Goal: Task Accomplishment & Management: Complete application form

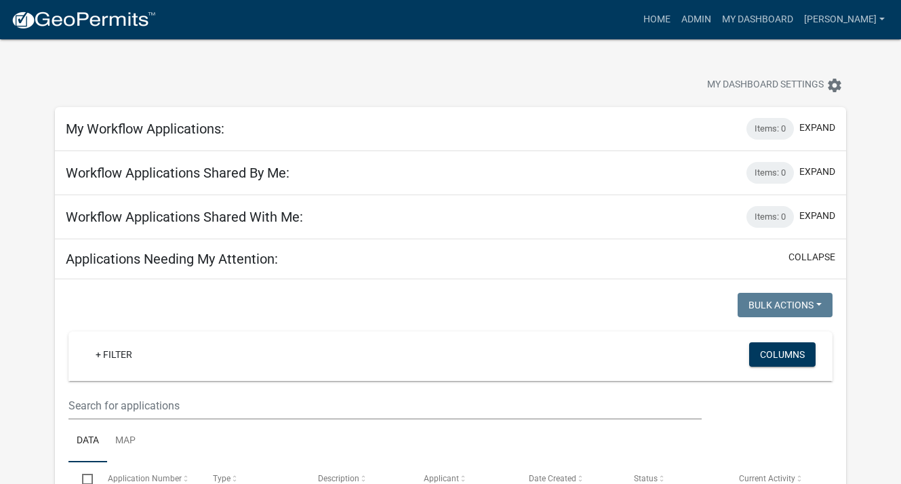
select select "3: 100"
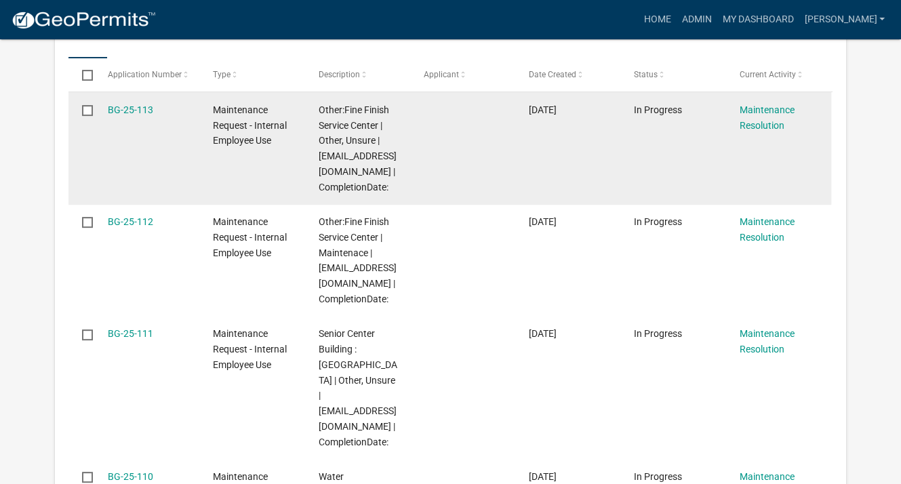
scroll to position [407, 0]
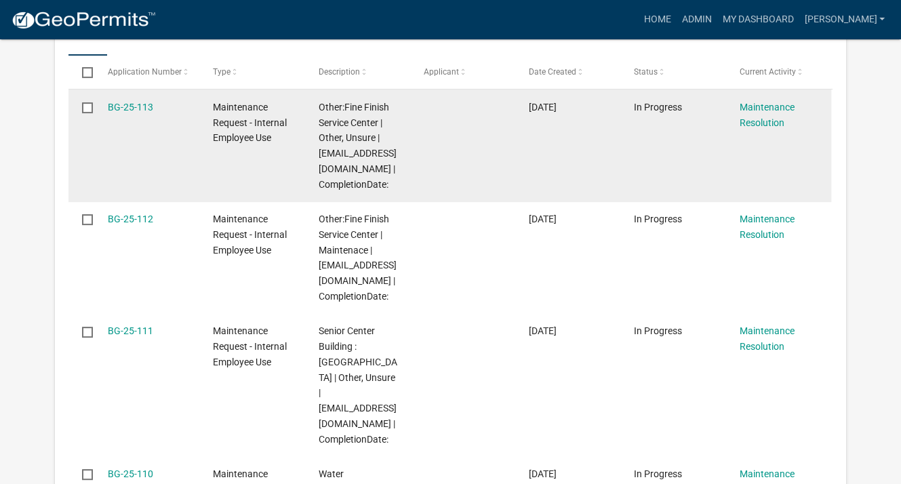
drag, startPoint x: 184, startPoint y: 139, endPoint x: 399, endPoint y: 96, distance: 218.5
click at [399, 96] on datatable-body-cell "Other:Fine Finish Service Center | Other, Unsure | [EMAIL_ADDRESS][DOMAIN_NAME]…" at bounding box center [357, 146] width 105 height 112
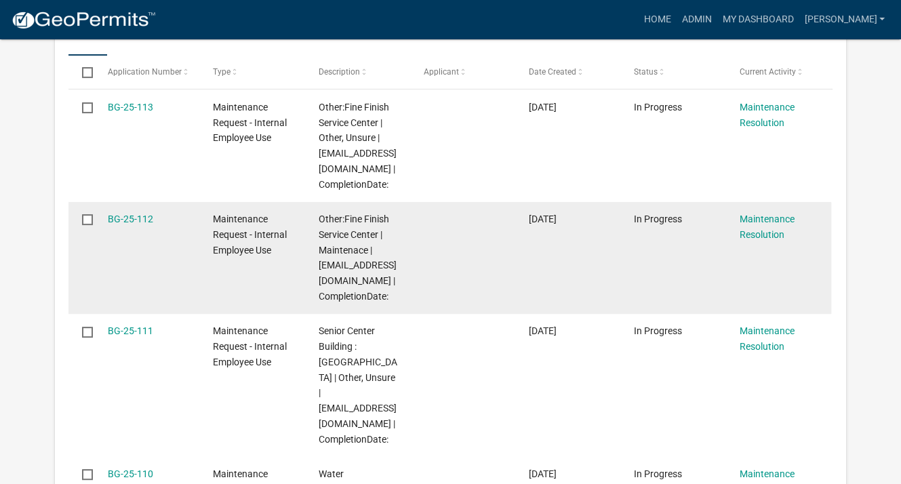
click at [510, 218] on datatable-body-cell at bounding box center [463, 258] width 105 height 112
click at [137, 220] on link "BG-25-112" at bounding box center [130, 219] width 45 height 11
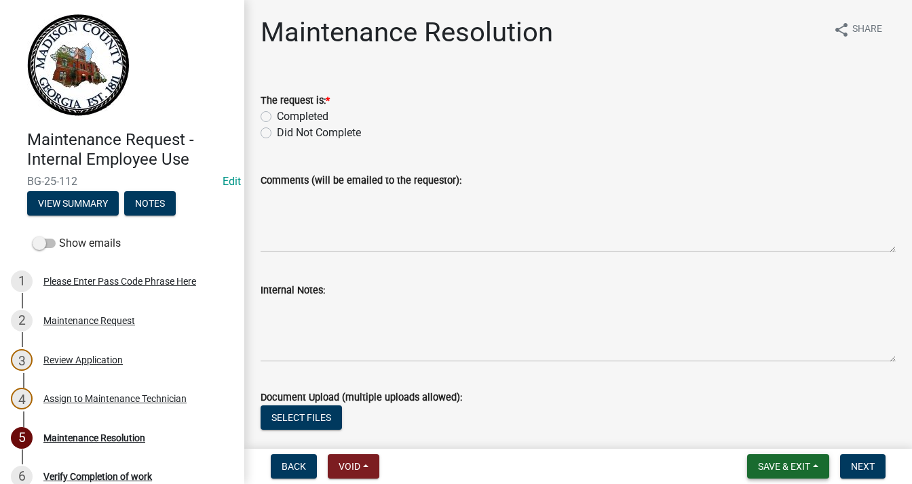
click at [803, 467] on span "Save & Exit" at bounding box center [784, 466] width 52 height 11
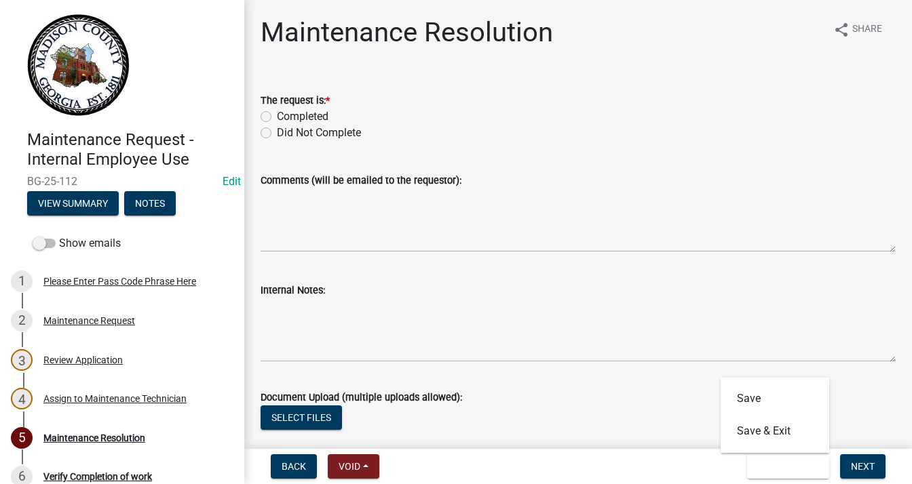
click at [277, 119] on label "Completed" at bounding box center [303, 117] width 52 height 16
click at [277, 117] on input "Completed" at bounding box center [281, 113] width 9 height 9
radio input "true"
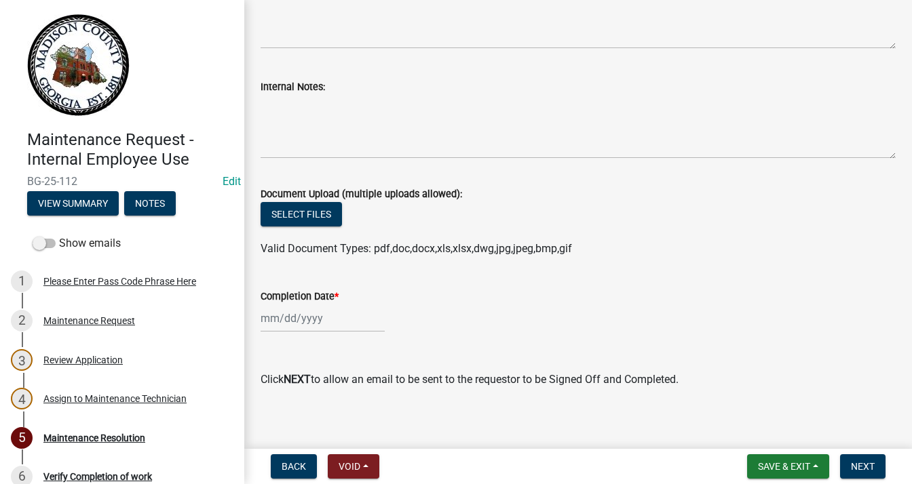
scroll to position [212, 0]
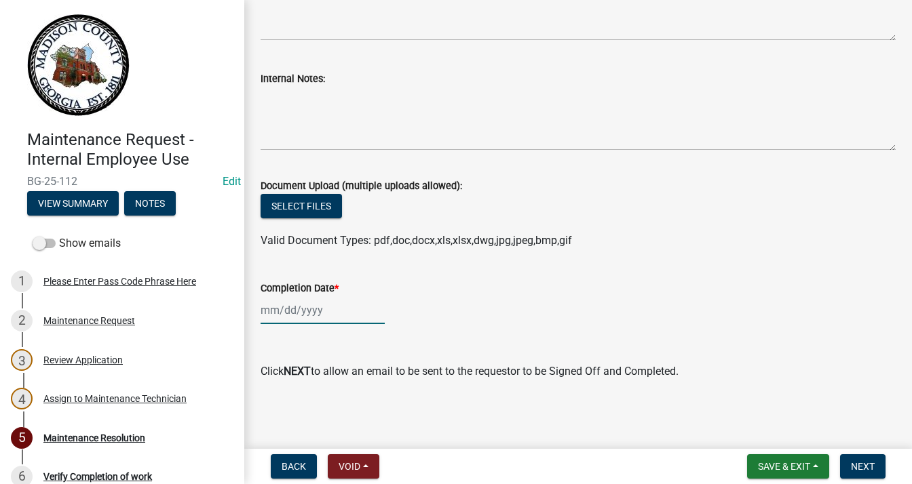
click at [309, 316] on div at bounding box center [322, 310] width 124 height 28
select select "9"
select select "2025"
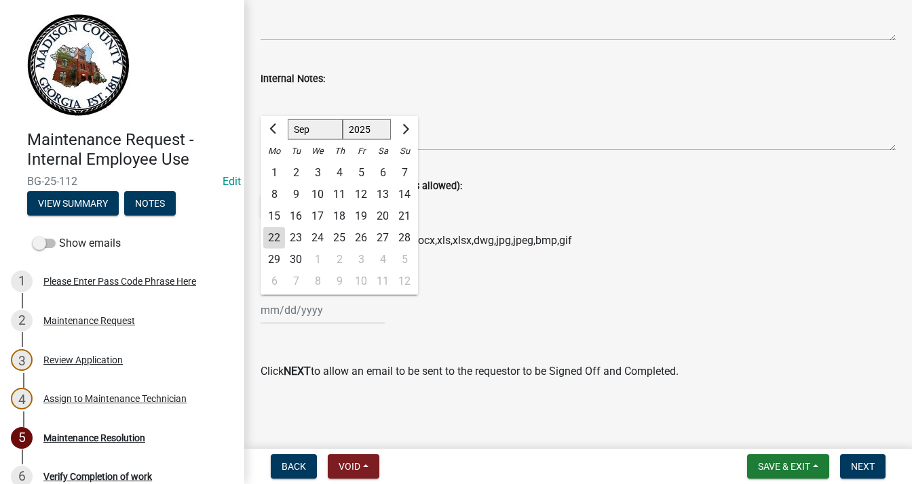
click at [366, 214] on div "19" at bounding box center [361, 217] width 22 height 22
type input "[DATE]"
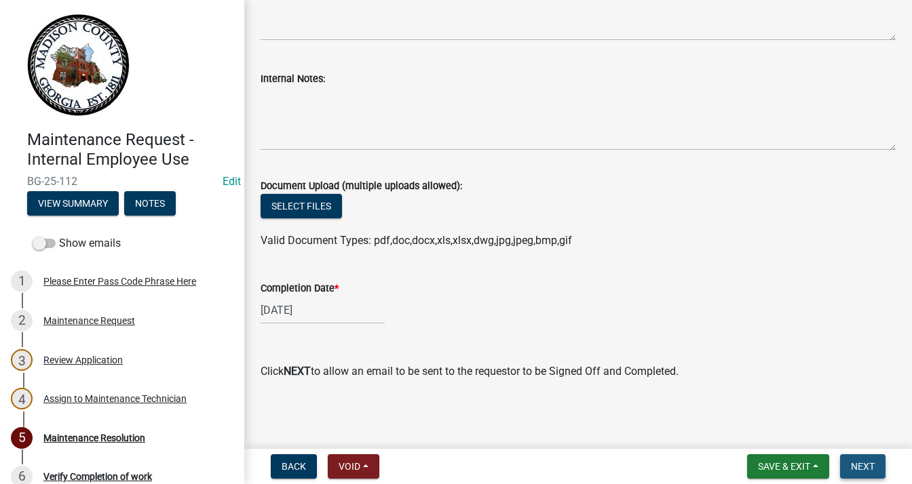
click at [848, 455] on button "Next" at bounding box center [862, 466] width 45 height 24
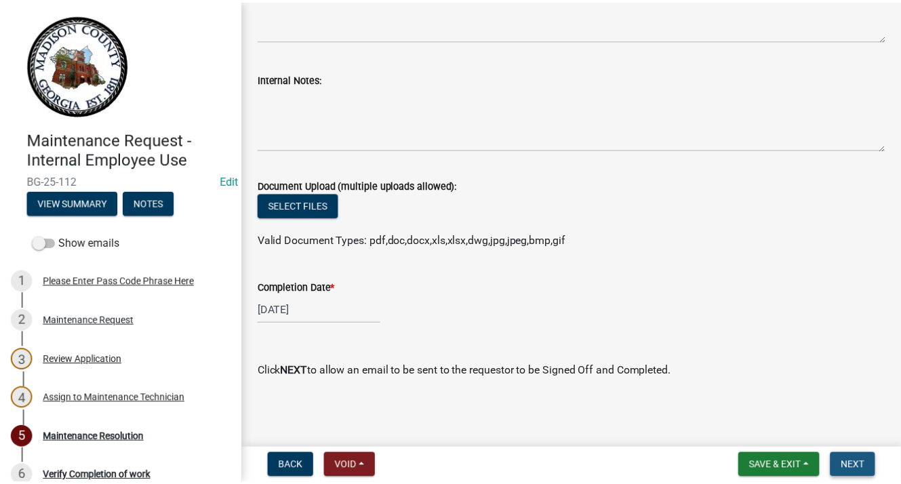
scroll to position [0, 0]
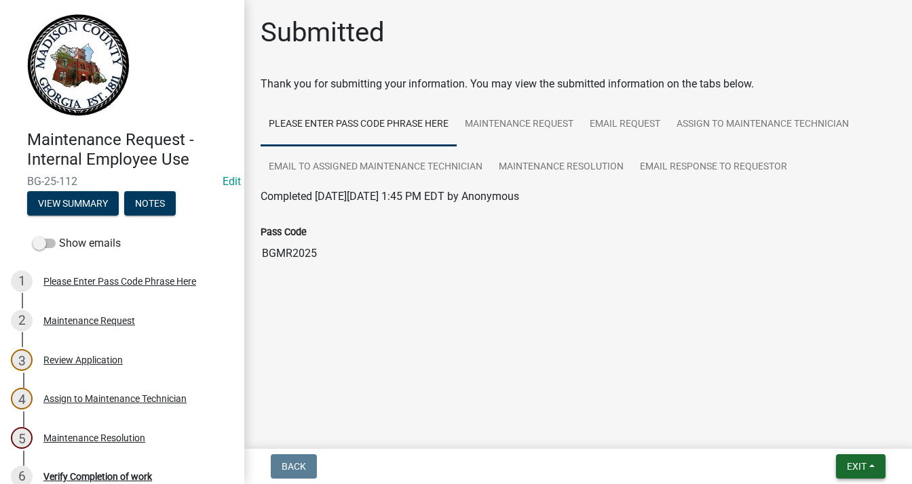
click at [865, 456] on button "Exit" at bounding box center [861, 466] width 50 height 24
click at [833, 424] on button "Save & Exit" at bounding box center [831, 431] width 109 height 33
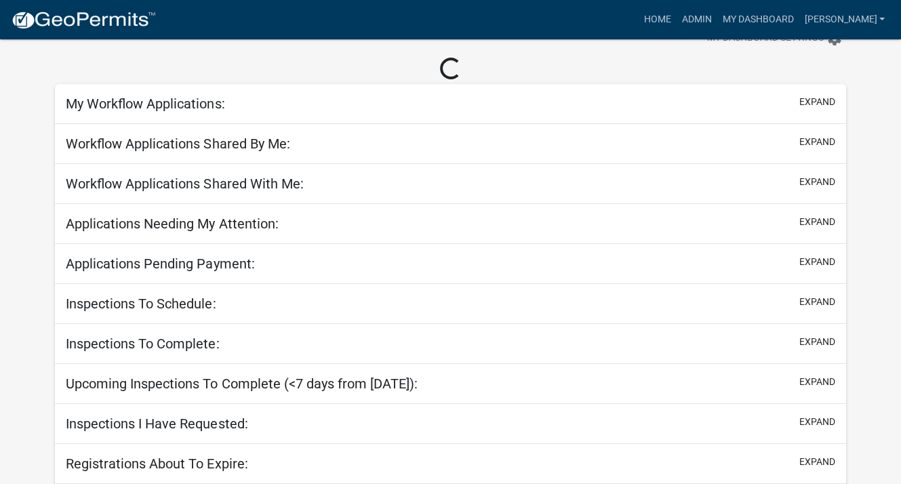
select select "3: 100"
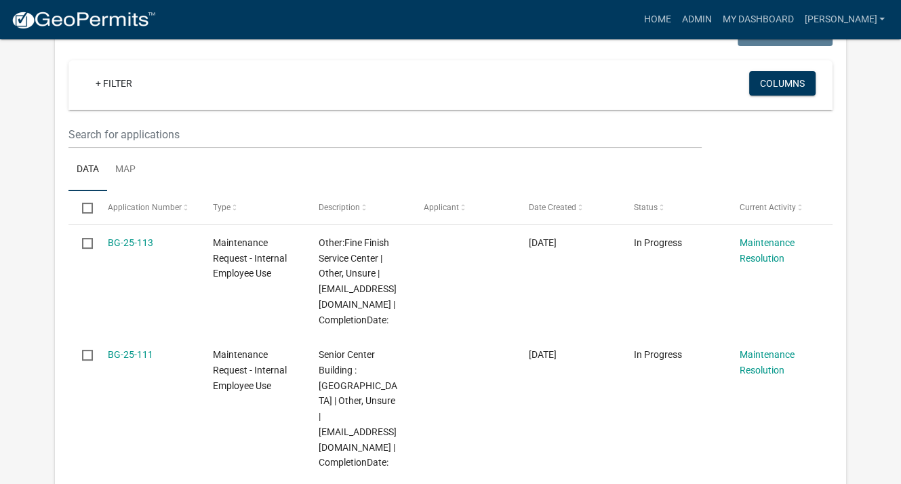
scroll to position [339, 0]
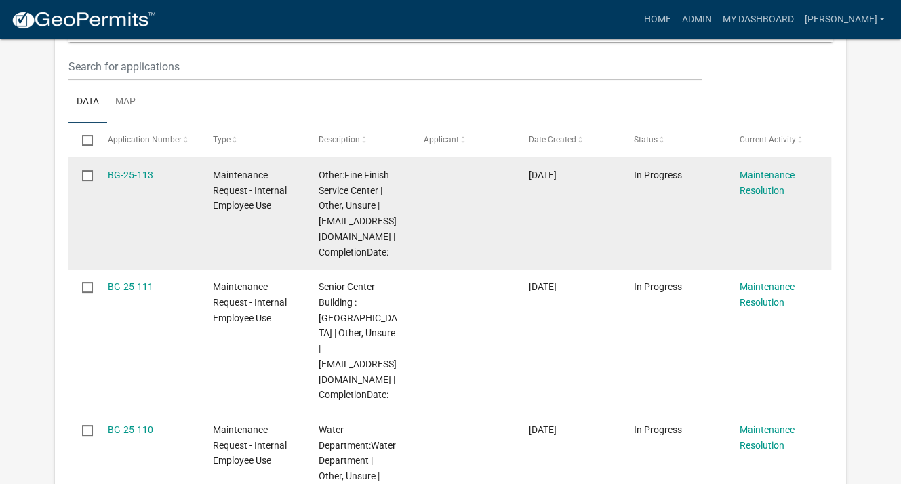
click at [367, 196] on div "Other:Fine Finish Service Center | Other, Unsure | [EMAIL_ADDRESS][DOMAIN_NAME]…" at bounding box center [357, 214] width 79 height 93
click at [368, 179] on span "Other:Fine Finish Service Center | Other, Unsure | [EMAIL_ADDRESS][DOMAIN_NAME]…" at bounding box center [357, 214] width 78 height 88
click at [258, 201] on span "Maintenance Request - Internal Employee Use" at bounding box center [250, 191] width 74 height 42
click at [150, 176] on link "BG-25-113" at bounding box center [130, 175] width 45 height 11
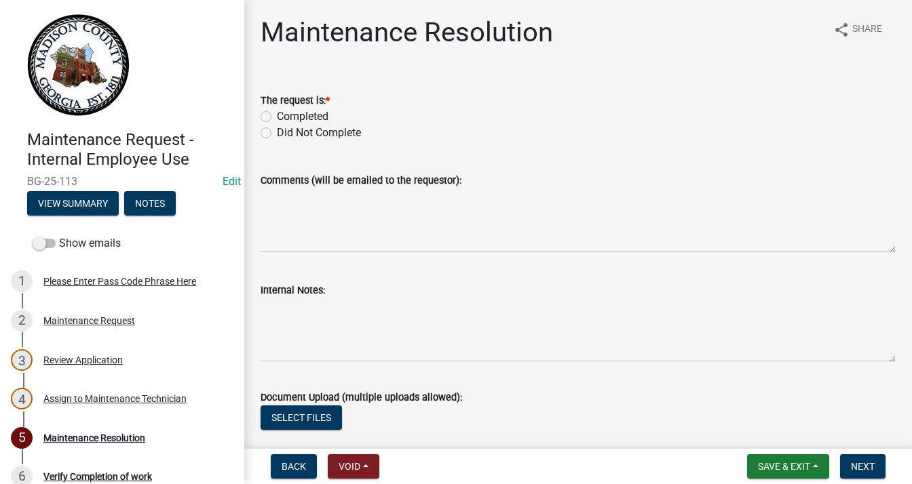
click at [277, 118] on label "Completed" at bounding box center [303, 117] width 52 height 16
click at [277, 117] on input "Completed" at bounding box center [281, 113] width 9 height 9
radio input "true"
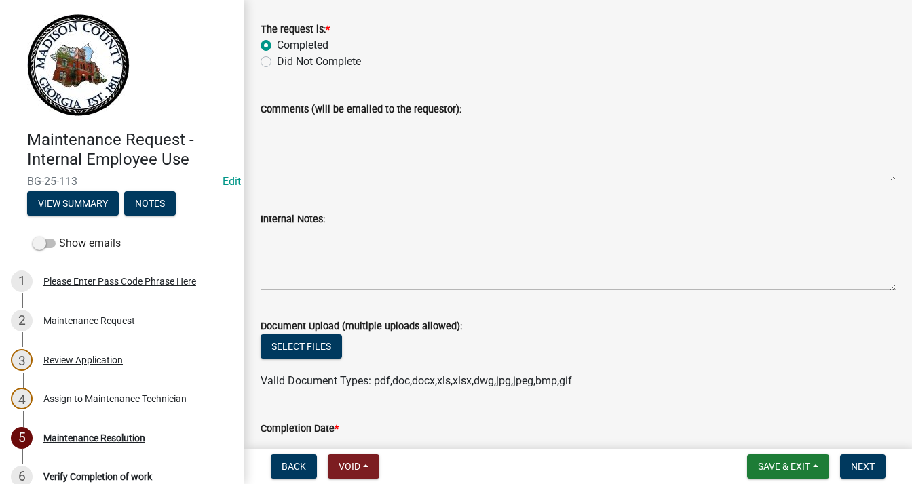
scroll to position [212, 0]
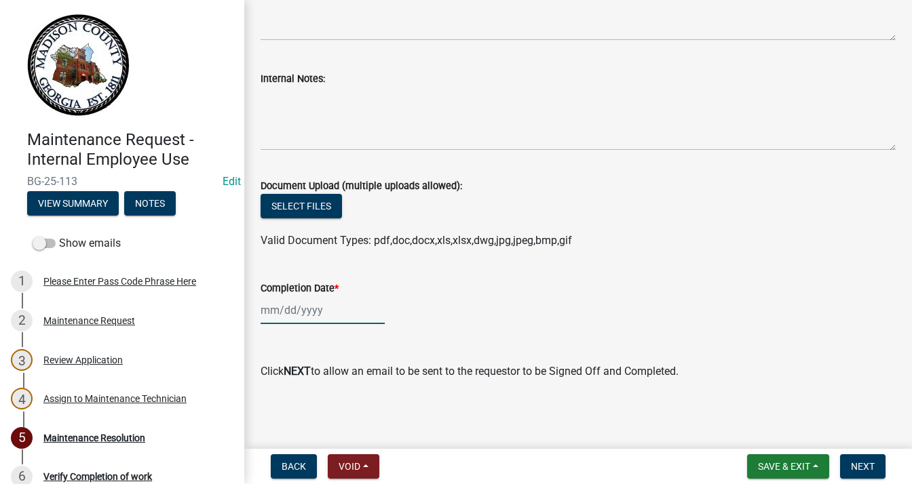
click at [299, 297] on div at bounding box center [322, 310] width 124 height 28
select select "9"
select select "2025"
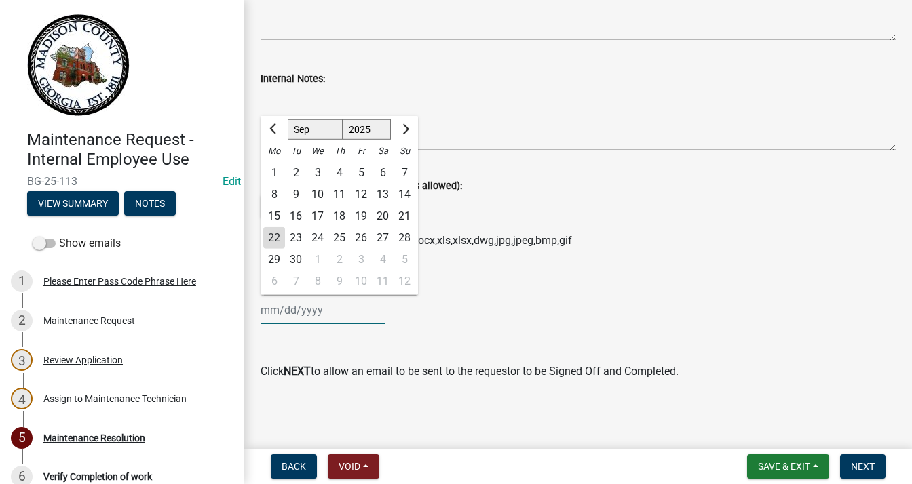
drag, startPoint x: 299, startPoint y: 297, endPoint x: 304, endPoint y: 305, distance: 9.4
click at [304, 305] on div "[PERSON_NAME] Feb Mar Apr [PERSON_NAME][DATE] Oct Nov [DATE] 1526 1527 1528 152…" at bounding box center [322, 310] width 124 height 28
click at [367, 217] on div "19" at bounding box center [361, 217] width 22 height 22
type input "[DATE]"
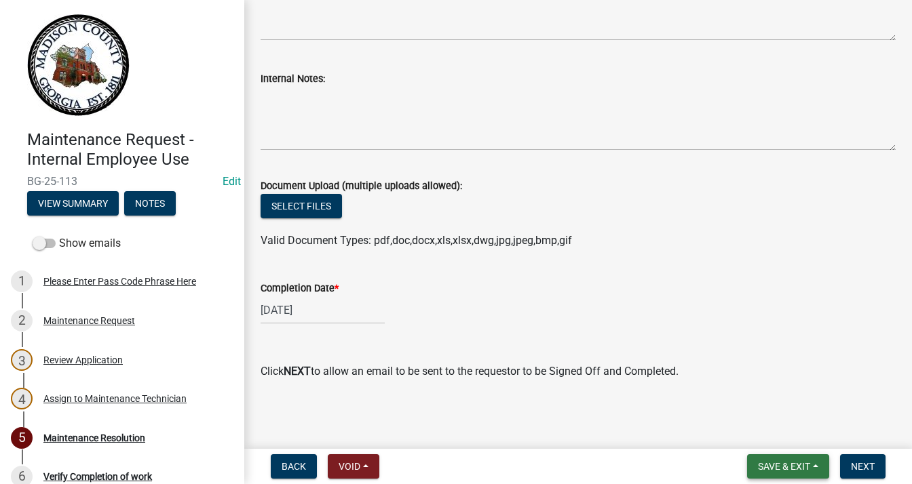
click at [798, 467] on span "Save & Exit" at bounding box center [784, 466] width 52 height 11
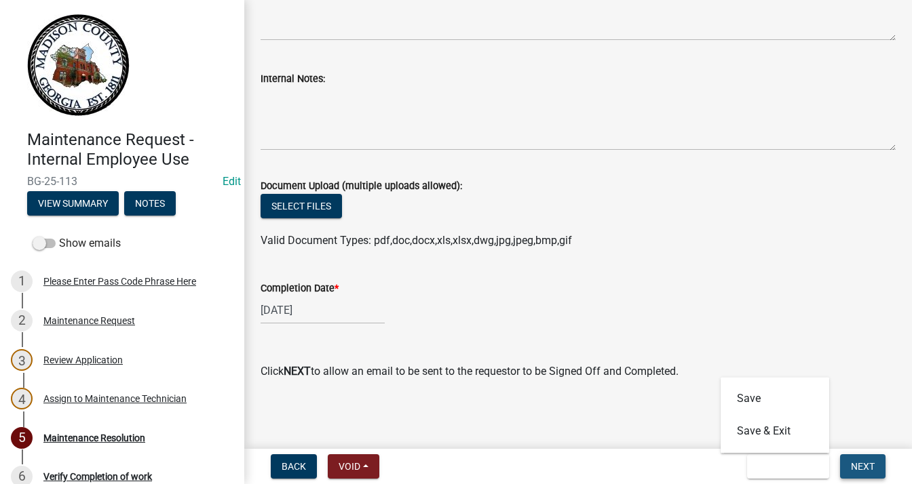
click at [852, 461] on span "Next" at bounding box center [862, 466] width 24 height 11
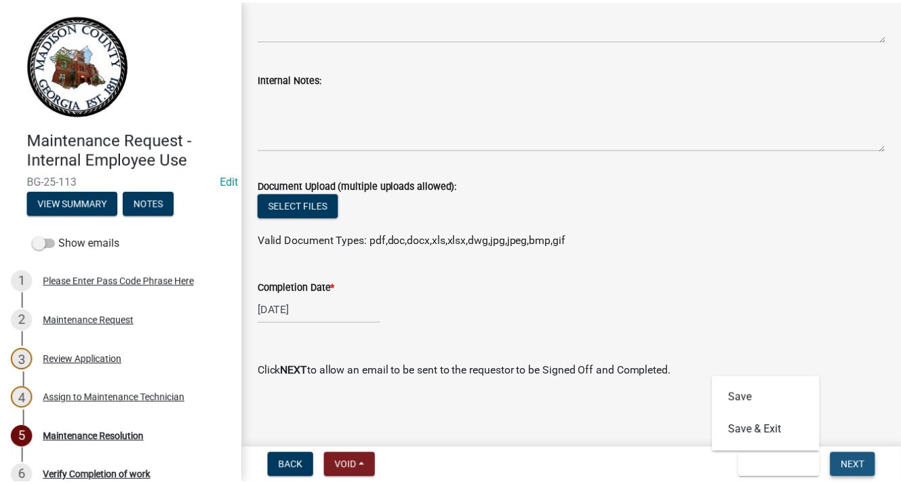
scroll to position [0, 0]
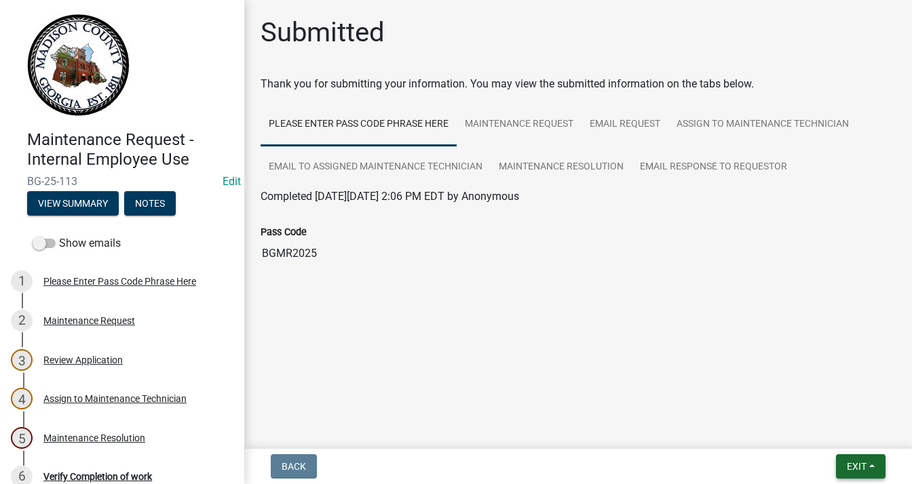
click at [872, 456] on button "Exit" at bounding box center [861, 466] width 50 height 24
click at [838, 425] on button "Save & Exit" at bounding box center [831, 431] width 109 height 33
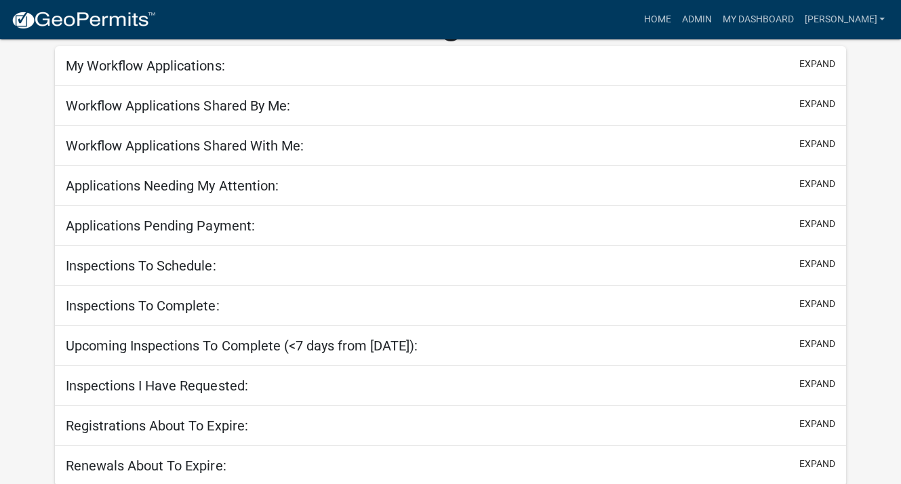
select select "3: 100"
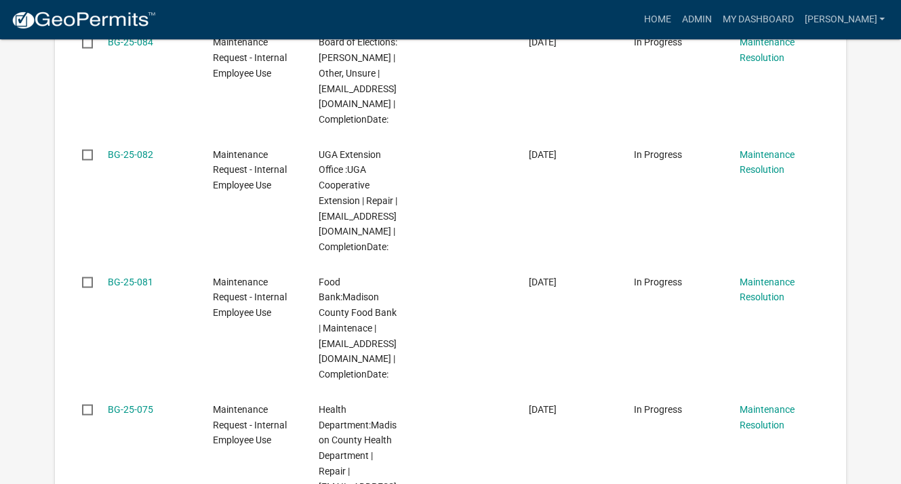
scroll to position [2306, 0]
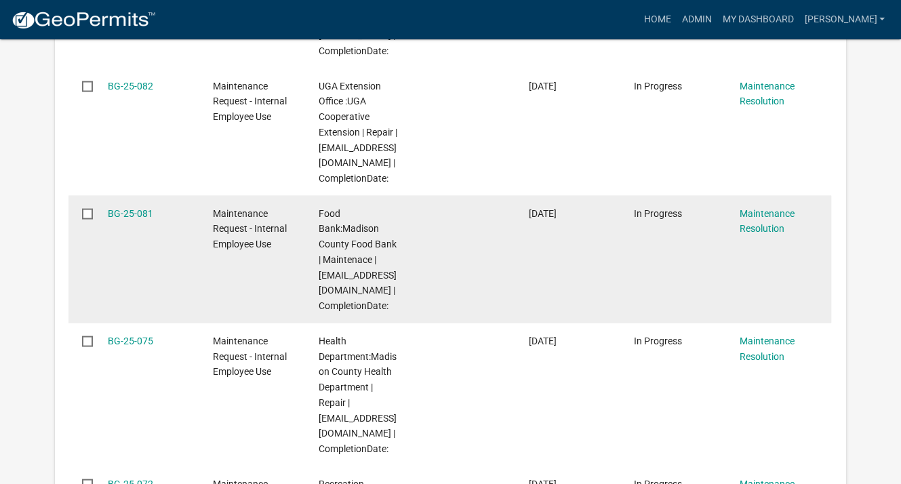
click at [414, 260] on datatable-body-cell at bounding box center [463, 260] width 105 height 128
click at [128, 216] on link "BG-25-081" at bounding box center [130, 213] width 45 height 11
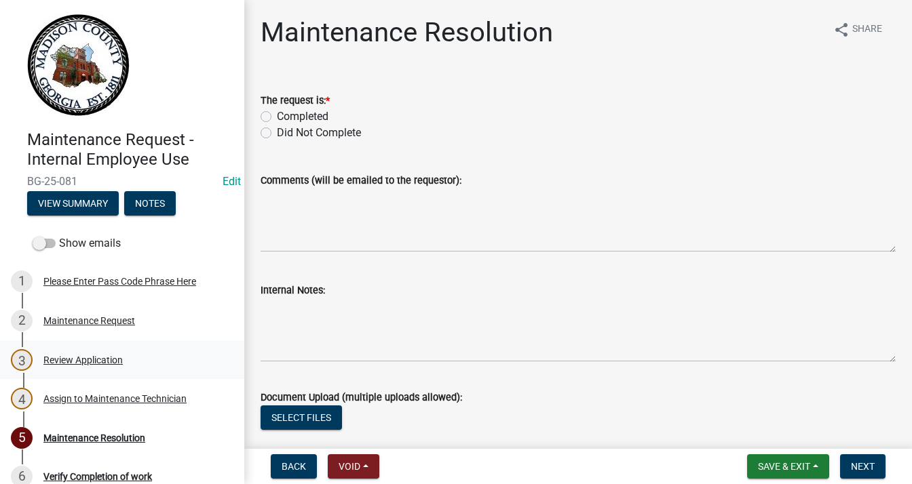
click at [70, 368] on div "3 Review Application" at bounding box center [117, 360] width 212 height 22
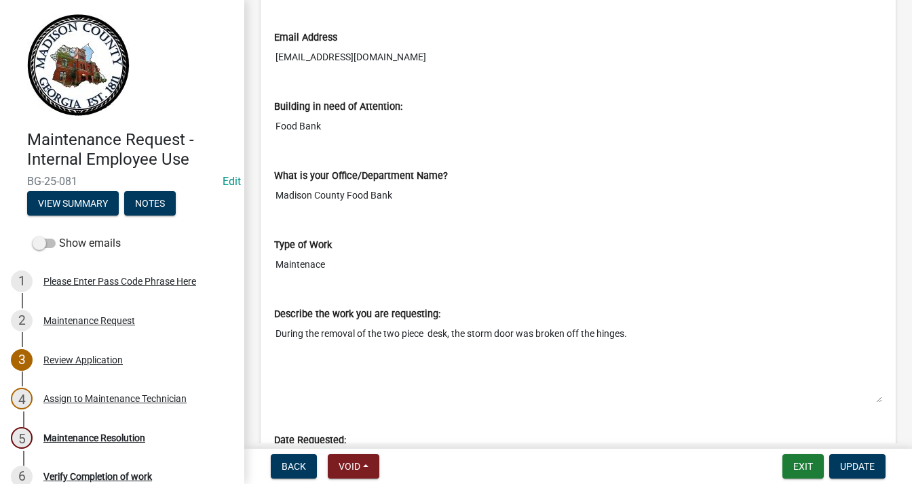
scroll to position [543, 0]
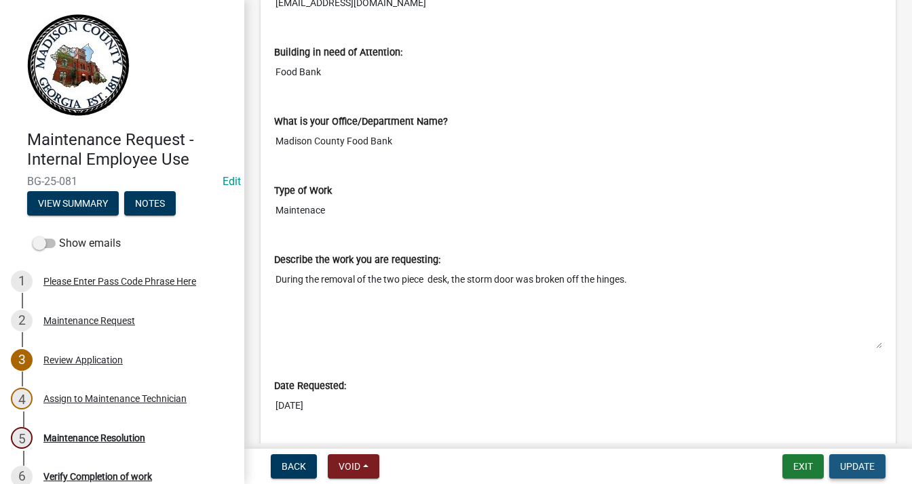
click at [843, 462] on span "Update" at bounding box center [857, 466] width 35 height 11
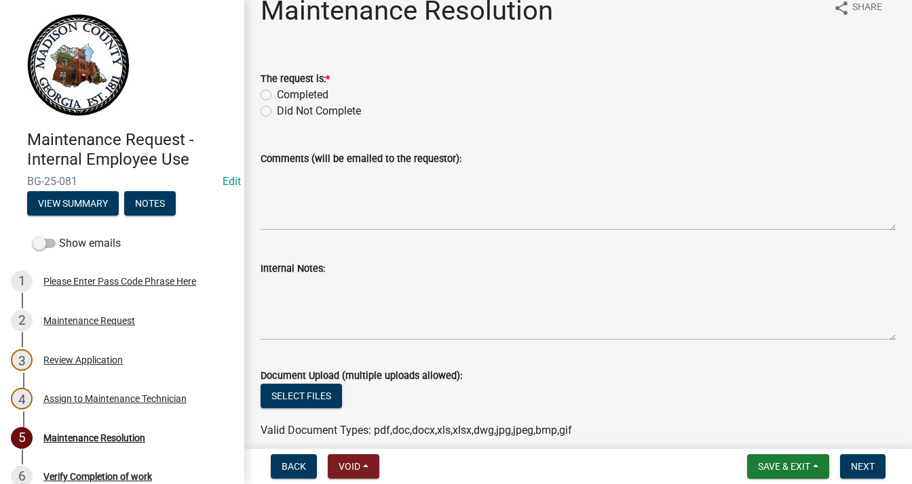
scroll to position [0, 0]
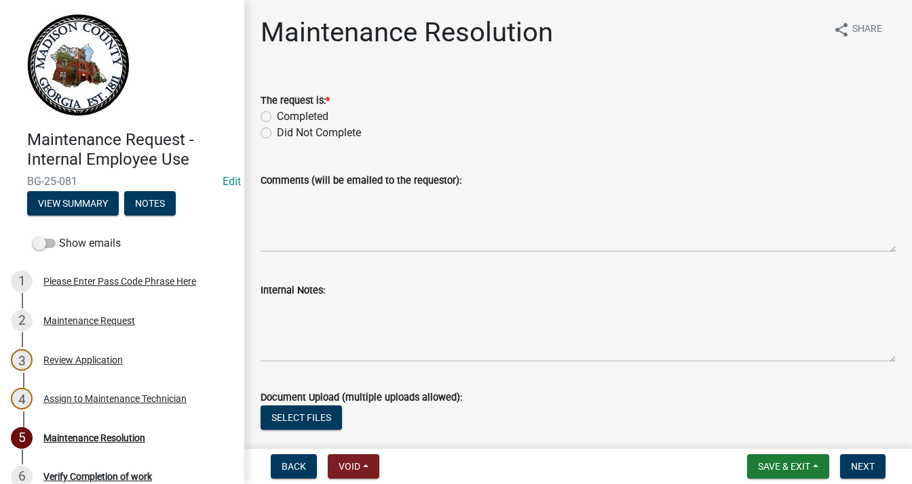
click at [277, 119] on label "Completed" at bounding box center [303, 117] width 52 height 16
click at [277, 117] on input "Completed" at bounding box center [281, 113] width 9 height 9
radio input "true"
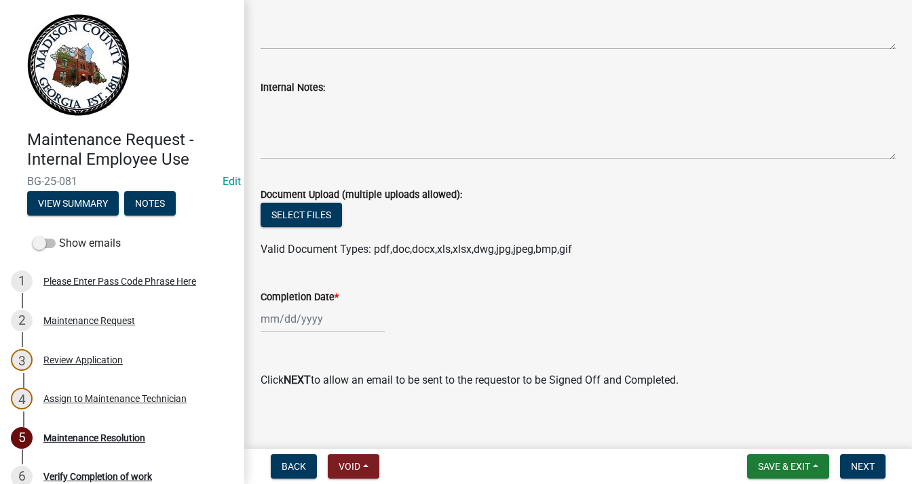
scroll to position [203, 0]
click at [317, 311] on div at bounding box center [322, 319] width 124 height 28
select select "9"
select select "2025"
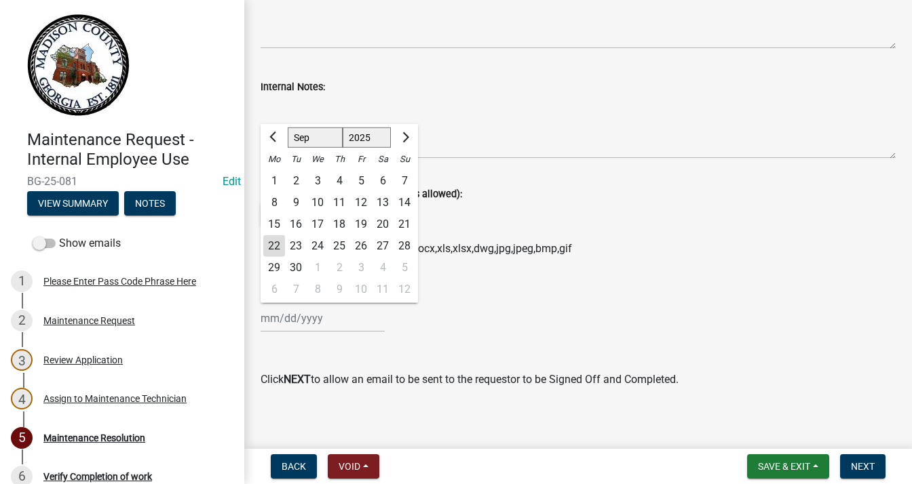
click at [320, 204] on div "10" at bounding box center [318, 203] width 22 height 22
type input "[DATE]"
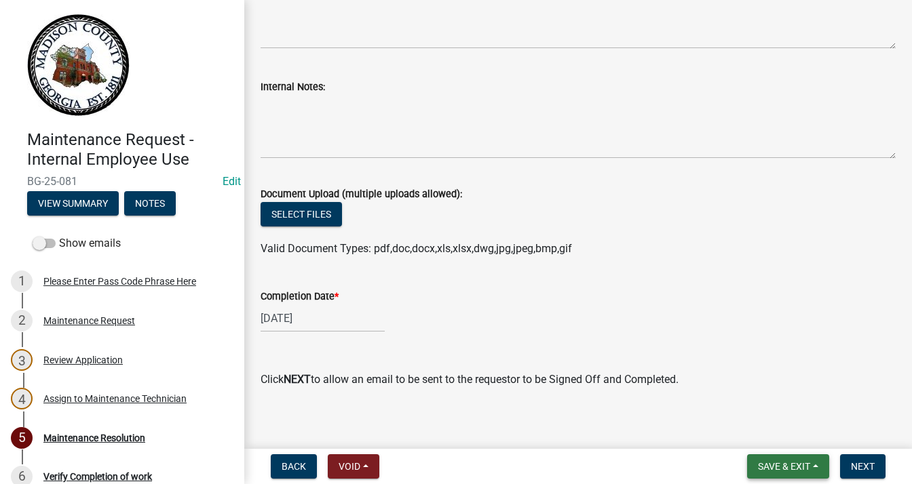
click at [813, 463] on button "Save & Exit" at bounding box center [788, 466] width 82 height 24
click at [775, 421] on button "Save & Exit" at bounding box center [774, 431] width 109 height 33
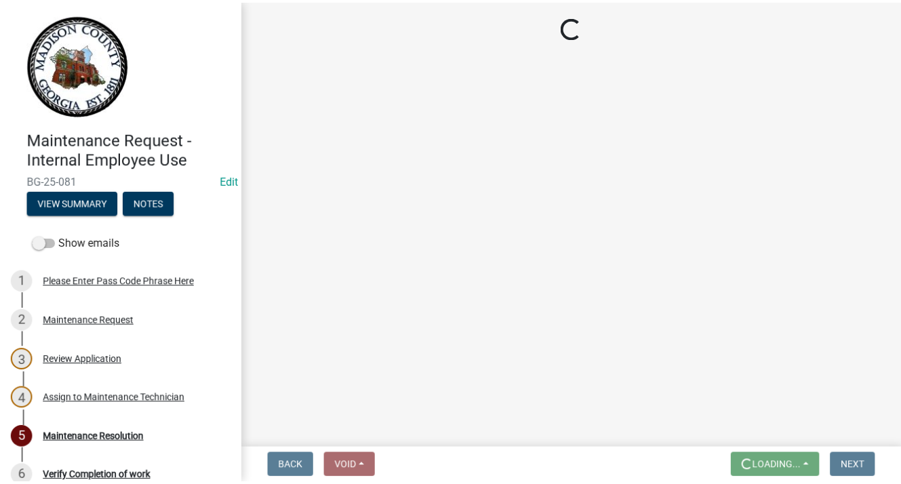
scroll to position [0, 0]
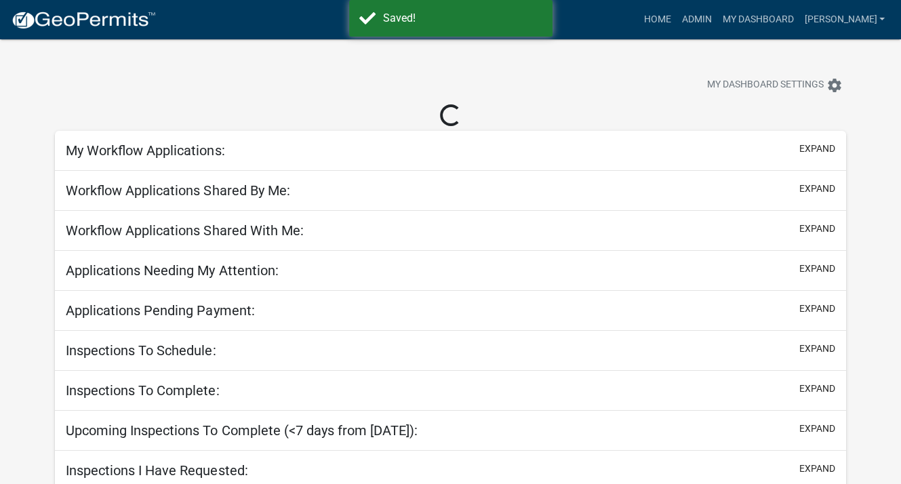
select select "3: 100"
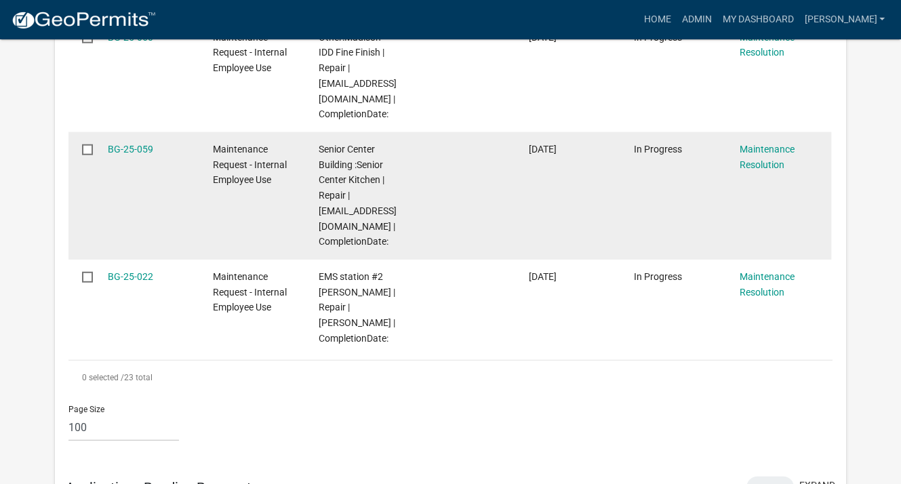
scroll to position [3101, 0]
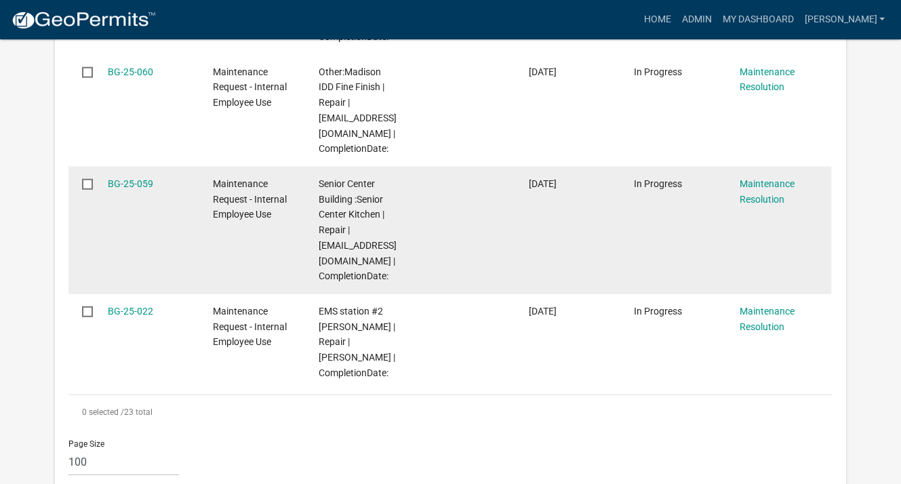
click at [317, 232] on datatable-body-cell "Senior Center Building :Senior Center Kitchen | Repair | [EMAIL_ADDRESS][DOMAIN…" at bounding box center [357, 231] width 105 height 128
click at [148, 189] on link "BG-25-059" at bounding box center [130, 183] width 45 height 11
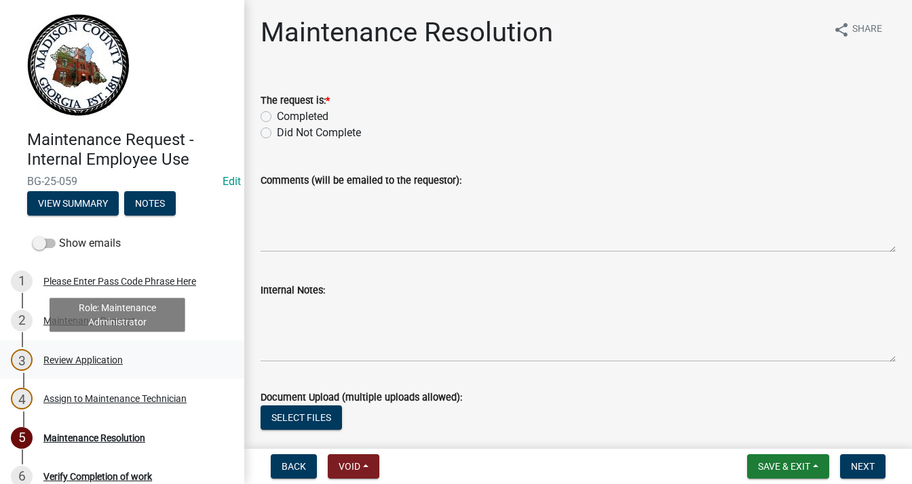
click at [96, 361] on div "Review Application" at bounding box center [82, 359] width 79 height 9
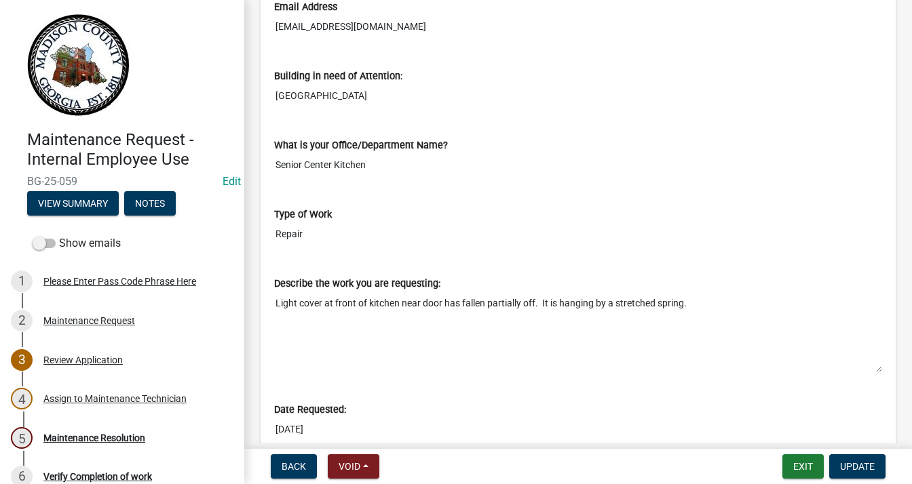
scroll to position [543, 0]
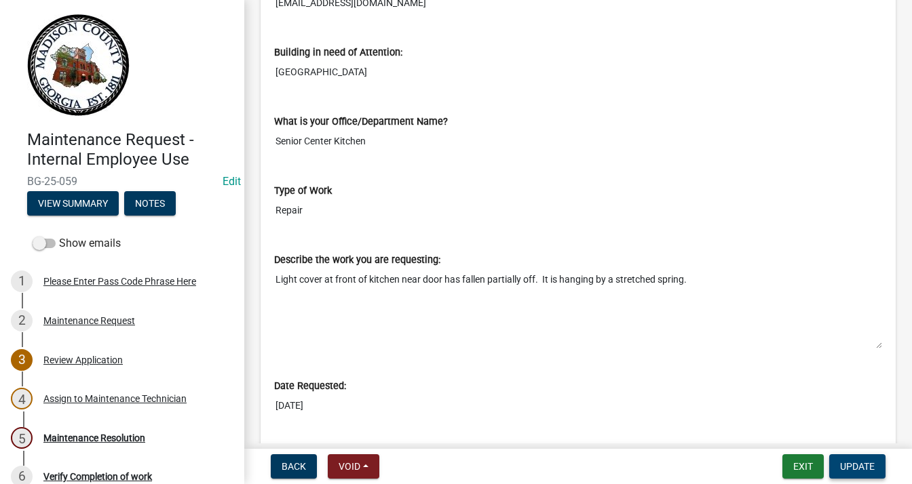
click at [844, 456] on button "Update" at bounding box center [857, 466] width 56 height 24
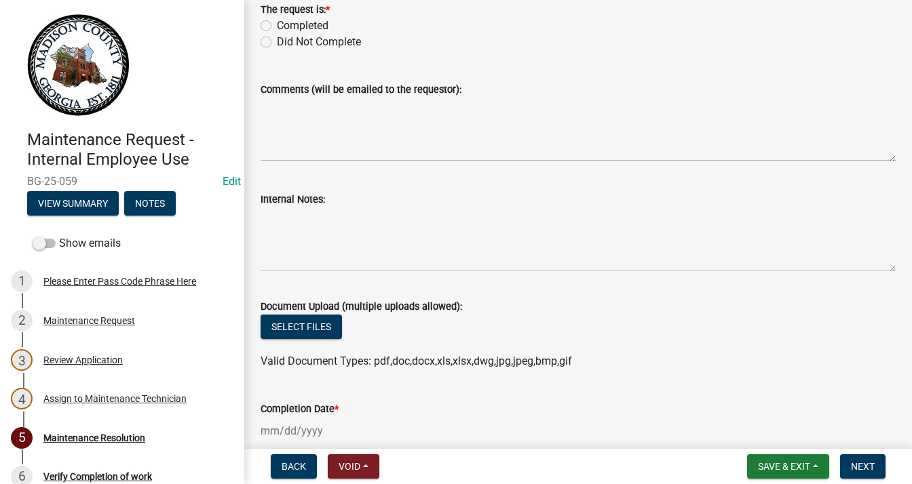
scroll to position [0, 0]
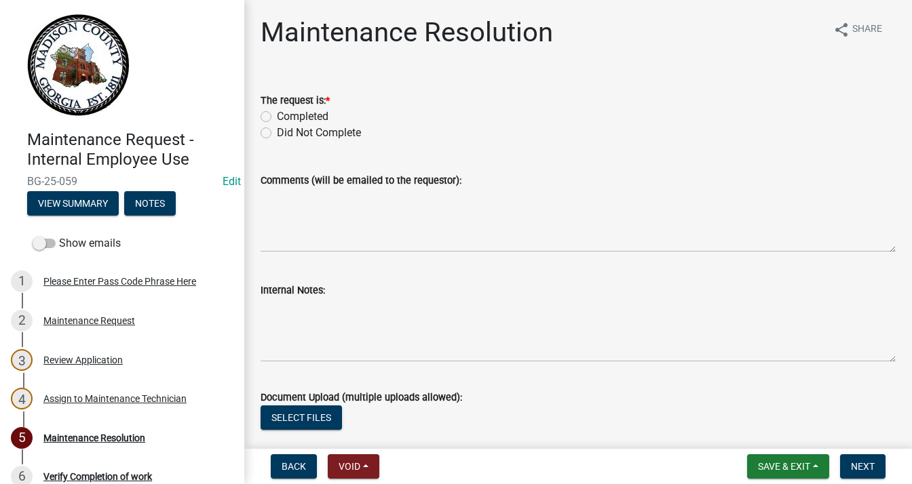
click at [277, 113] on label "Completed" at bounding box center [303, 117] width 52 height 16
click at [277, 113] on input "Completed" at bounding box center [281, 113] width 9 height 9
radio input "true"
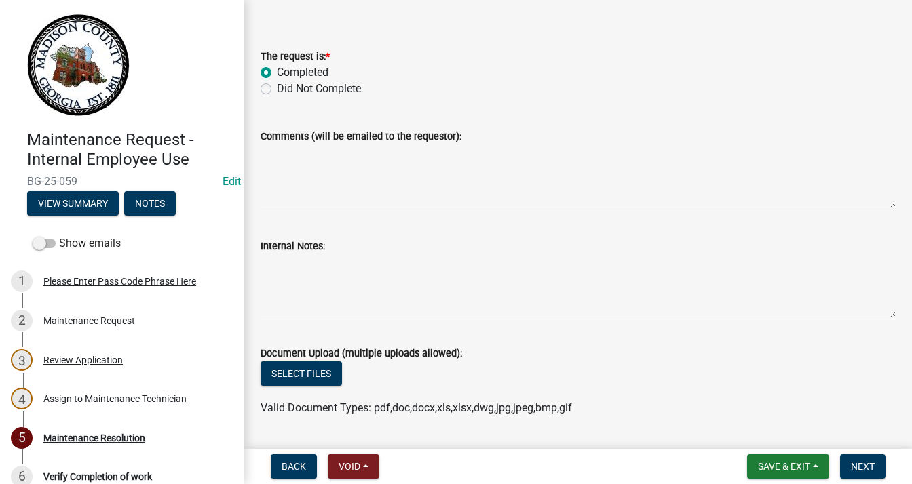
scroll to position [203, 0]
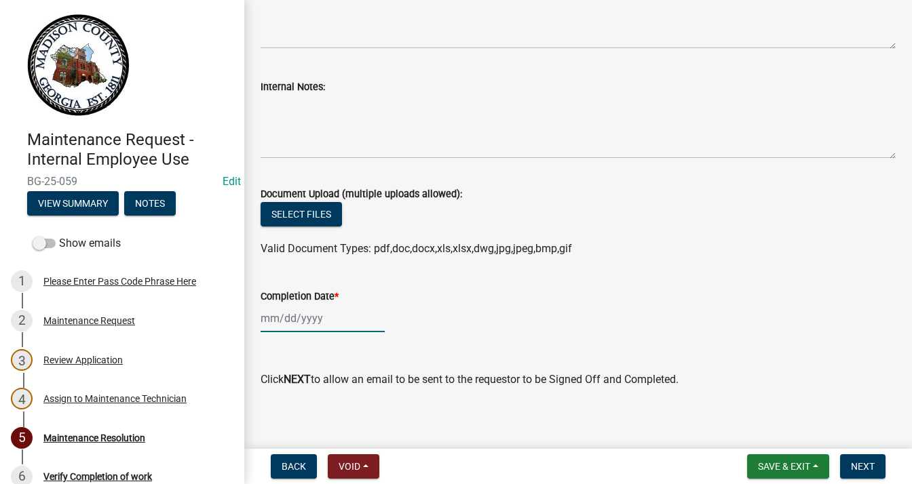
click at [320, 310] on div at bounding box center [322, 319] width 124 height 28
select select "9"
select select "2025"
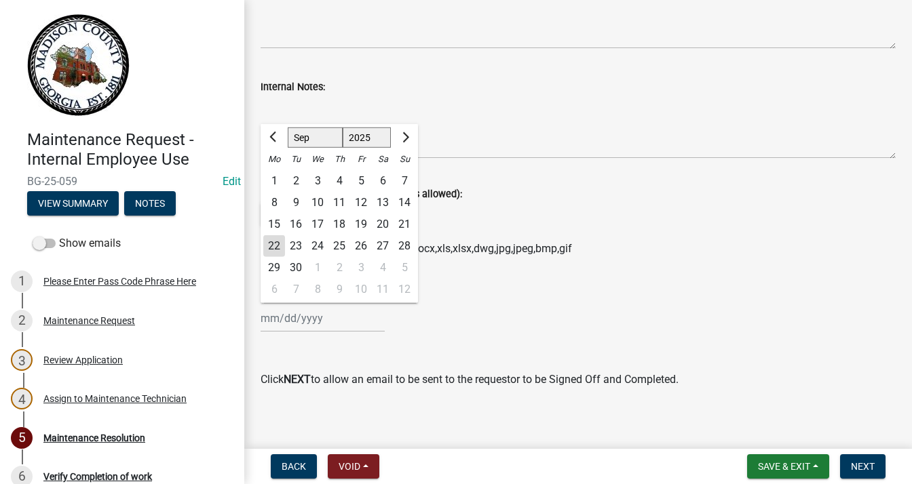
click at [316, 185] on div "3" at bounding box center [318, 181] width 22 height 22
type input "[DATE]"
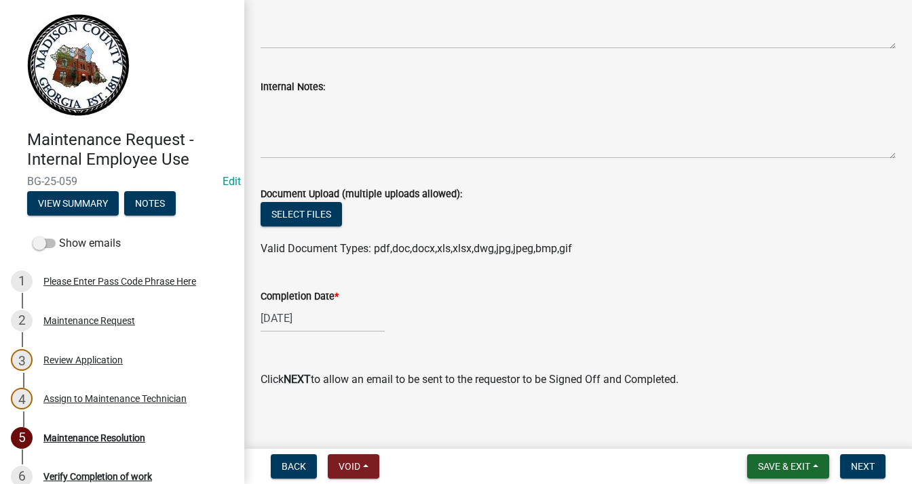
click at [810, 459] on button "Save & Exit" at bounding box center [788, 466] width 82 height 24
click at [770, 427] on button "Save & Exit" at bounding box center [774, 431] width 109 height 33
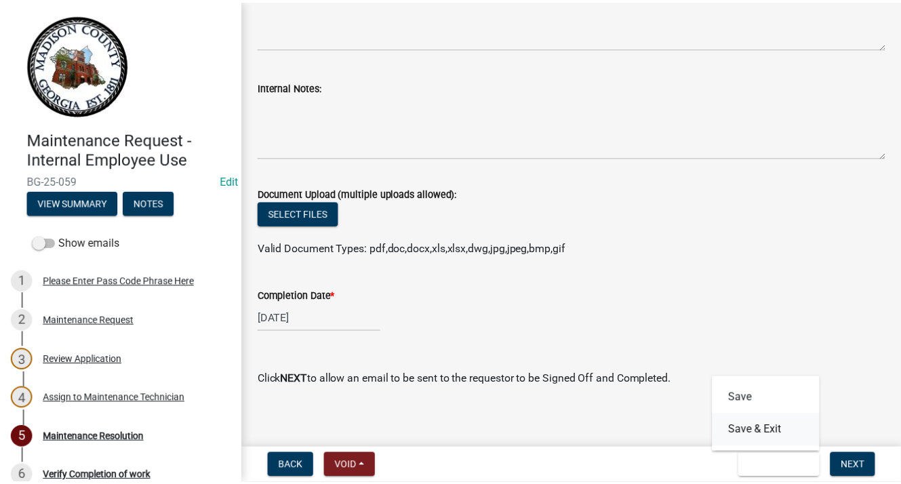
scroll to position [0, 0]
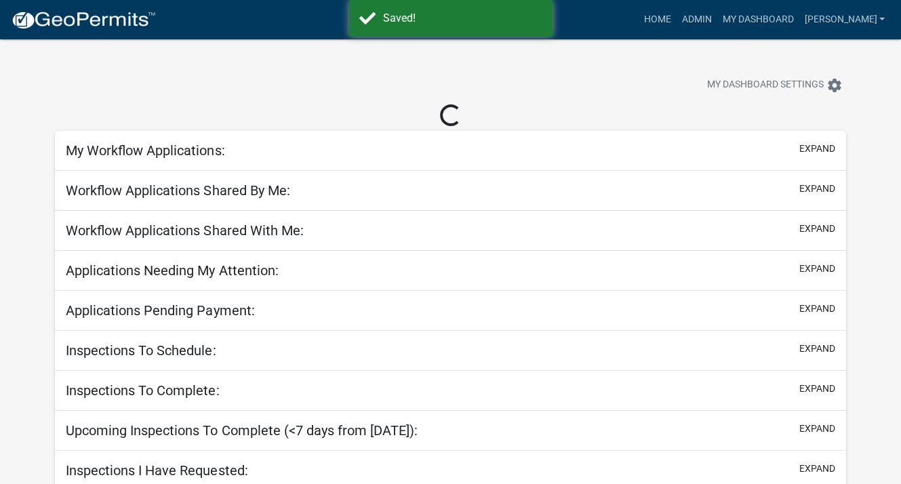
select select "3: 100"
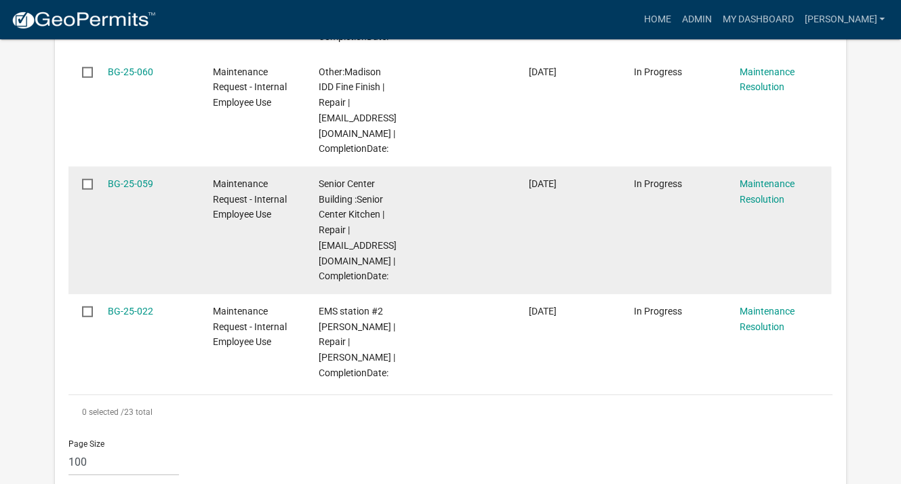
scroll to position [3033, 0]
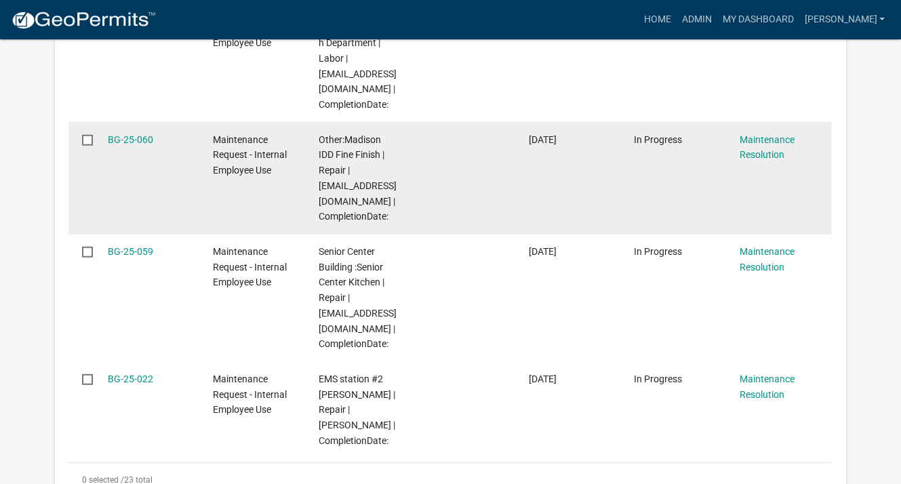
click at [444, 204] on datatable-body-cell at bounding box center [463, 178] width 105 height 112
click at [127, 145] on link "BG-25-060" at bounding box center [130, 139] width 45 height 11
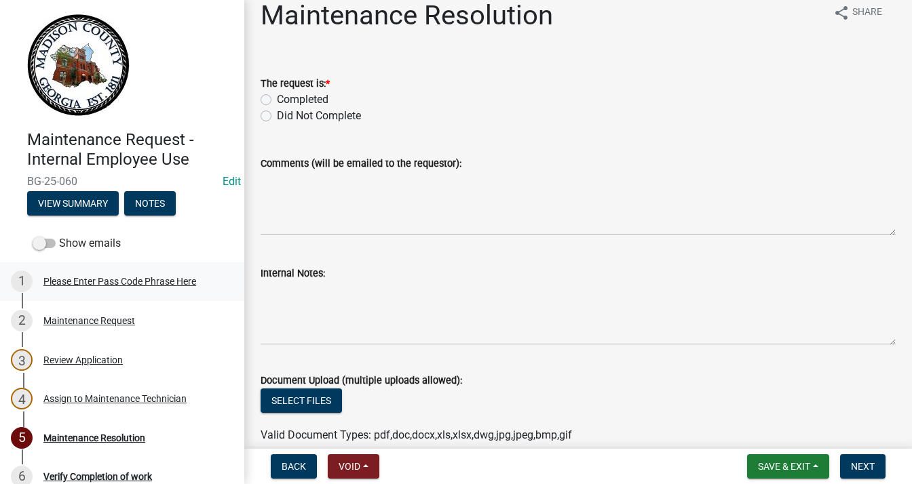
scroll to position [8, 0]
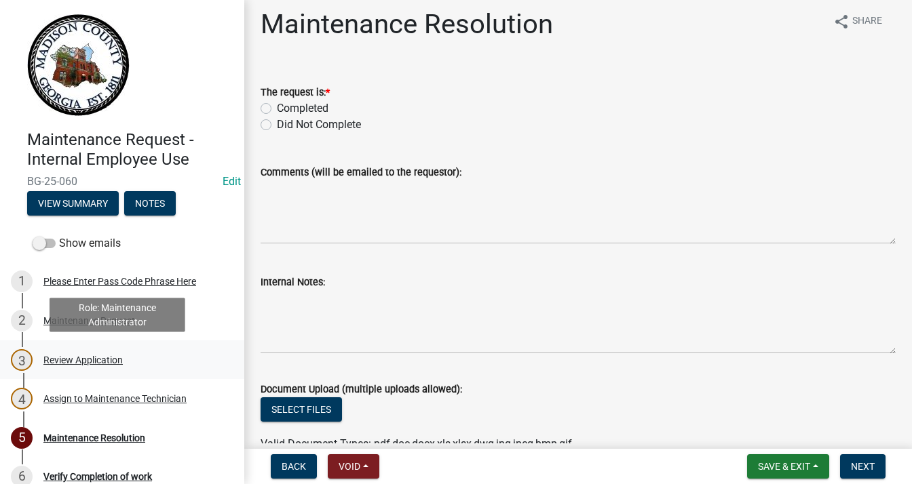
click at [96, 357] on div "Review Application" at bounding box center [82, 359] width 79 height 9
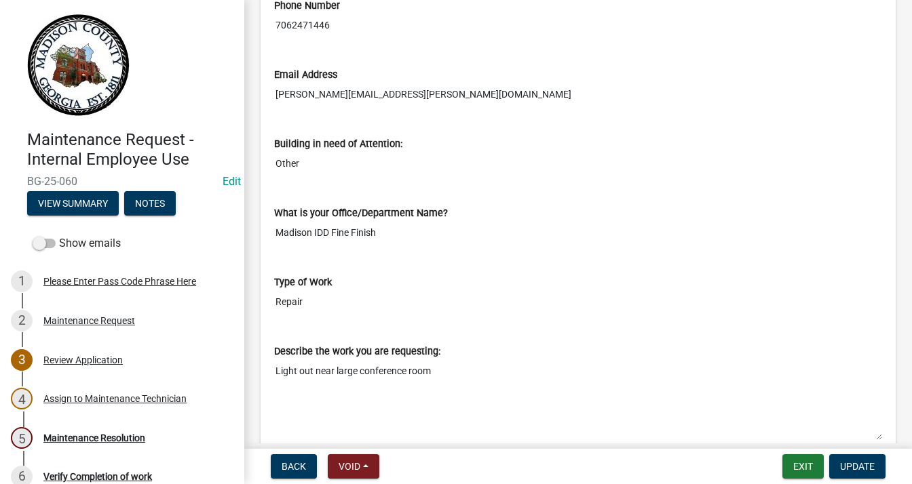
scroll to position [475, 0]
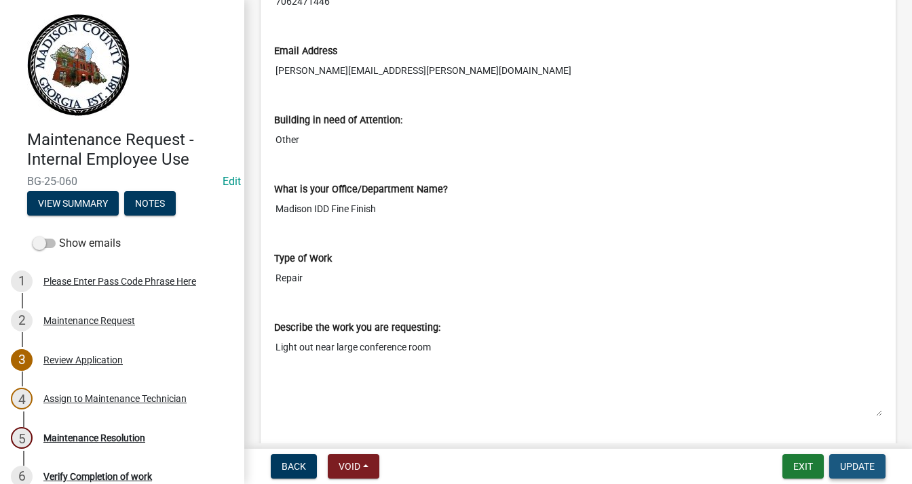
click at [846, 466] on span "Update" at bounding box center [857, 466] width 35 height 11
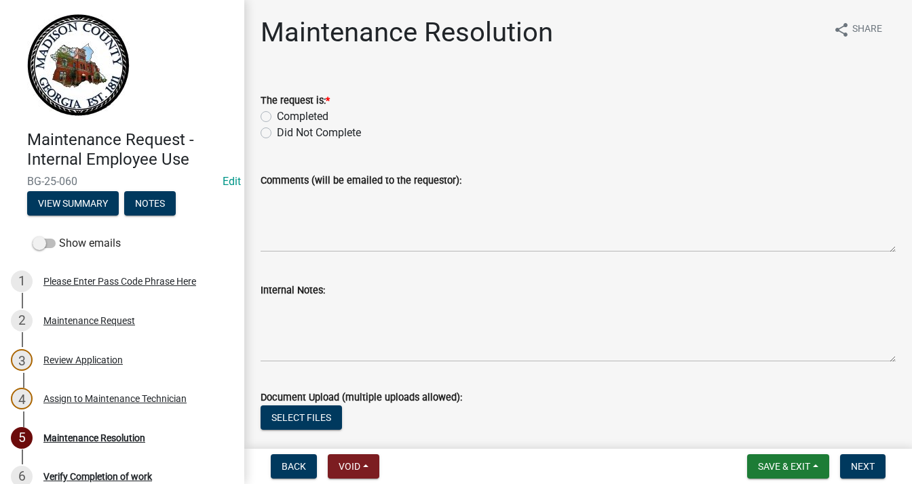
click at [277, 117] on label "Completed" at bounding box center [303, 117] width 52 height 16
click at [277, 117] on input "Completed" at bounding box center [281, 113] width 9 height 9
radio input "true"
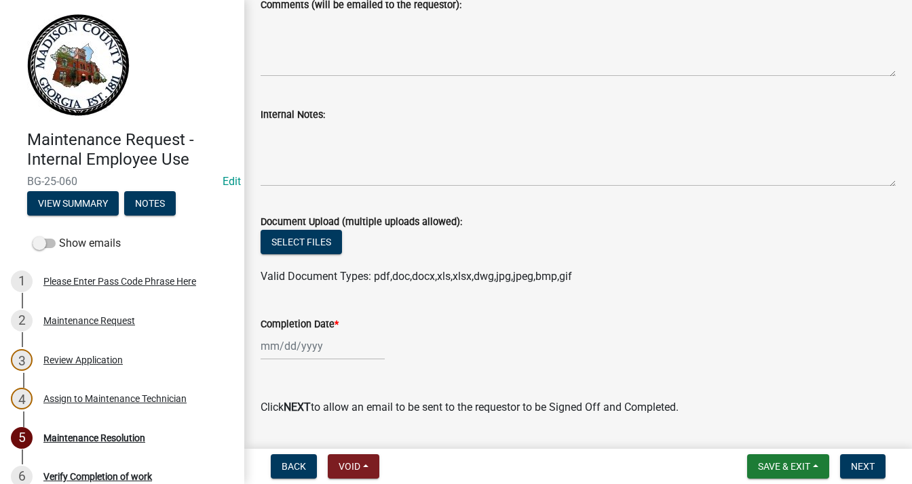
scroll to position [203, 0]
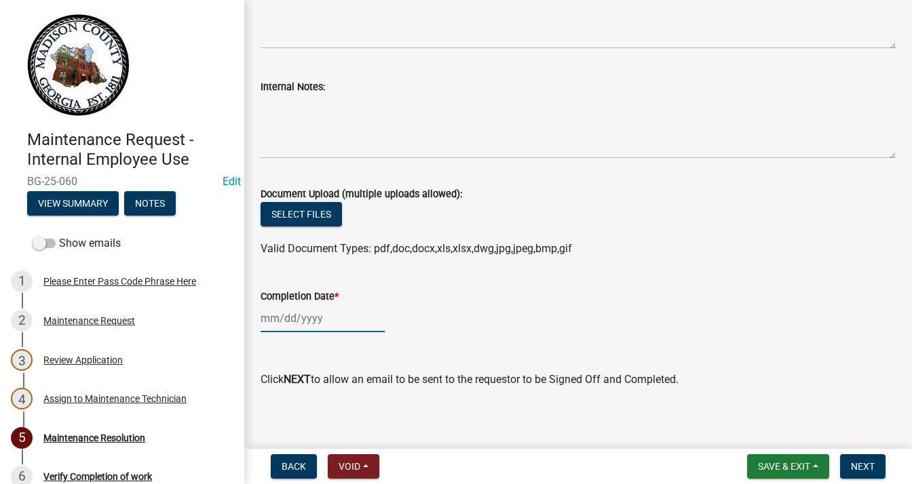
click at [279, 315] on div at bounding box center [322, 319] width 124 height 28
select select "9"
select select "2025"
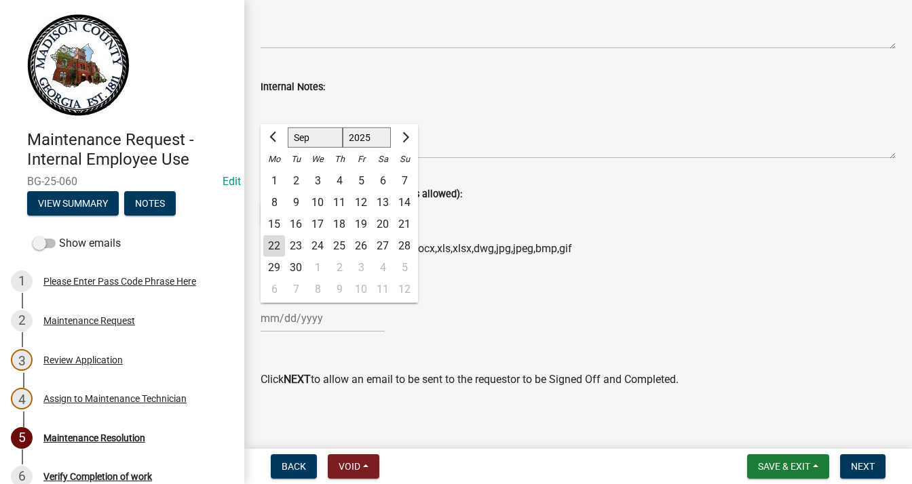
click at [277, 186] on div "1" at bounding box center [274, 181] width 22 height 22
type input "[DATE]"
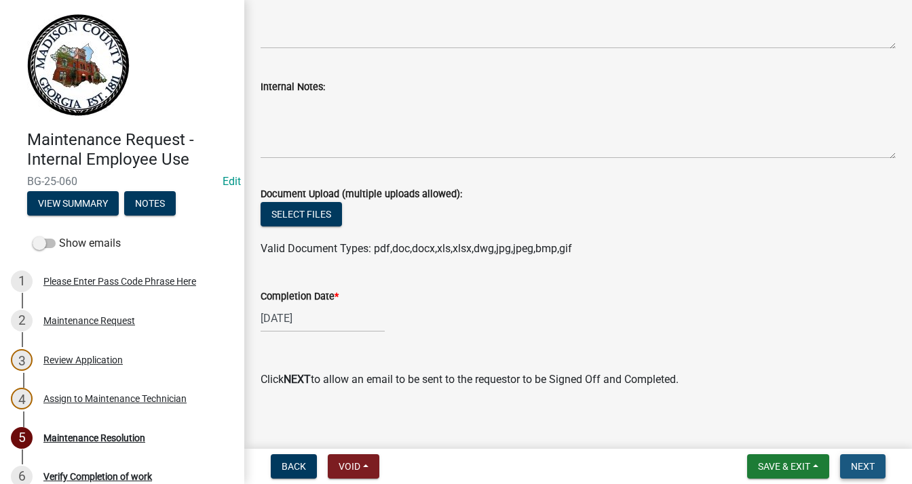
click at [868, 462] on span "Next" at bounding box center [862, 466] width 24 height 11
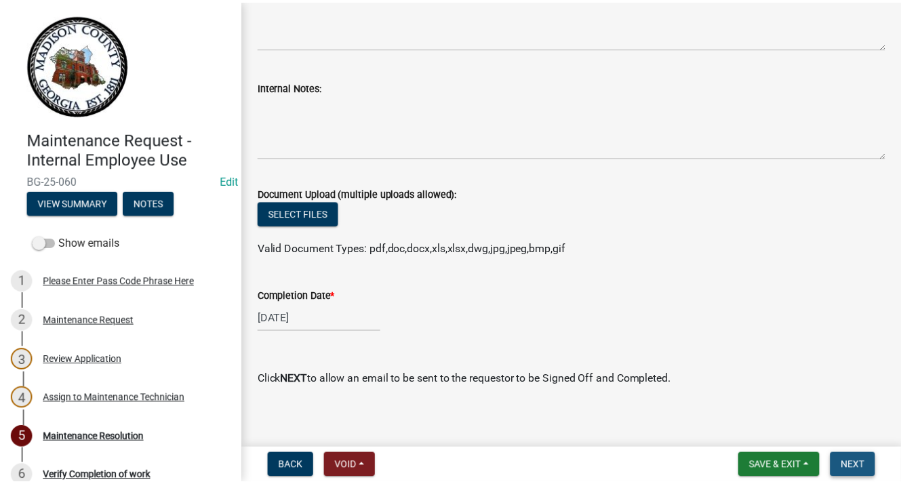
scroll to position [0, 0]
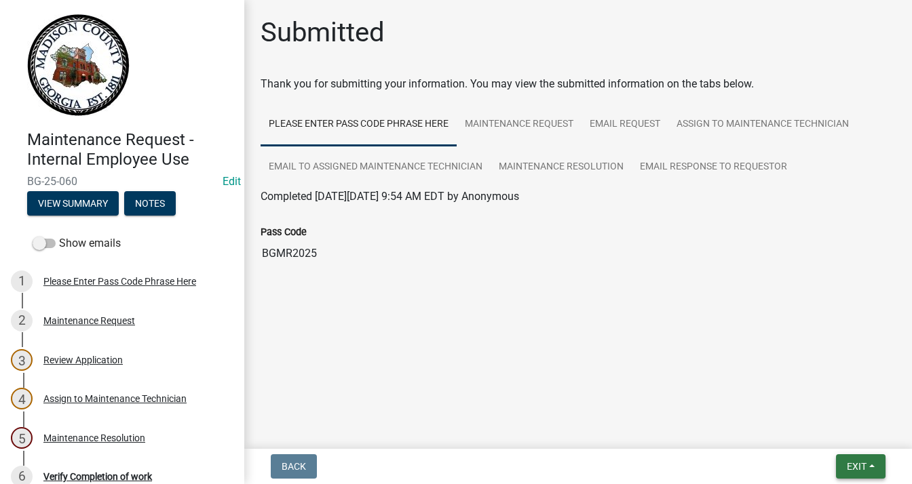
click at [863, 462] on span "Exit" at bounding box center [856, 466] width 20 height 11
click at [827, 427] on button "Save & Exit" at bounding box center [831, 431] width 109 height 33
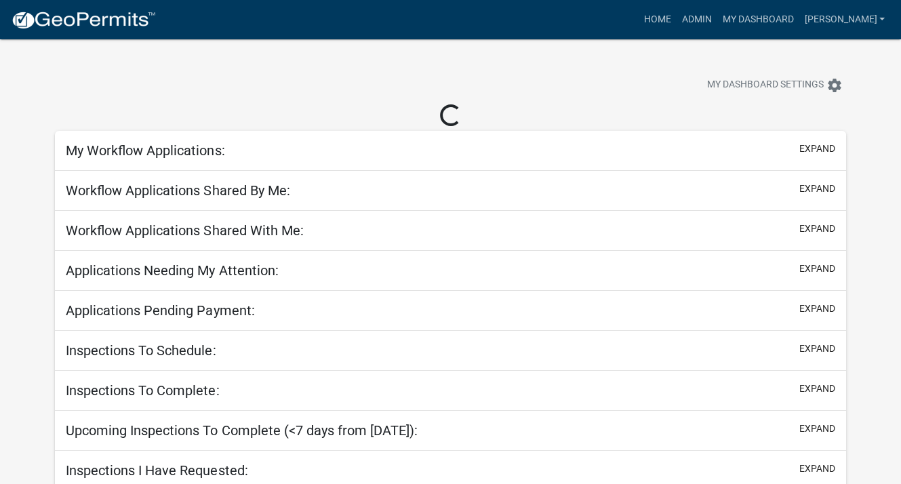
select select "3: 100"
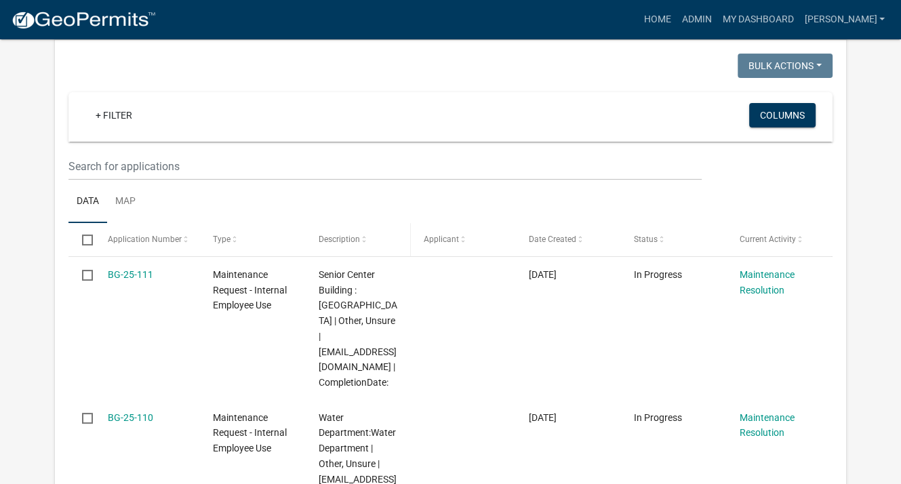
scroll to position [271, 0]
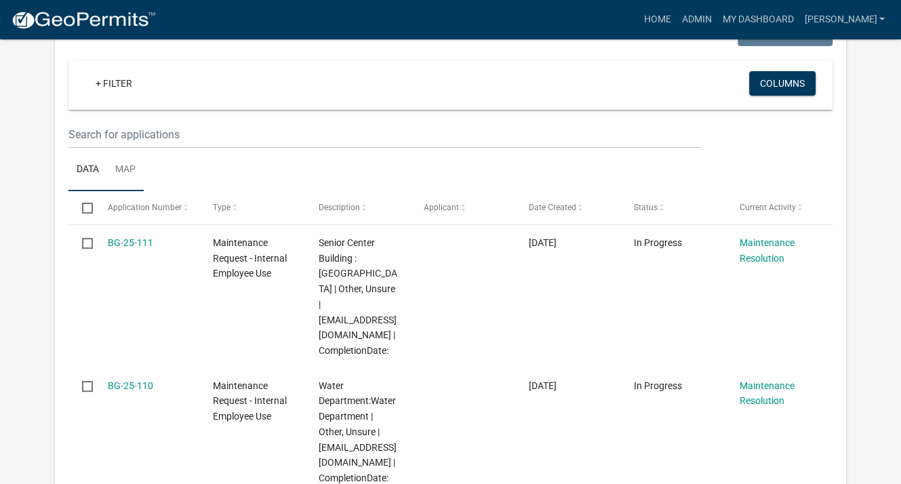
click at [121, 169] on link "Map" at bounding box center [125, 170] width 37 height 43
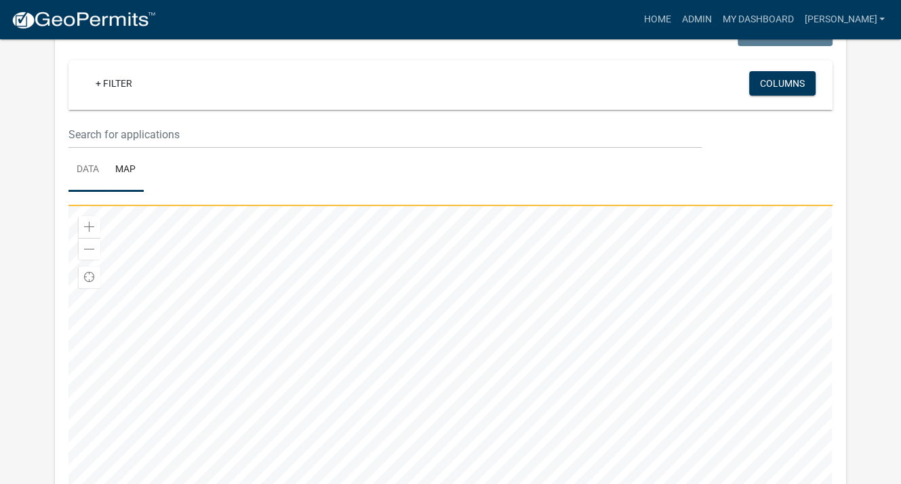
click at [73, 168] on link "Data" at bounding box center [88, 170] width 39 height 43
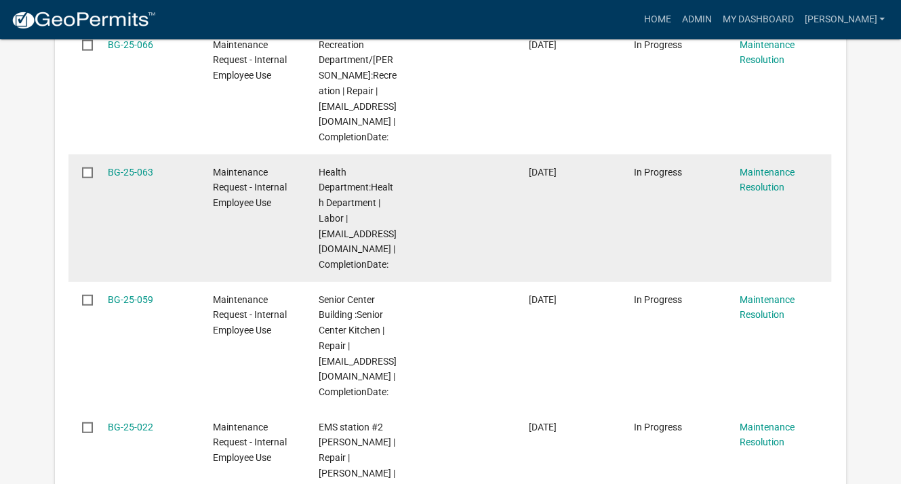
scroll to position [2853, 0]
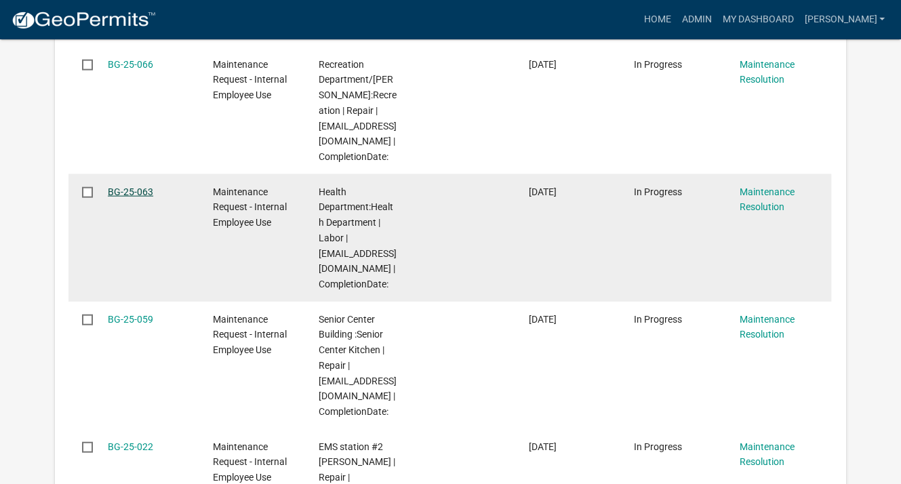
click at [142, 197] on link "BG-25-063" at bounding box center [130, 192] width 45 height 11
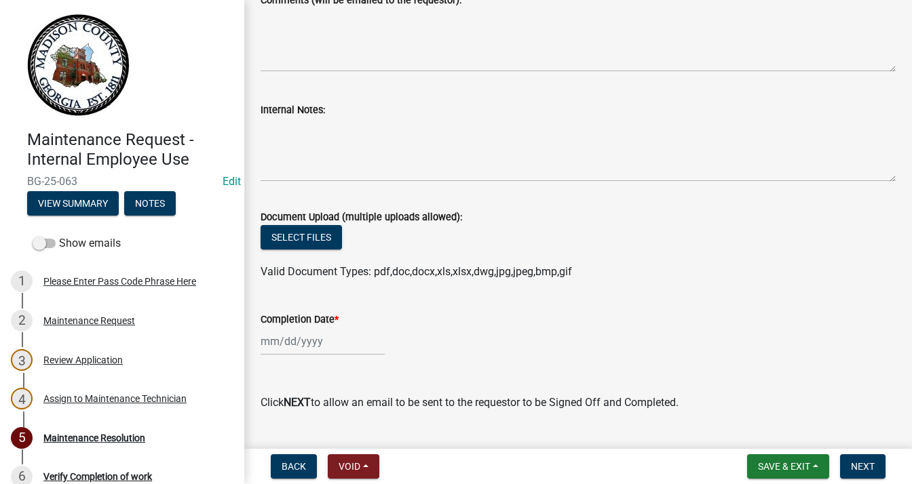
scroll to position [212, 0]
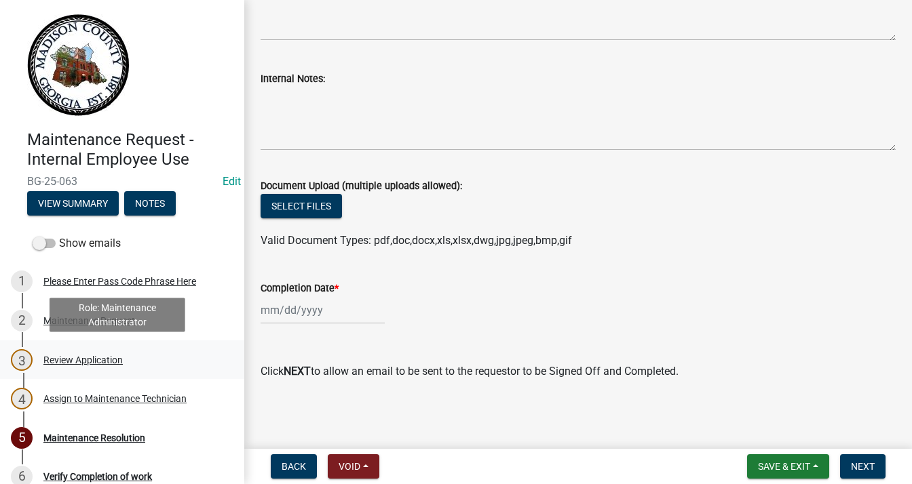
click at [62, 348] on link "3 Review Application" at bounding box center [122, 359] width 244 height 39
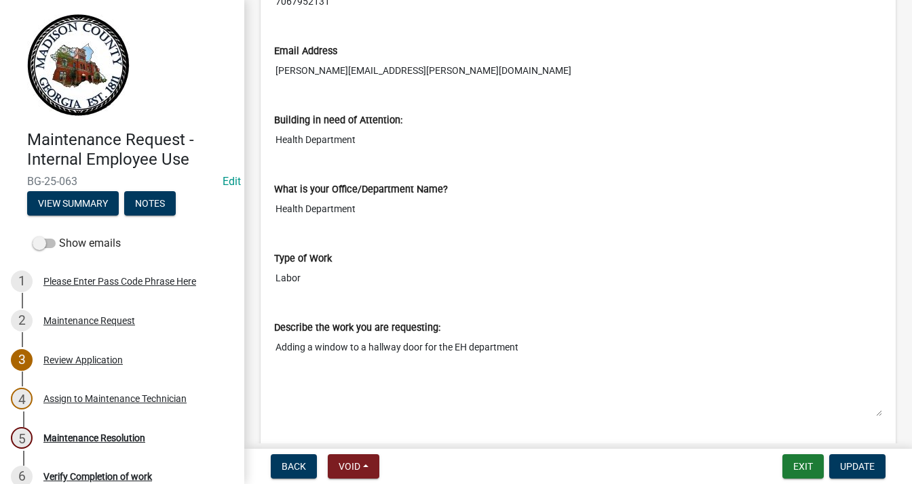
scroll to position [543, 0]
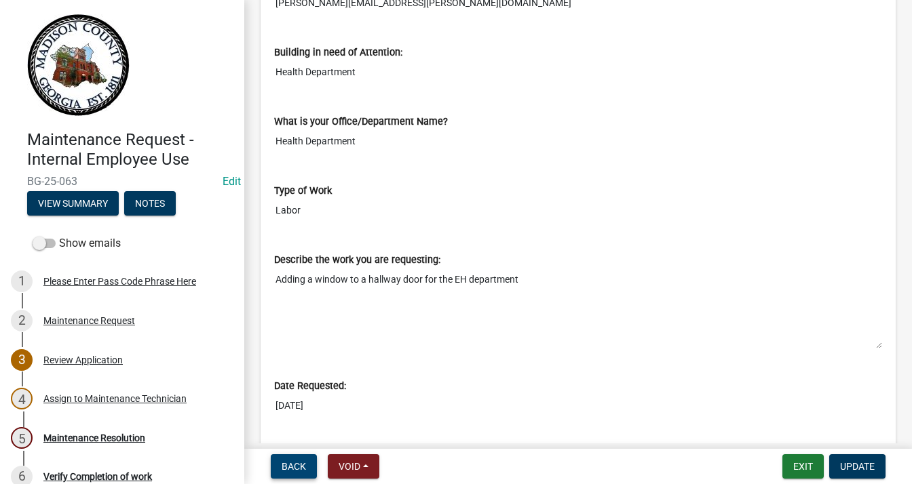
click at [304, 461] on span "Back" at bounding box center [293, 466] width 24 height 11
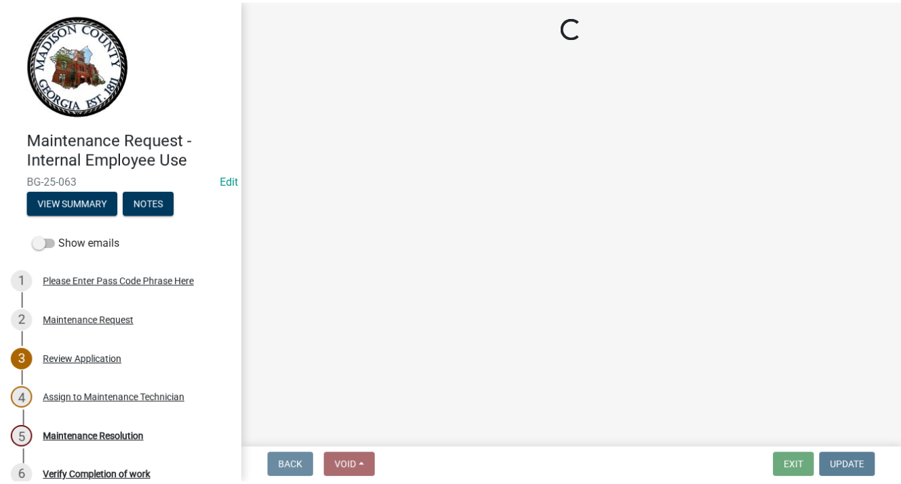
scroll to position [0, 0]
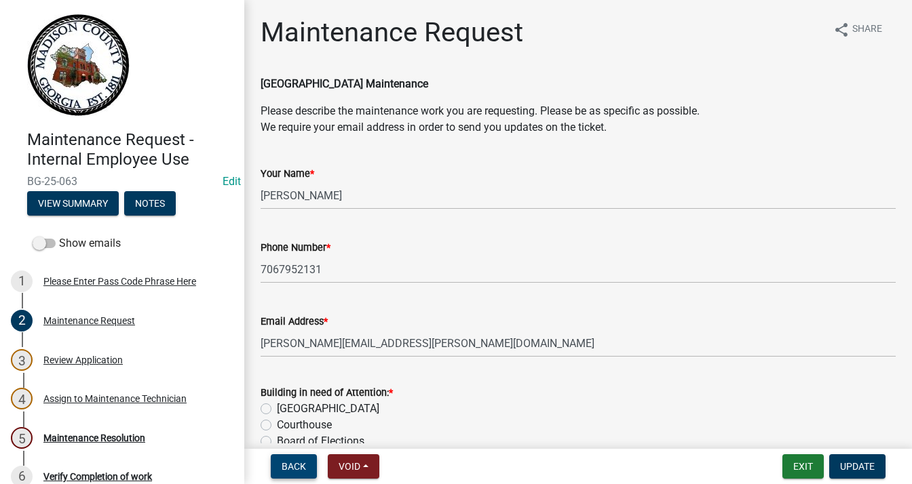
click at [307, 465] on button "Back" at bounding box center [294, 466] width 46 height 24
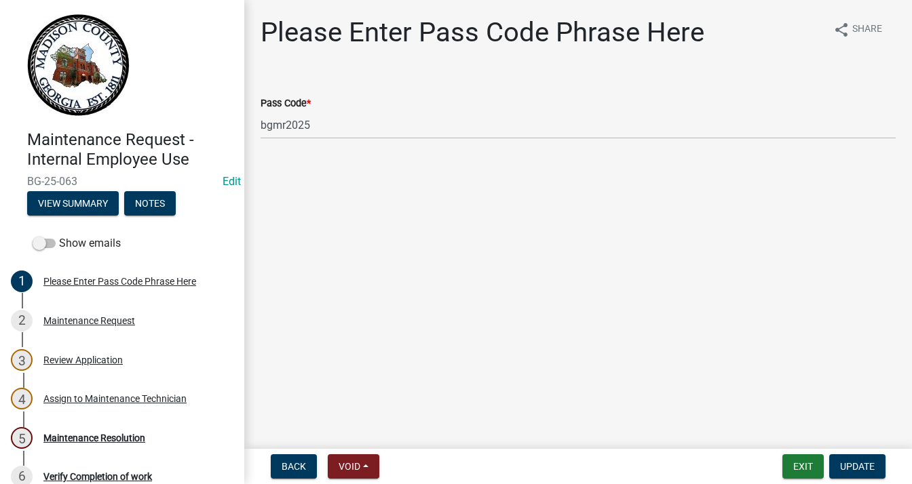
click at [269, 443] on div "Maintenance Request - Internal Employee Use BG-25-063 Edit View Summary Notes S…" at bounding box center [456, 242] width 912 height 484
click at [288, 452] on nav "Back Void Withdraw Lock Expire Void Exit Update" at bounding box center [577, 466] width 667 height 35
click at [289, 456] on button "Back" at bounding box center [294, 466] width 46 height 24
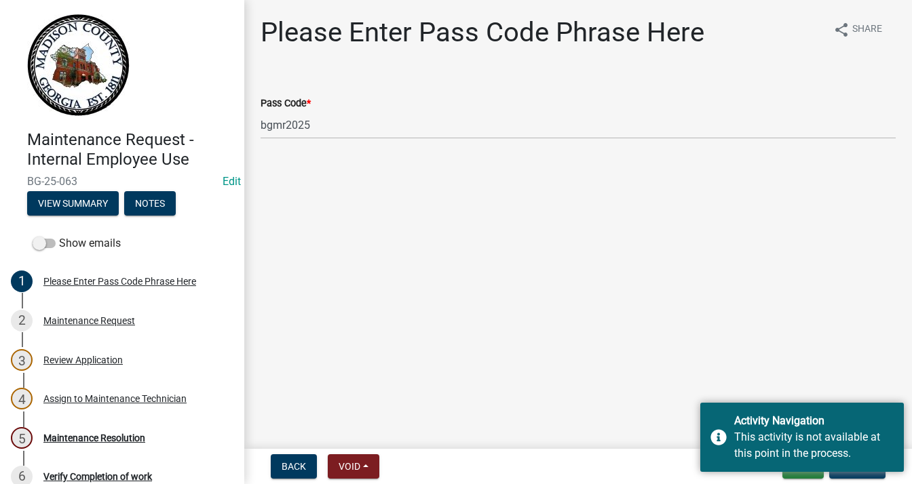
click at [844, 336] on main "Please Enter Pass Code Phrase Here share Share Pass Code * bgmr2025" at bounding box center [577, 222] width 667 height 444
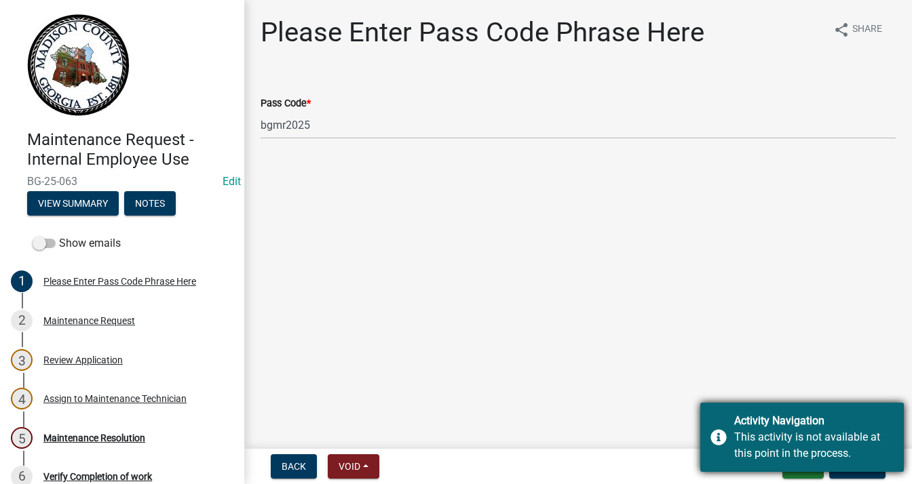
click at [862, 408] on div "Activity Navigation This activity is not available at this point in the process." at bounding box center [801, 437] width 203 height 69
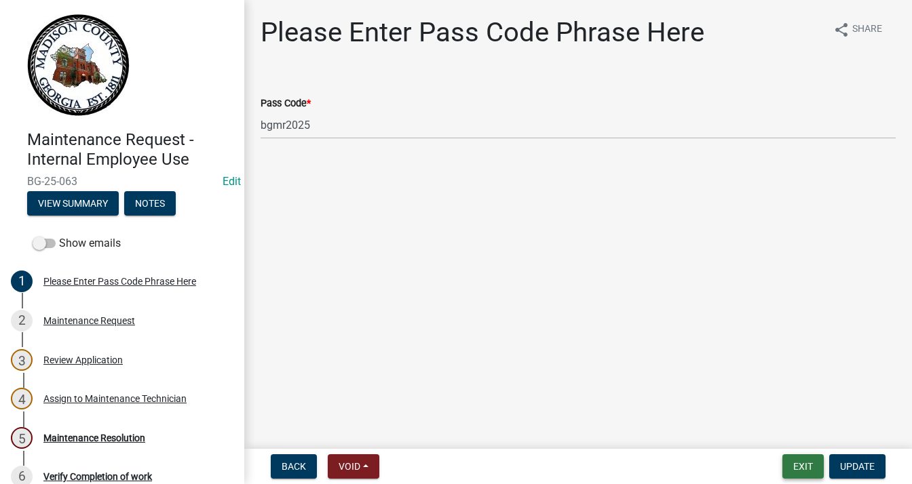
click at [817, 459] on button "Exit" at bounding box center [802, 466] width 41 height 24
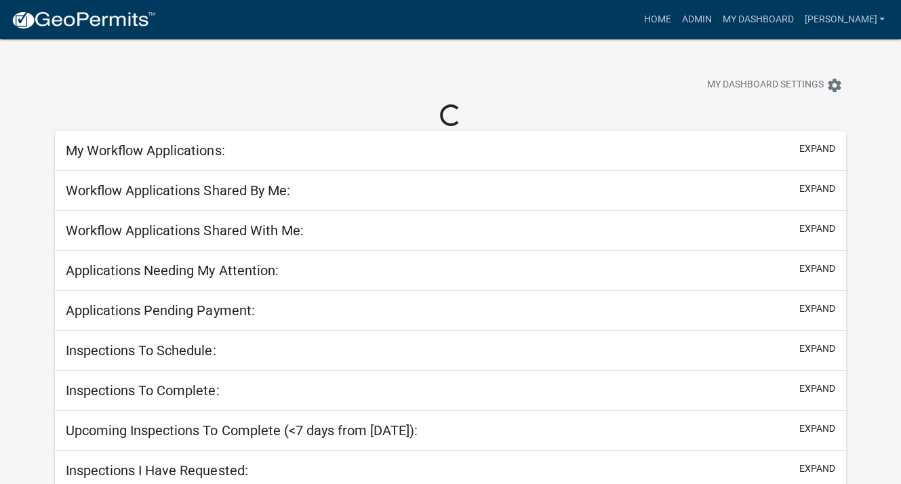
scroll to position [68, 0]
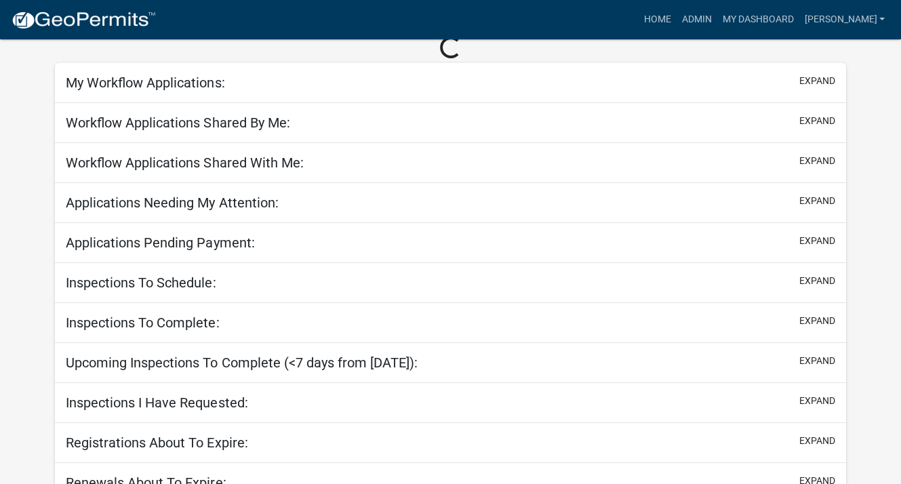
select select "3: 100"
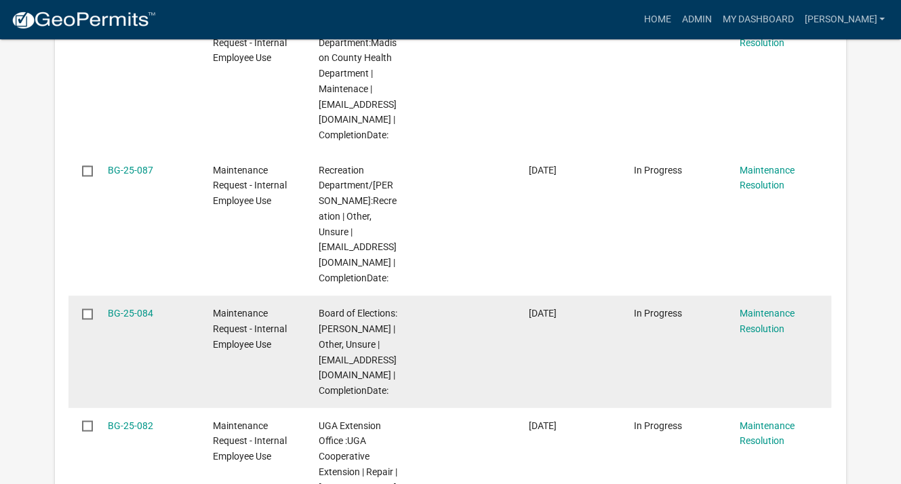
scroll to position [2035, 0]
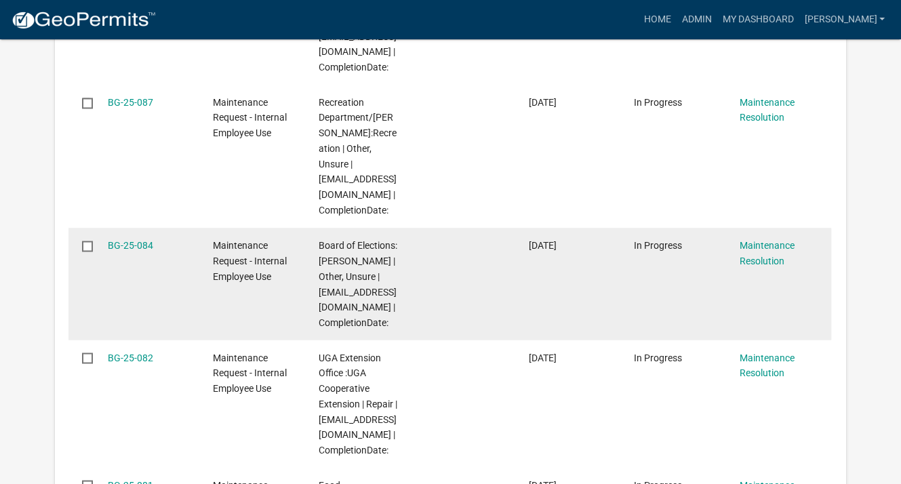
drag, startPoint x: 157, startPoint y: 229, endPoint x: 229, endPoint y: 237, distance: 72.4
click at [229, 237] on div "BG-25-084 Maintenance Request - Internal Employee Use Board of Elections:BOER |…" at bounding box center [450, 284] width 763 height 112
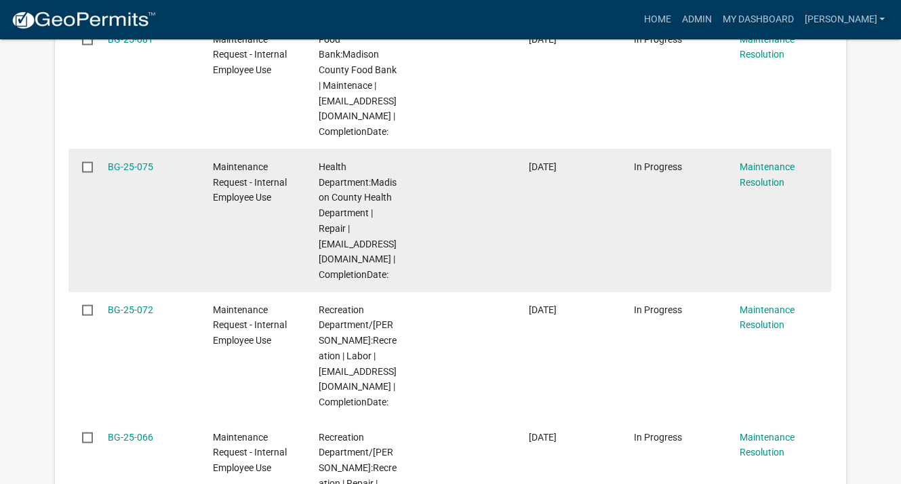
scroll to position [2509, 0]
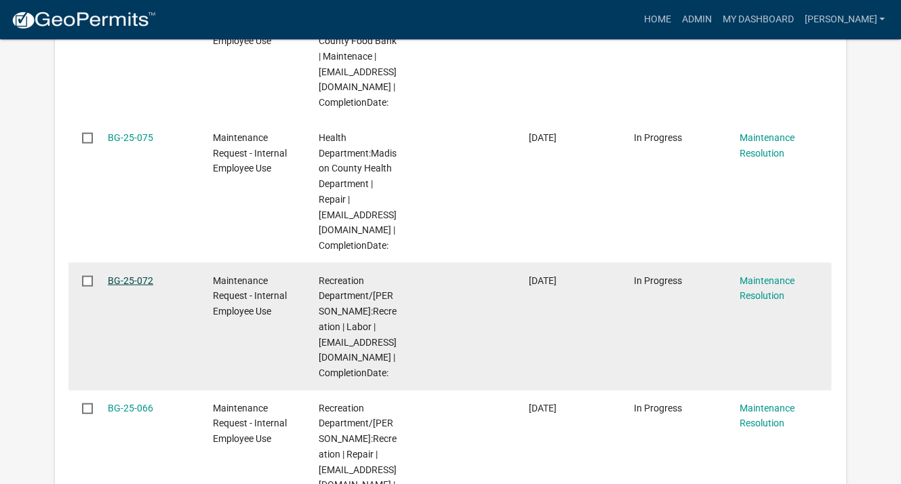
click at [138, 275] on link "BG-25-072" at bounding box center [130, 280] width 45 height 11
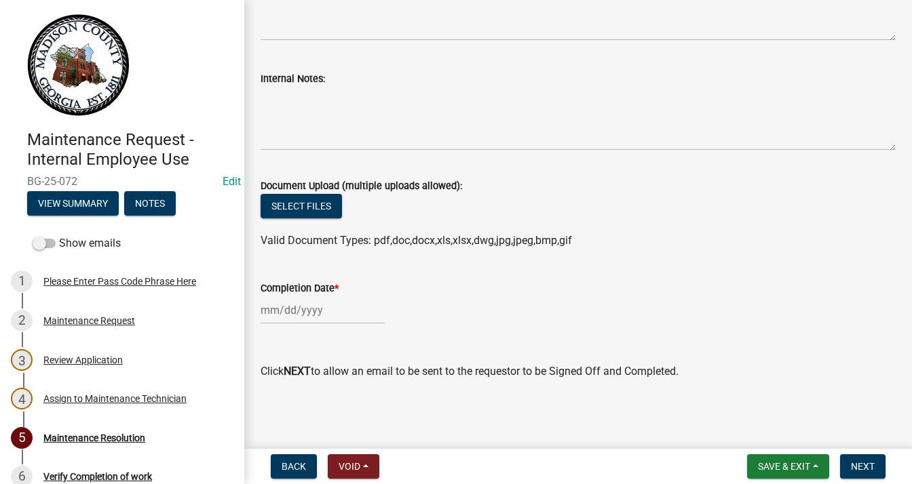
scroll to position [212, 0]
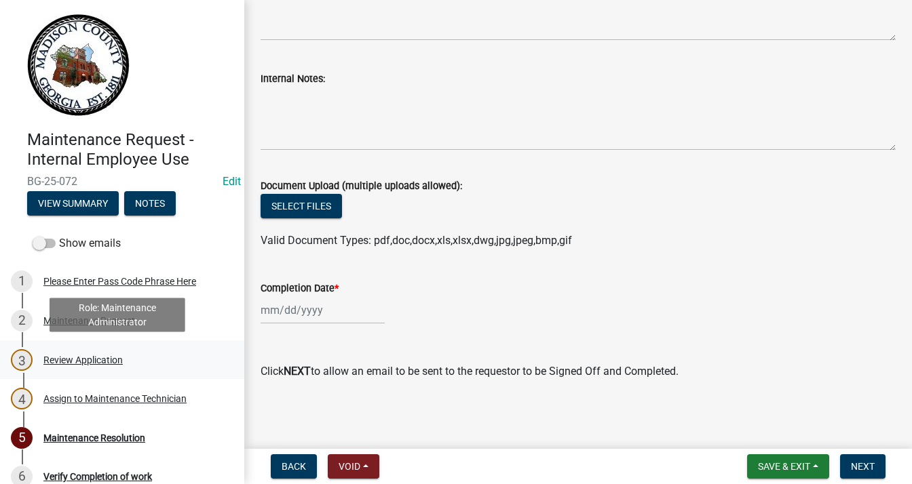
click at [78, 352] on div "3 Review Application" at bounding box center [117, 360] width 212 height 22
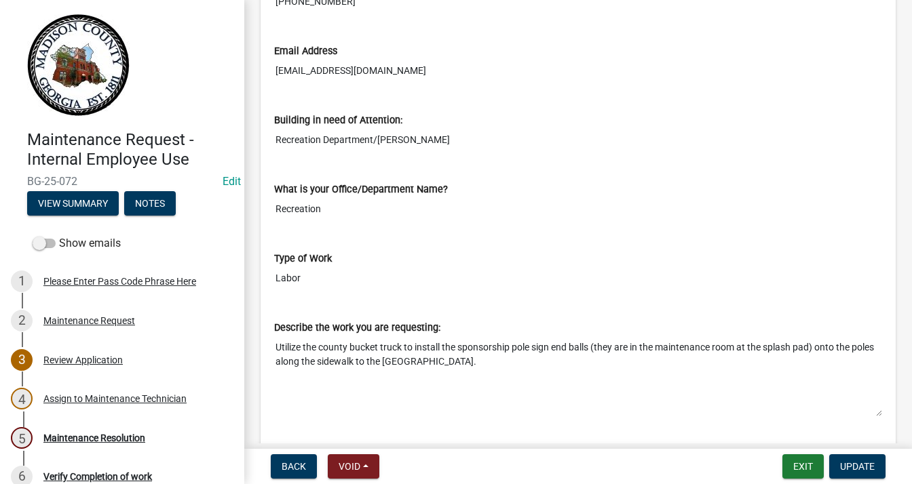
scroll to position [543, 0]
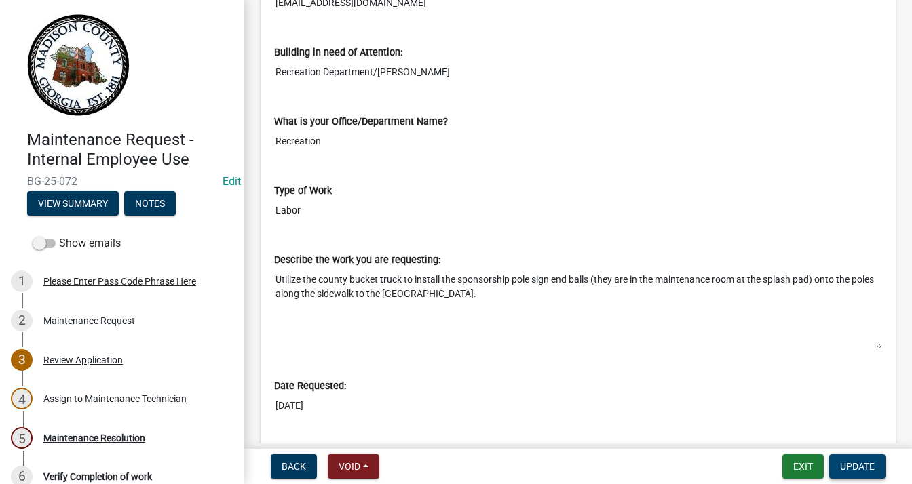
click at [855, 467] on span "Update" at bounding box center [857, 466] width 35 height 11
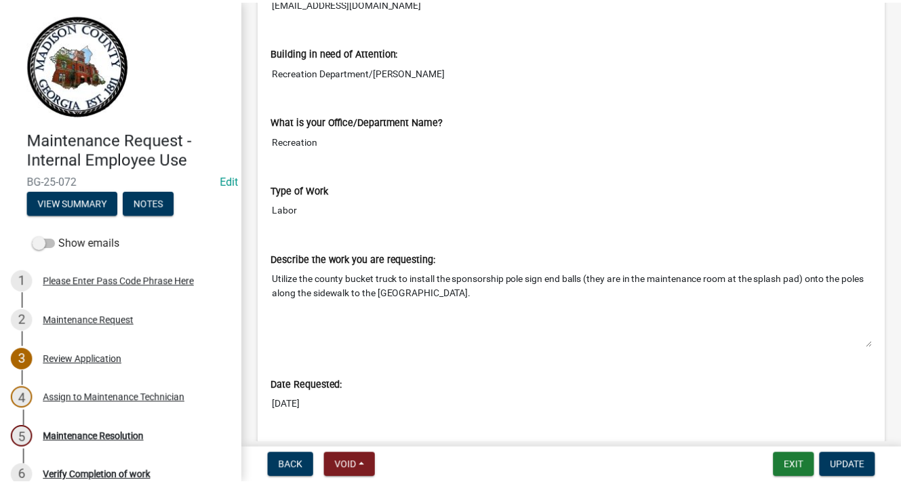
scroll to position [0, 0]
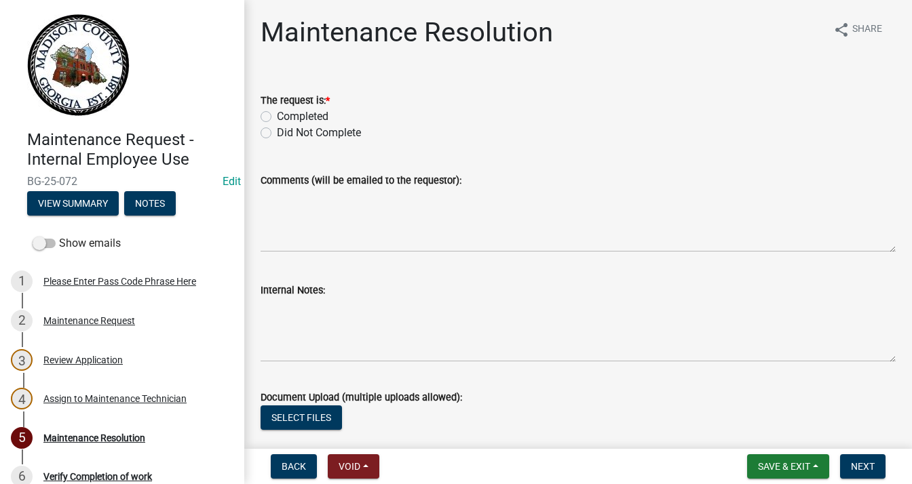
click at [275, 120] on div "Completed" at bounding box center [577, 117] width 635 height 16
click at [277, 117] on label "Completed" at bounding box center [303, 117] width 52 height 16
click at [277, 117] on input "Completed" at bounding box center [281, 113] width 9 height 9
radio input "true"
click at [822, 459] on button "Save & Exit" at bounding box center [788, 466] width 82 height 24
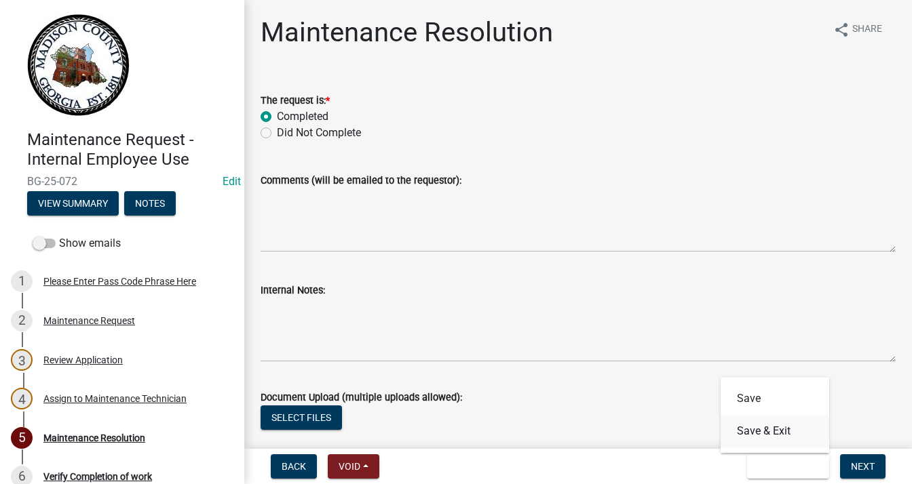
click at [767, 422] on button "Save & Exit" at bounding box center [774, 431] width 109 height 33
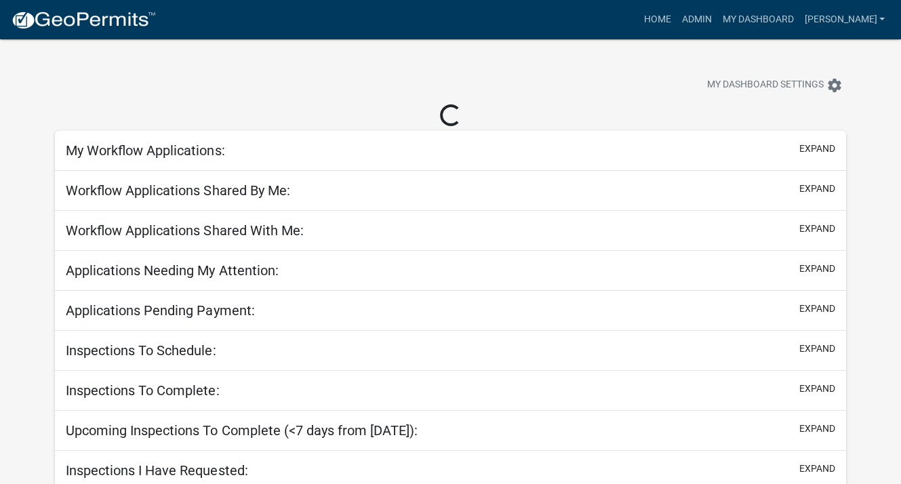
select select "3: 100"
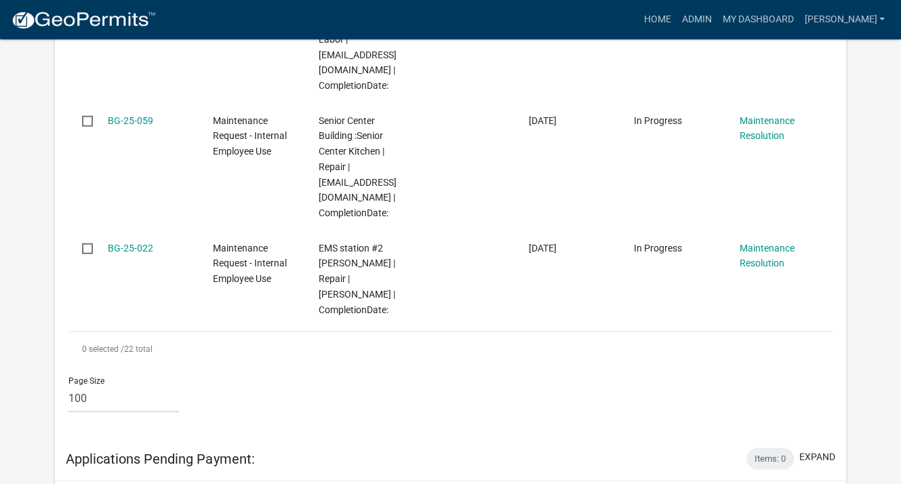
scroll to position [2984, 0]
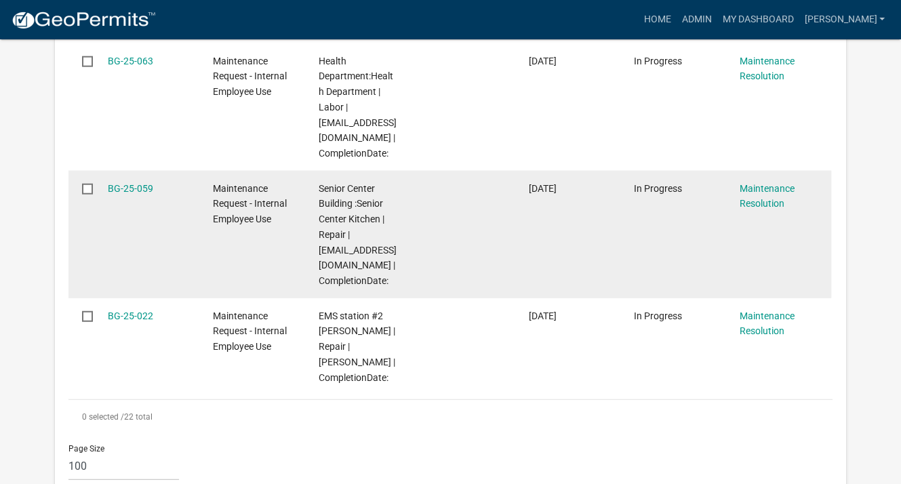
click at [95, 223] on datatable-body-cell "BG-25-059" at bounding box center [147, 235] width 105 height 128
click at [87, 193] on input "checkbox" at bounding box center [86, 188] width 9 height 9
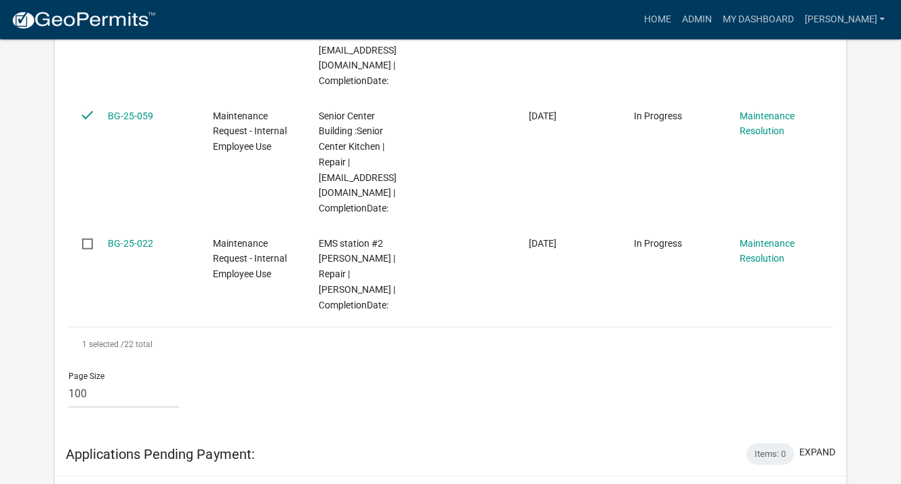
scroll to position [3052, 0]
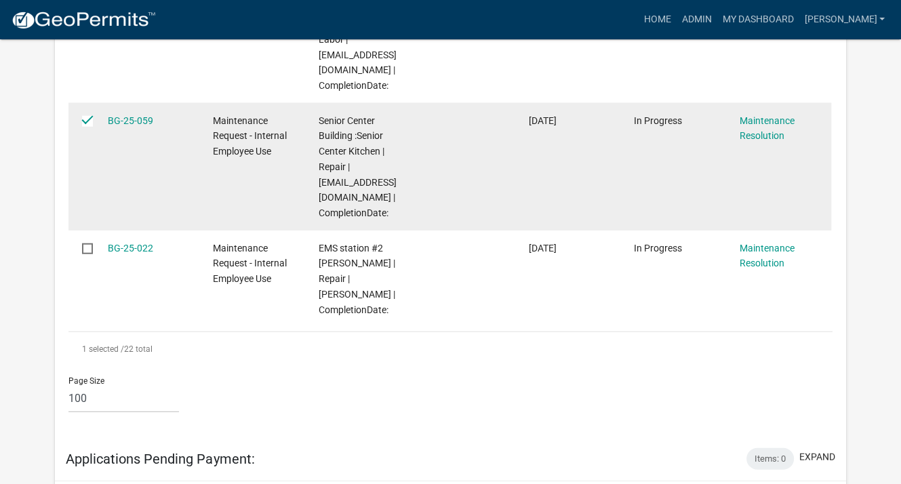
drag, startPoint x: 104, startPoint y: 162, endPoint x: 90, endPoint y: 160, distance: 15.1
click at [90, 160] on datatable-body-cell at bounding box center [82, 167] width 26 height 128
click at [88, 125] on input "checkbox" at bounding box center [86, 120] width 9 height 9
checkbox input "false"
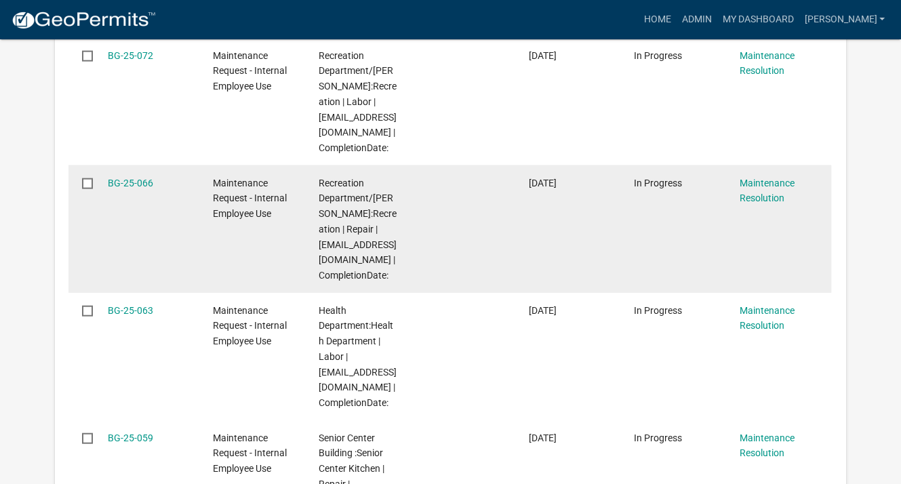
scroll to position [2713, 0]
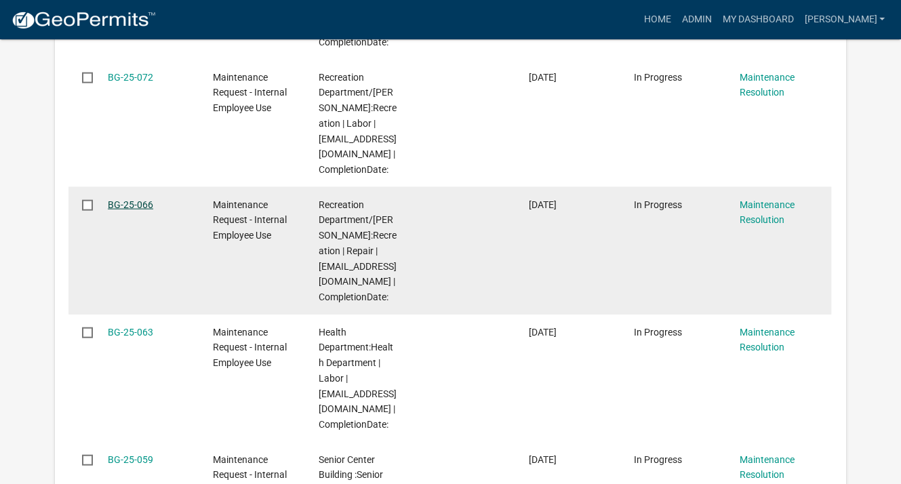
click at [144, 210] on link "BG-25-066" at bounding box center [130, 204] width 45 height 11
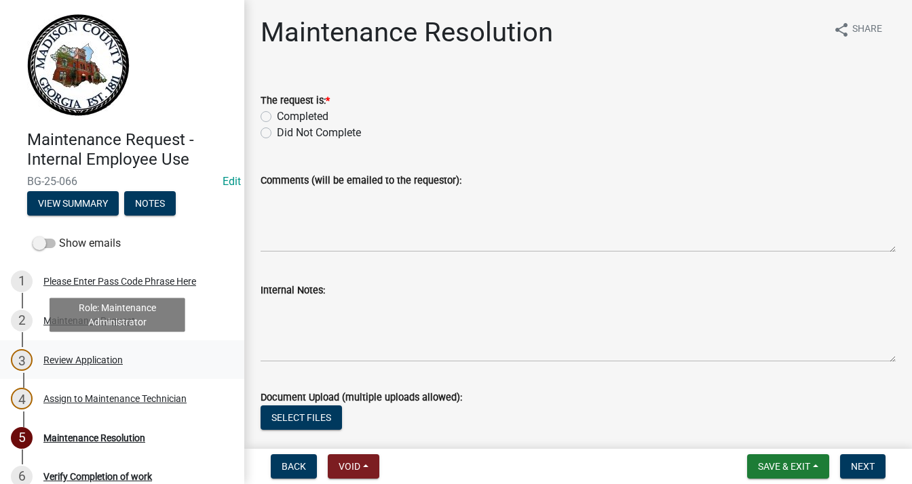
click at [92, 361] on div "Review Application" at bounding box center [82, 359] width 79 height 9
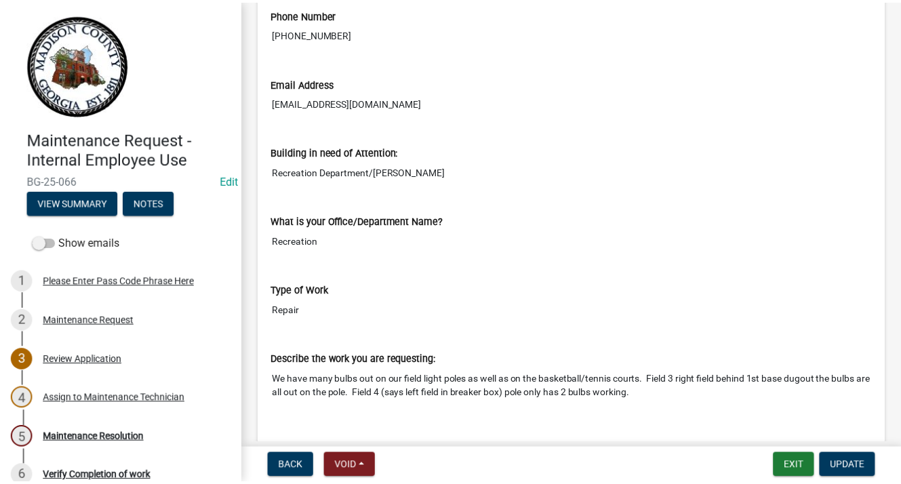
scroll to position [475, 0]
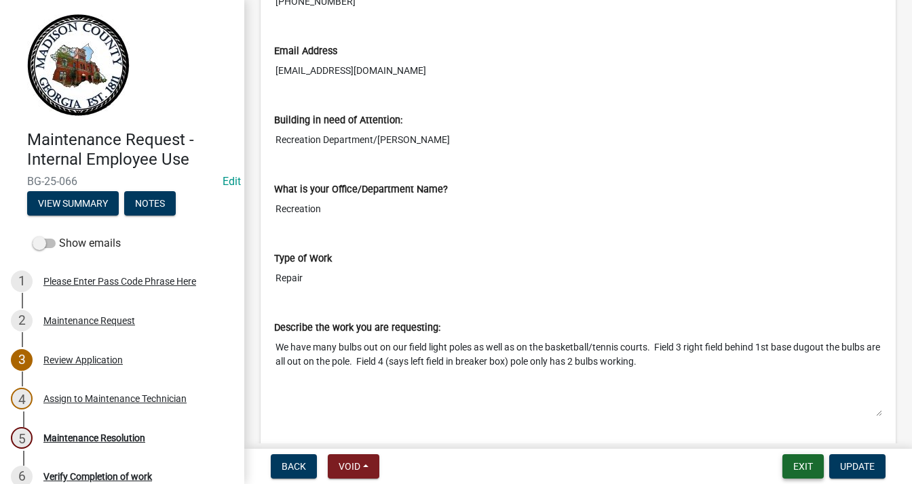
click at [802, 464] on button "Exit" at bounding box center [802, 466] width 41 height 24
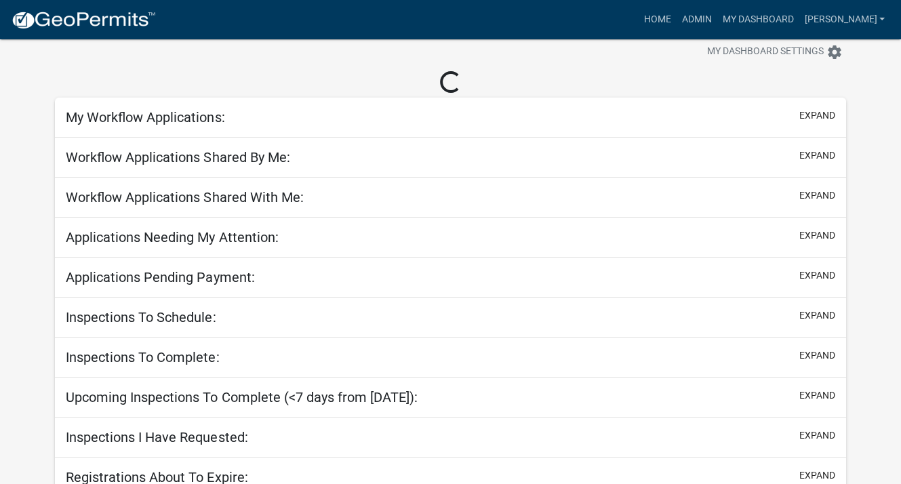
scroll to position [85, 0]
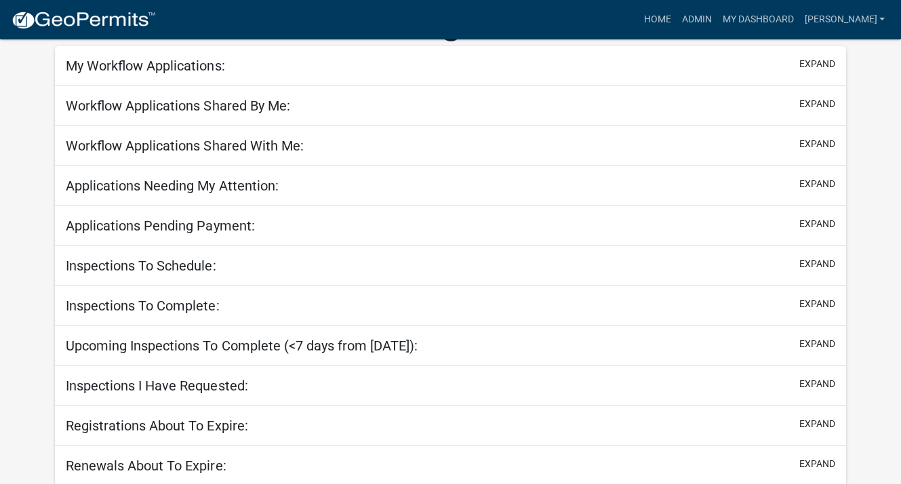
select select "3: 100"
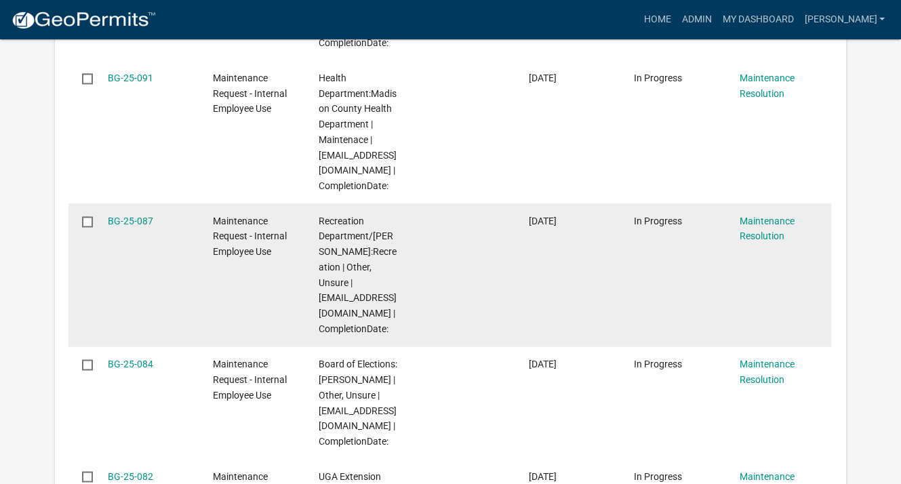
scroll to position [1848, 0]
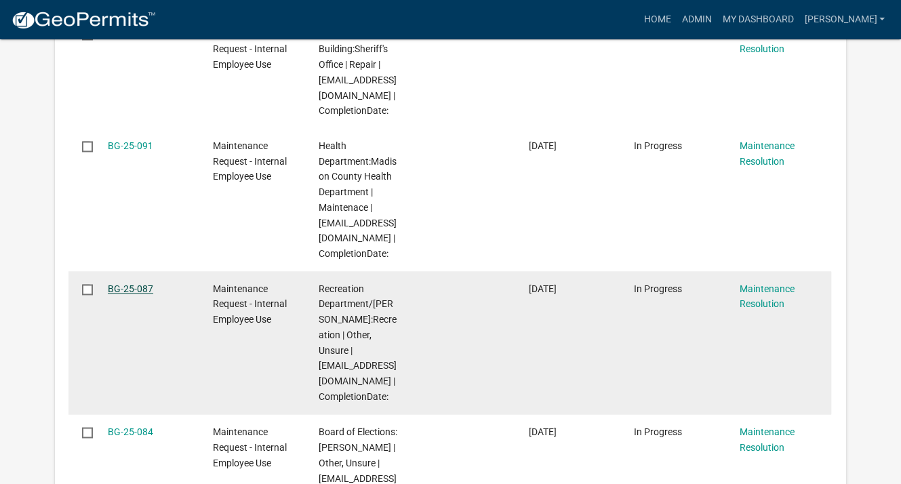
click at [127, 283] on link "BG-25-087" at bounding box center [130, 288] width 45 height 11
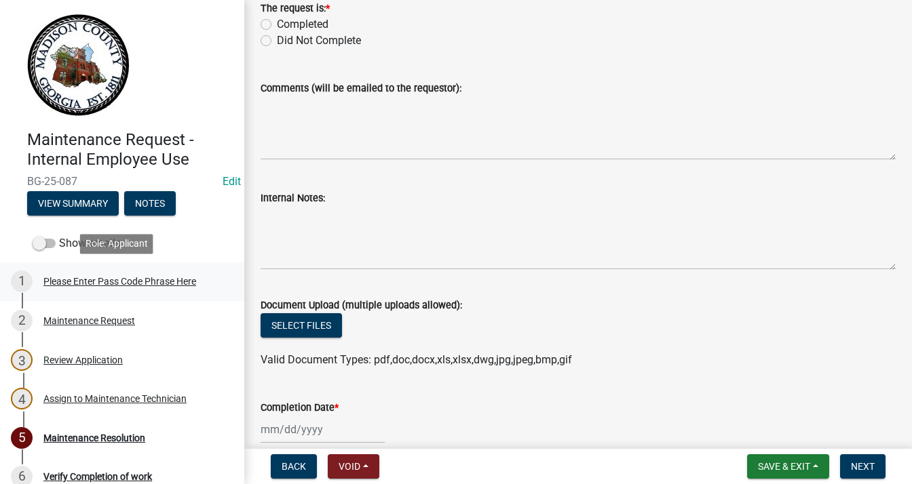
scroll to position [76, 0]
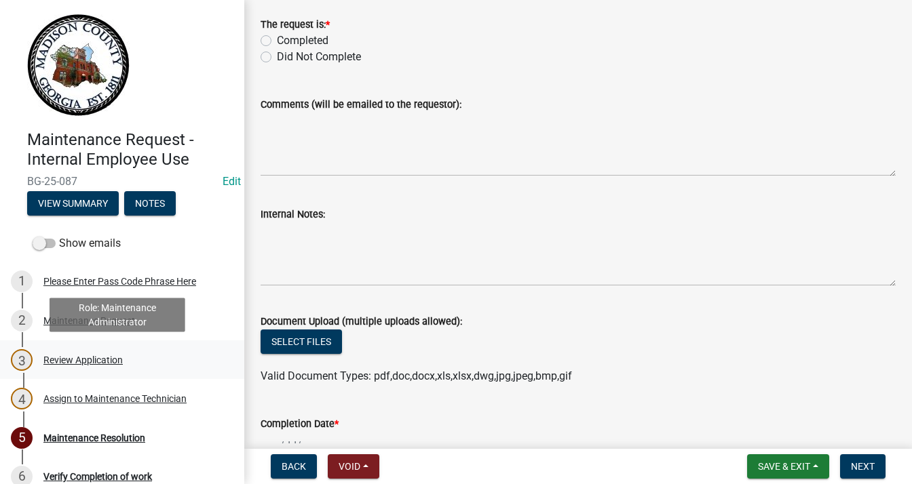
click at [100, 353] on div "3 Review Application" at bounding box center [117, 360] width 212 height 22
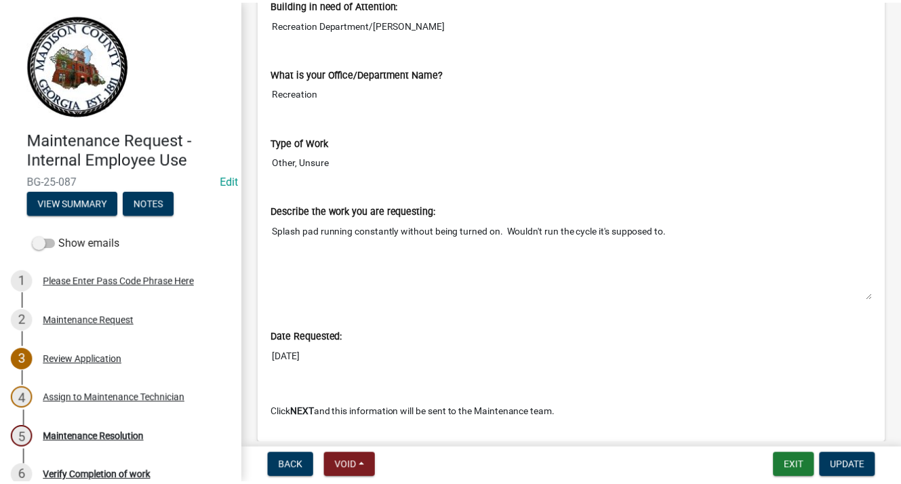
scroll to position [610, 0]
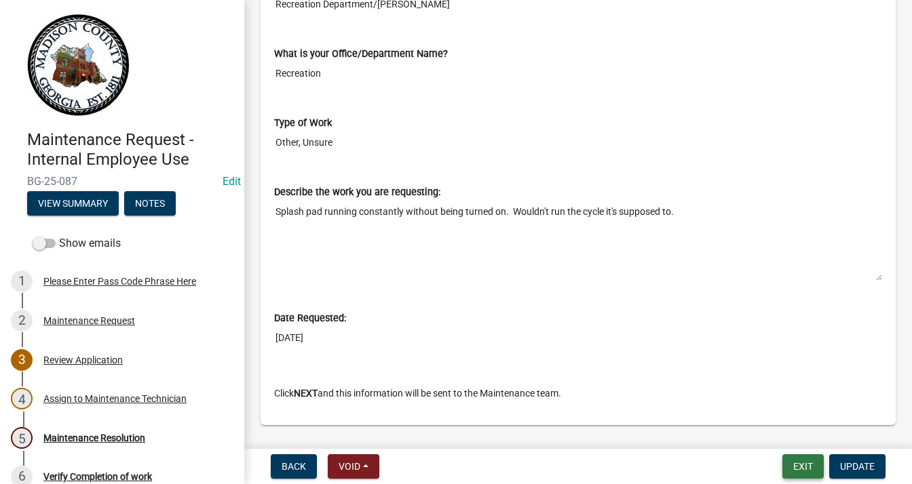
click at [786, 459] on button "Exit" at bounding box center [802, 466] width 41 height 24
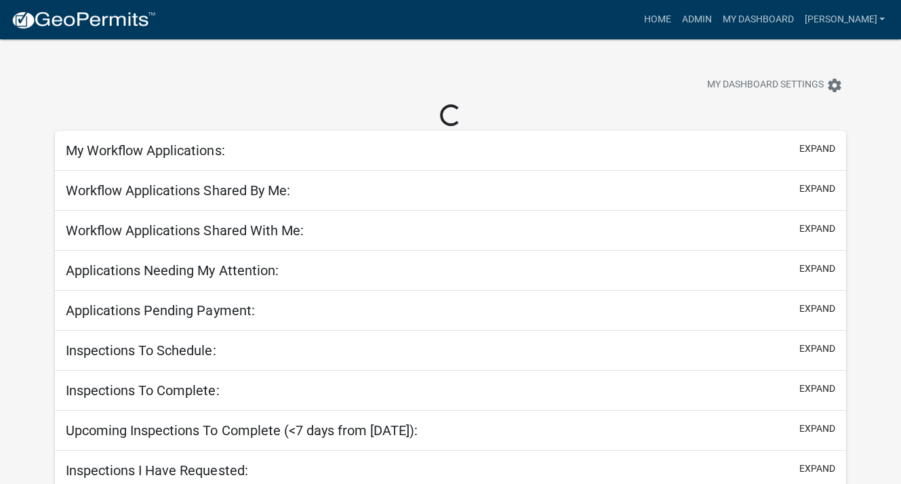
select select "3: 100"
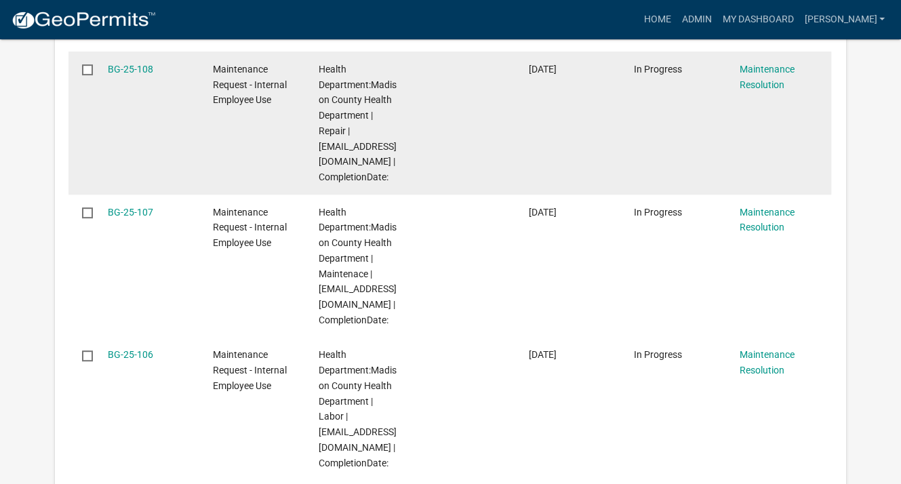
scroll to position [543, 0]
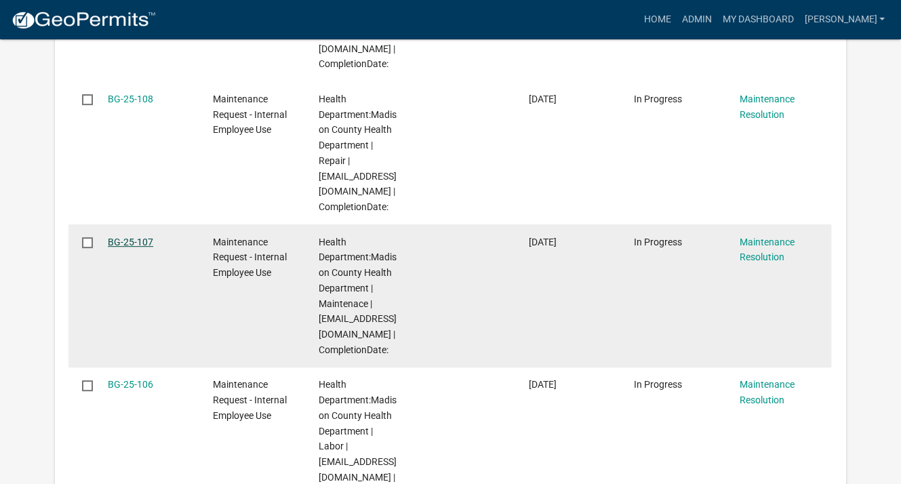
click at [146, 239] on link "BG-25-107" at bounding box center [130, 242] width 45 height 11
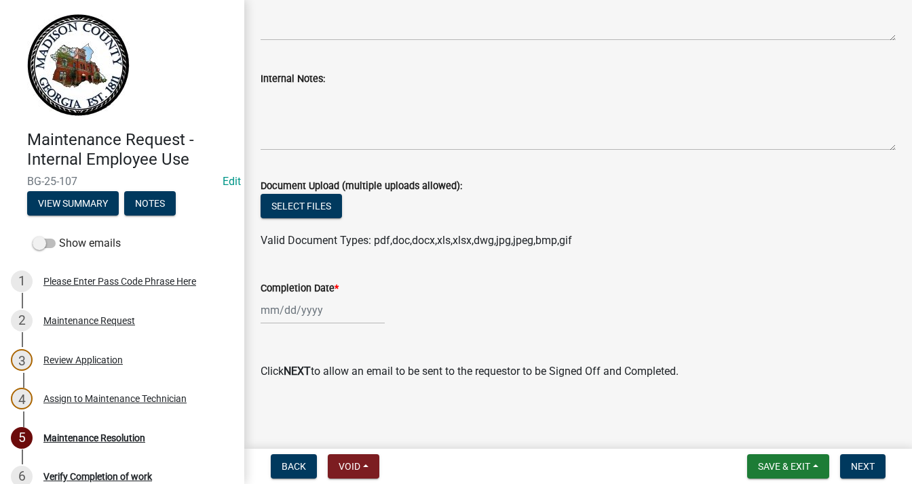
scroll to position [212, 0]
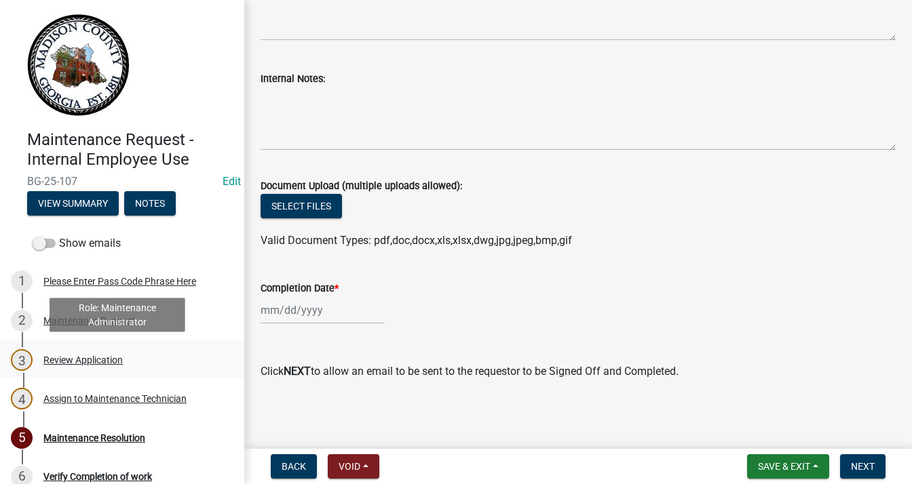
click at [109, 351] on div "3 Review Application" at bounding box center [117, 360] width 212 height 22
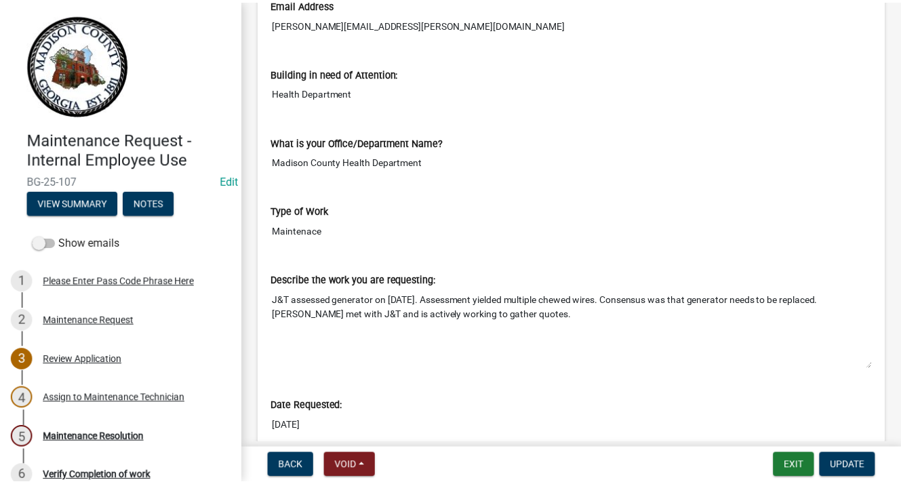
scroll to position [543, 0]
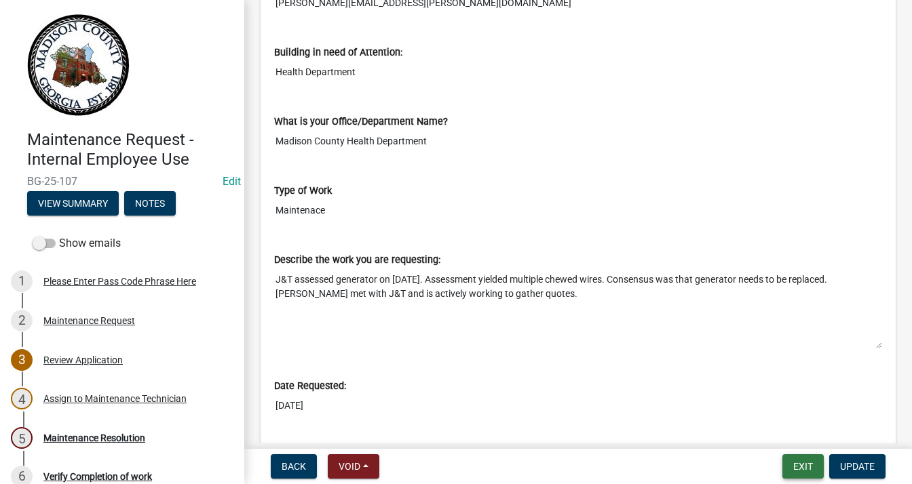
click at [788, 459] on button "Exit" at bounding box center [802, 466] width 41 height 24
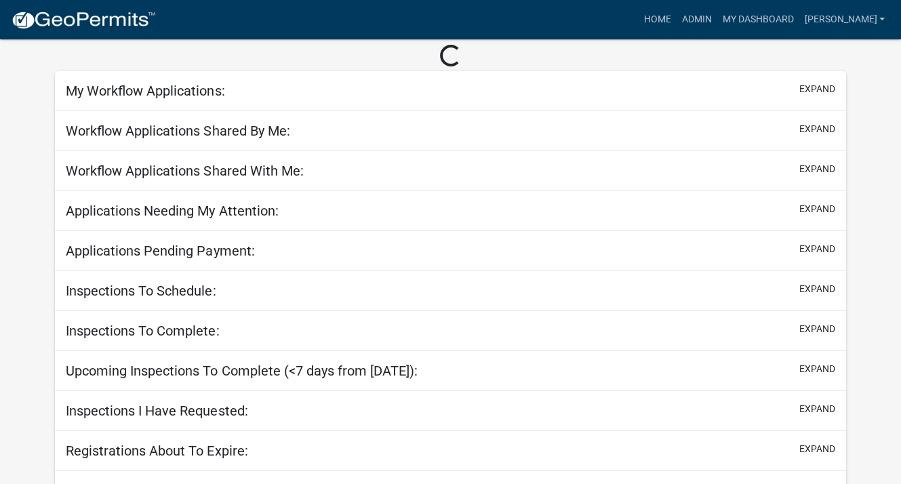
scroll to position [85, 0]
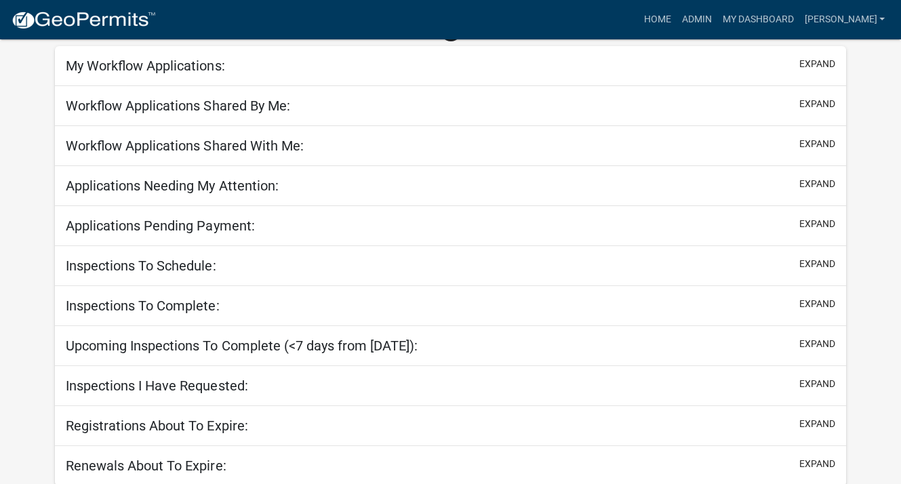
select select "3: 100"
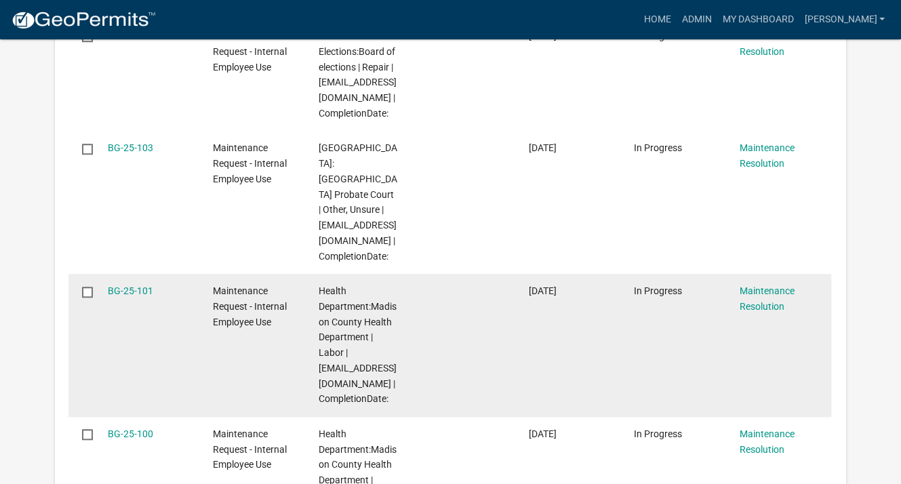
scroll to position [966, 0]
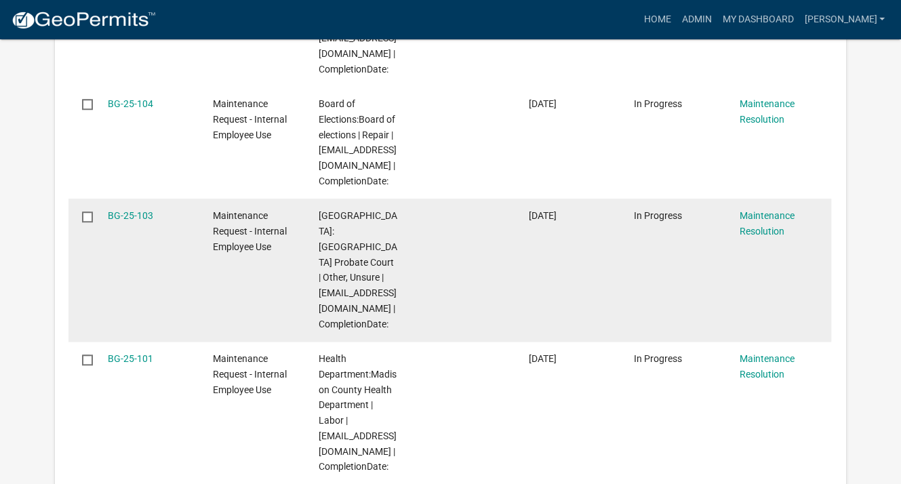
click at [198, 227] on datatable-body-cell "BG-25-103" at bounding box center [147, 270] width 105 height 143
click at [128, 213] on link "BG-25-103" at bounding box center [130, 215] width 45 height 11
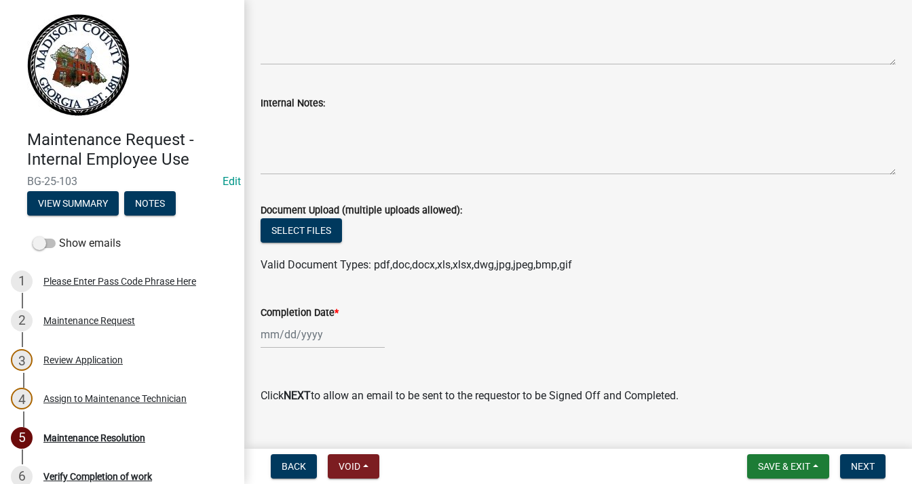
scroll to position [212, 0]
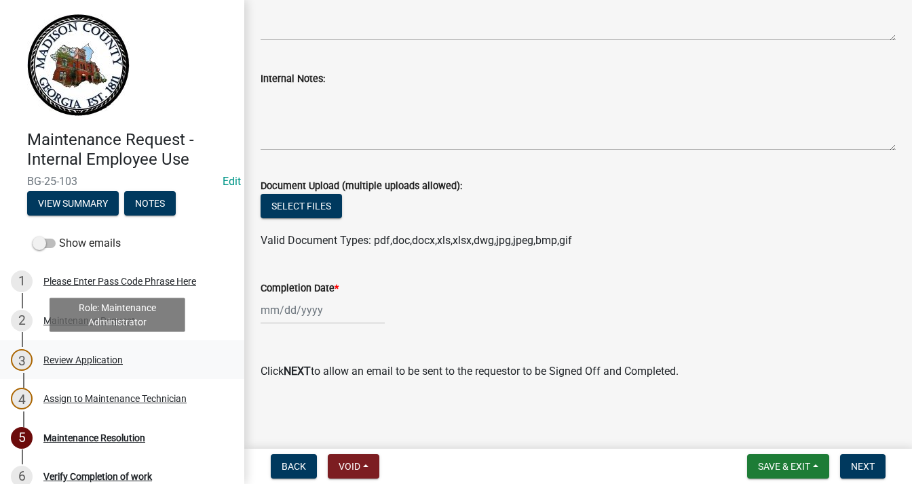
click at [77, 347] on link "3 Review Application" at bounding box center [122, 359] width 244 height 39
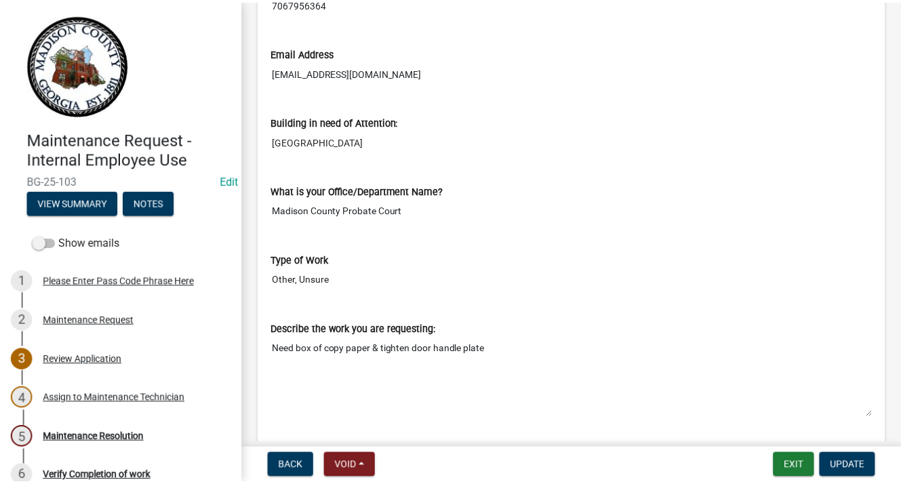
scroll to position [475, 0]
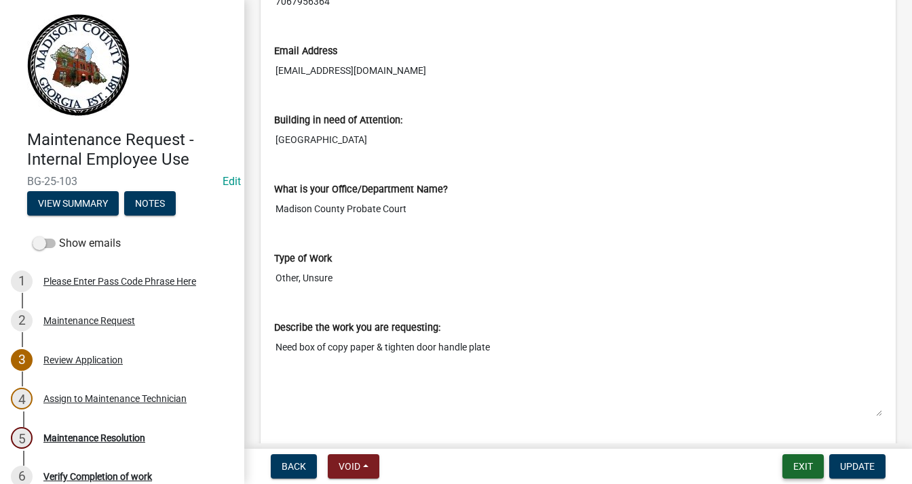
click at [818, 473] on button "Exit" at bounding box center [802, 466] width 41 height 24
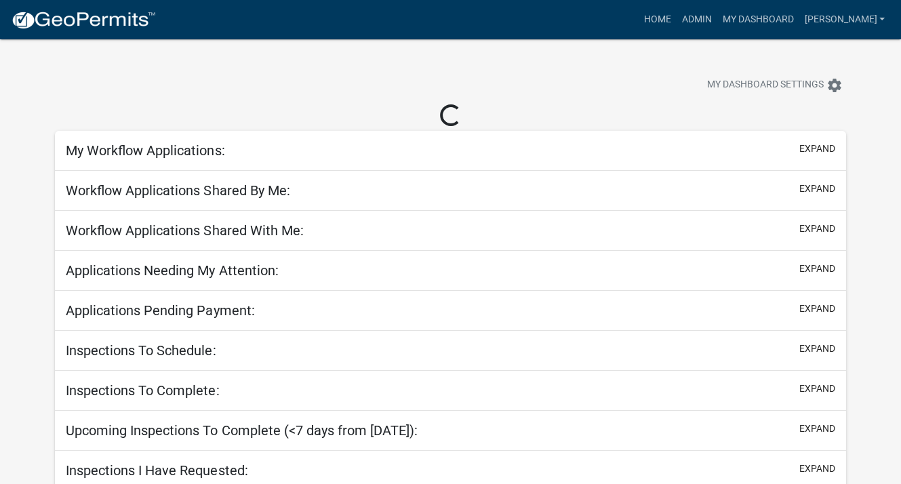
select select "3: 100"
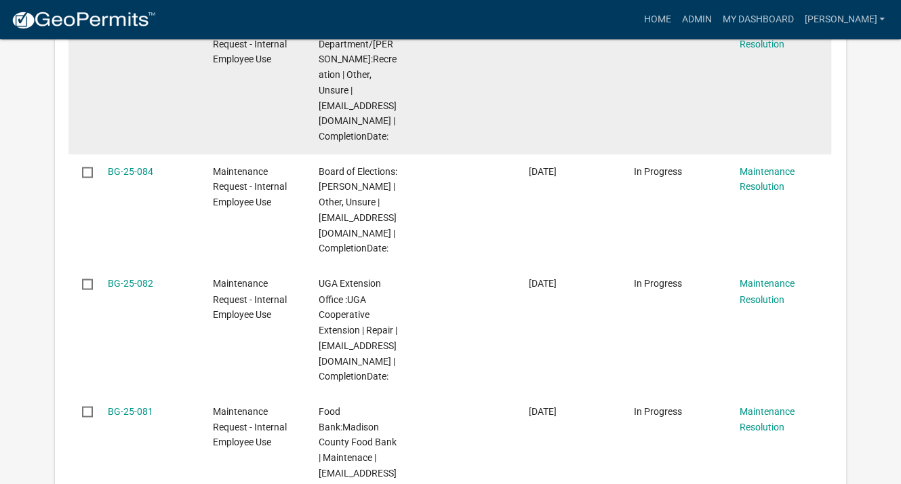
scroll to position [1967, 0]
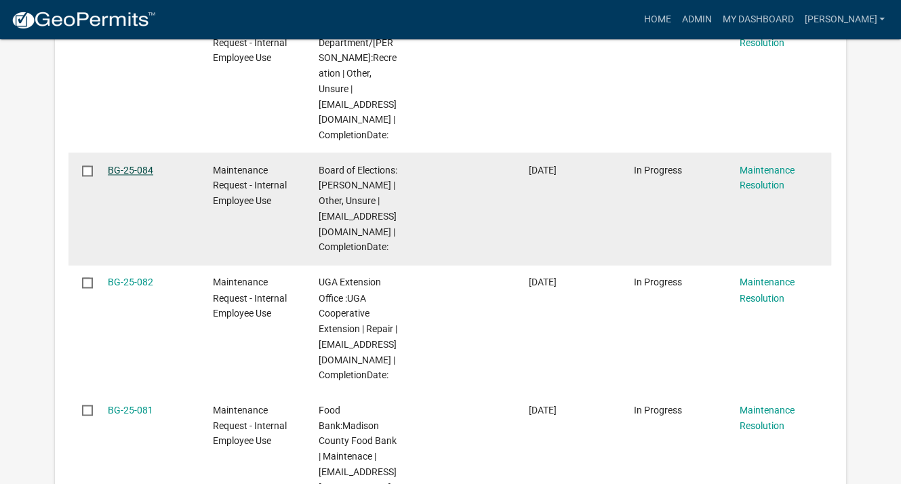
click at [140, 165] on link "BG-25-084" at bounding box center [130, 170] width 45 height 11
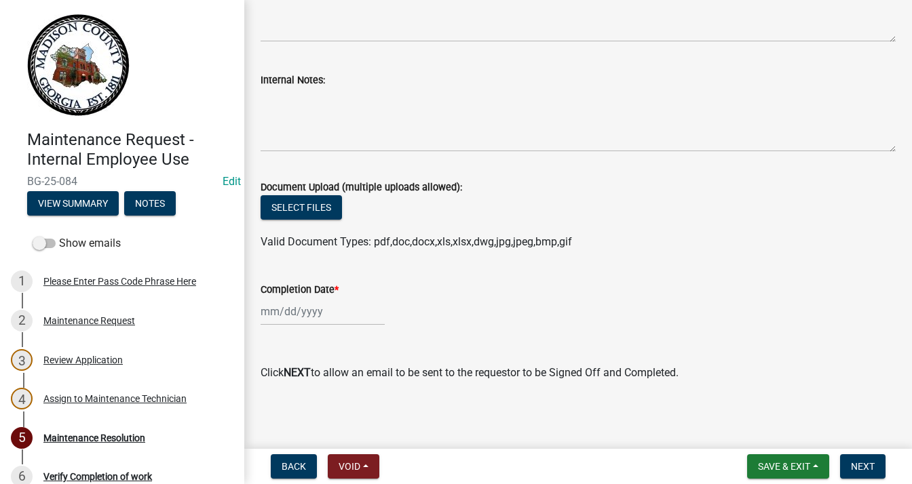
scroll to position [212, 0]
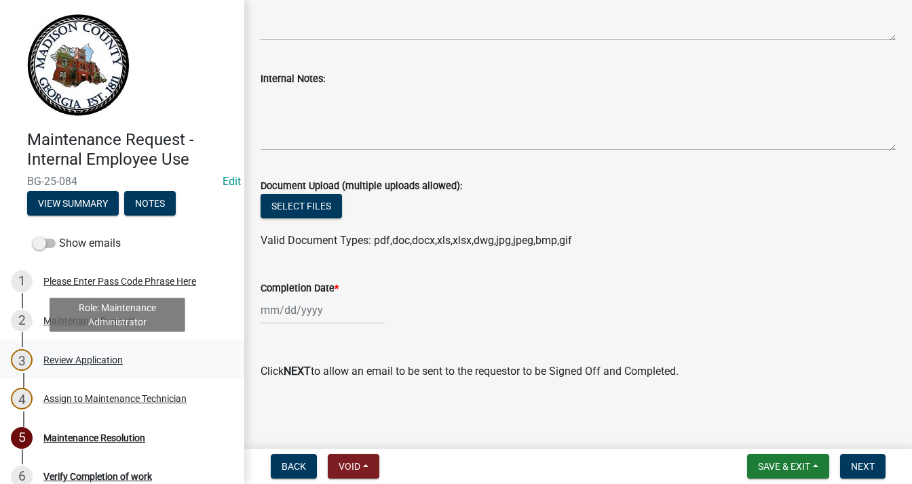
click at [117, 363] on div "Review Application" at bounding box center [82, 359] width 79 height 9
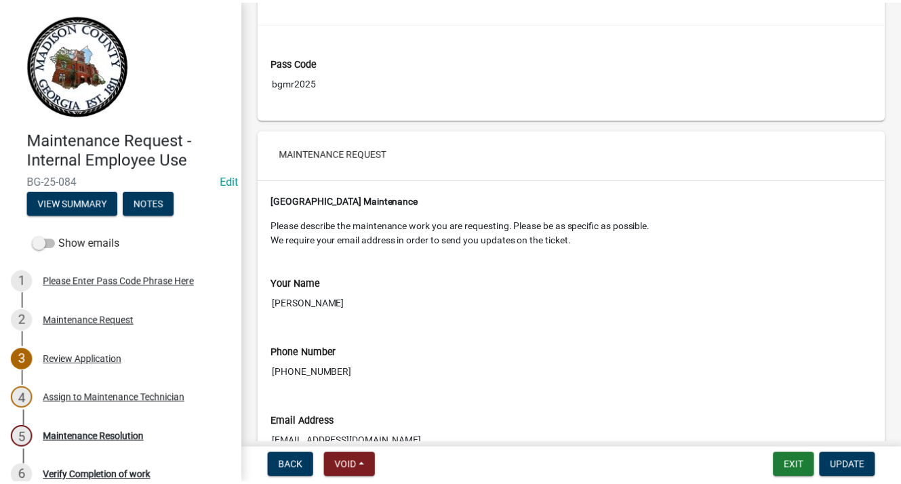
scroll to position [0, 0]
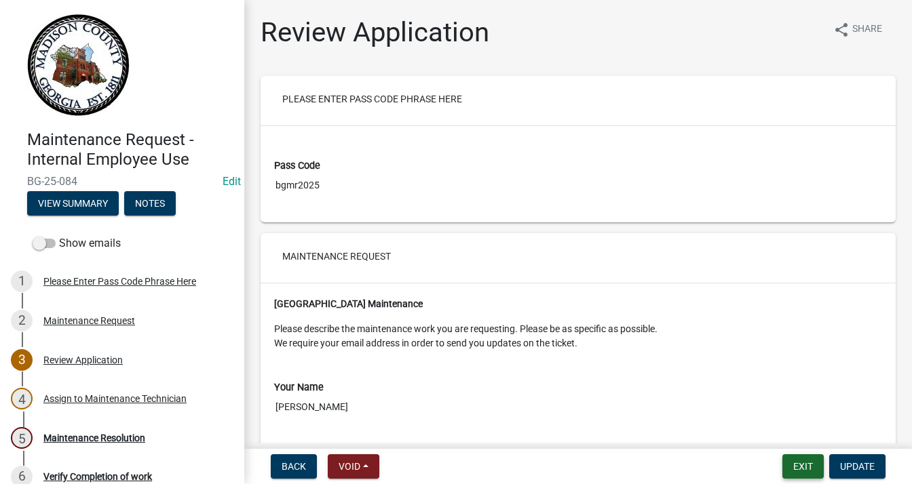
click at [784, 465] on button "Exit" at bounding box center [802, 466] width 41 height 24
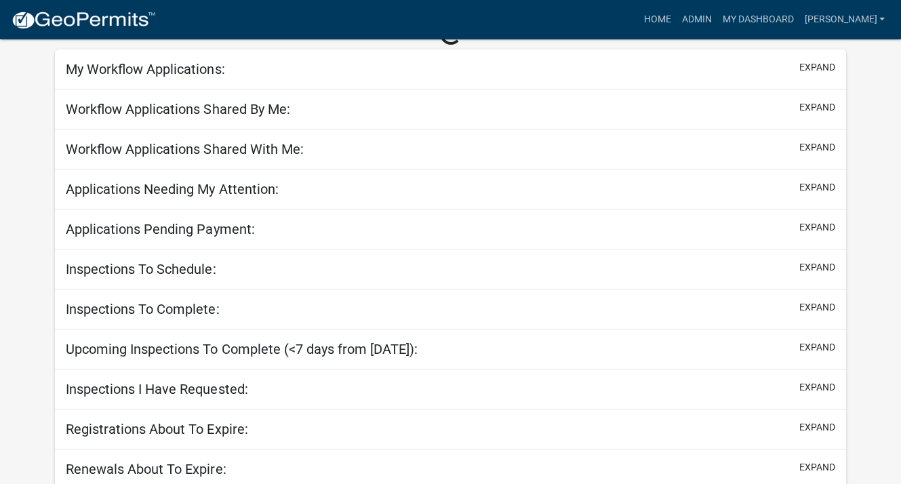
scroll to position [85, 0]
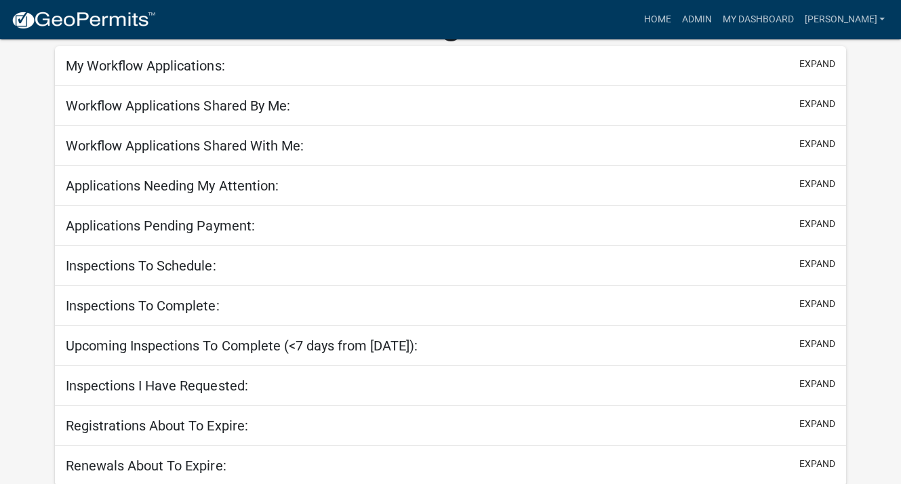
select select "3: 100"
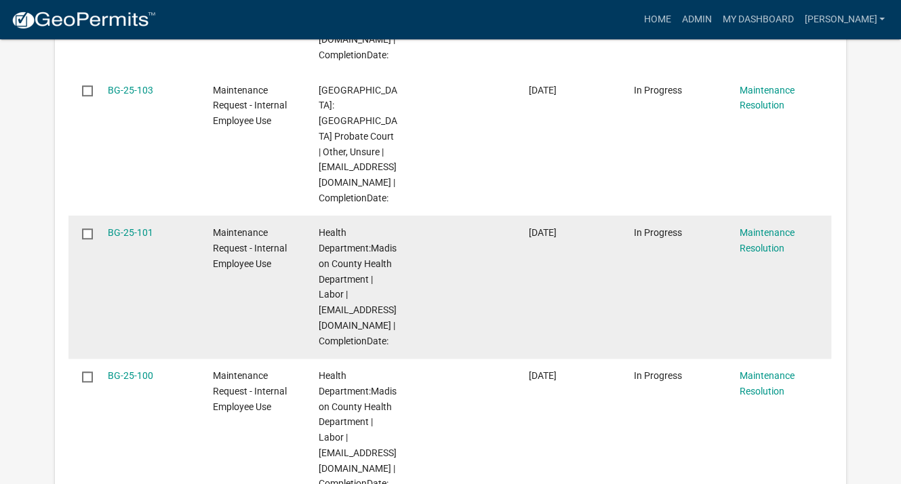
scroll to position [1017, 0]
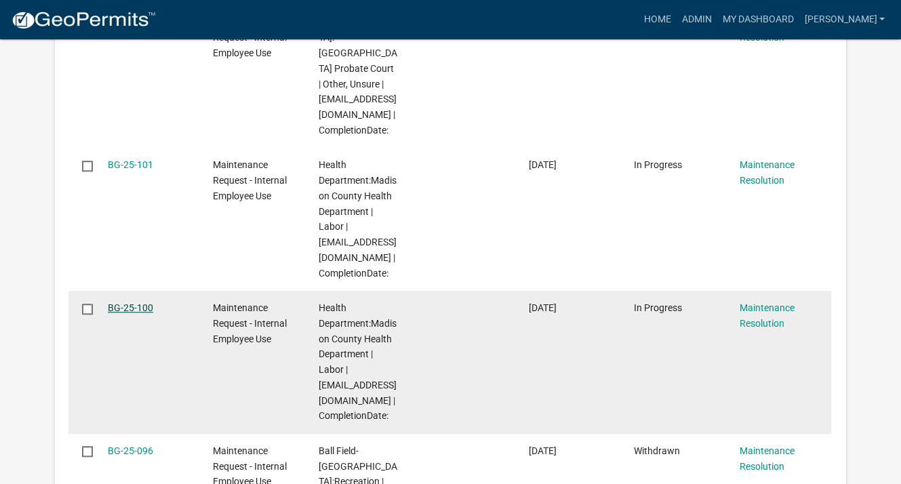
click at [144, 311] on link "BG-25-100" at bounding box center [130, 307] width 45 height 11
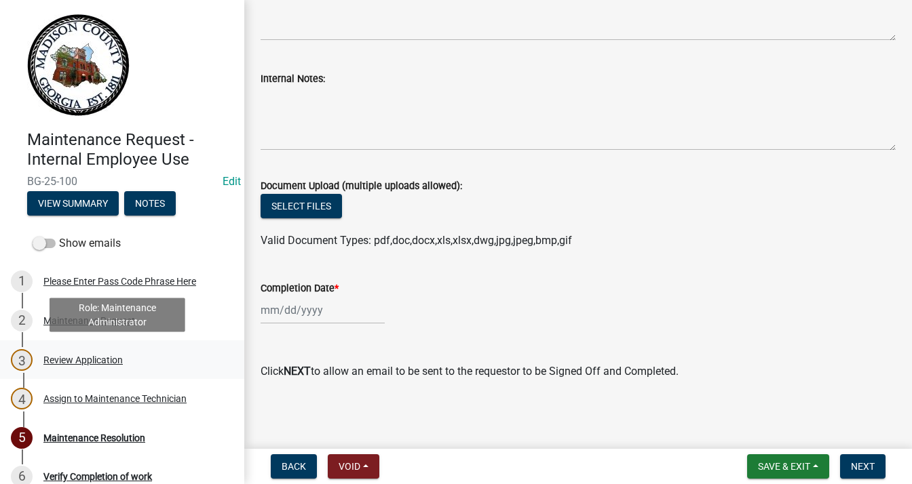
click at [112, 356] on div "Review Application" at bounding box center [82, 359] width 79 height 9
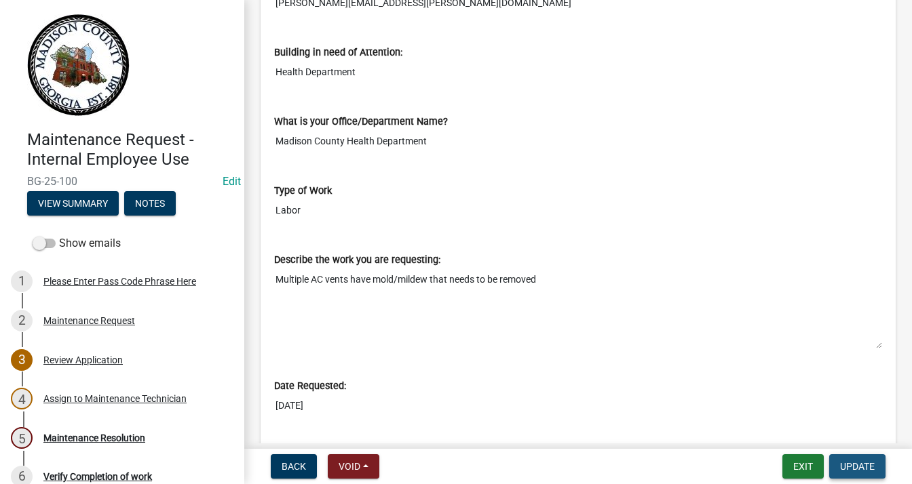
click at [850, 467] on span "Update" at bounding box center [857, 466] width 35 height 11
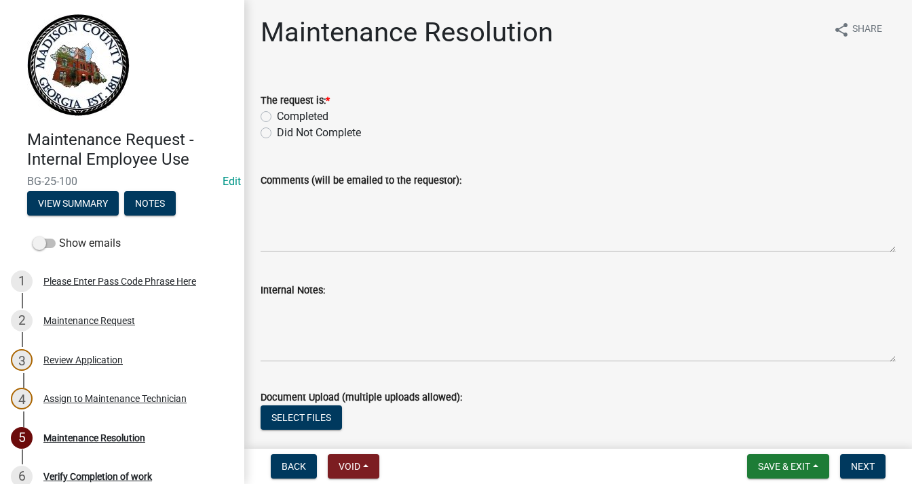
click at [277, 117] on label "Completed" at bounding box center [303, 117] width 52 height 16
click at [277, 117] on input "Completed" at bounding box center [281, 113] width 9 height 9
radio input "true"
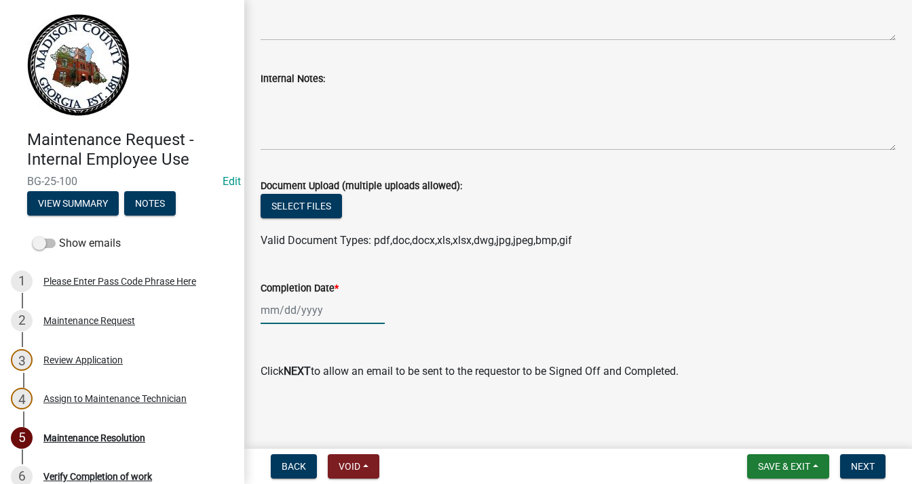
click at [300, 319] on div at bounding box center [322, 310] width 124 height 28
select select "9"
select select "2025"
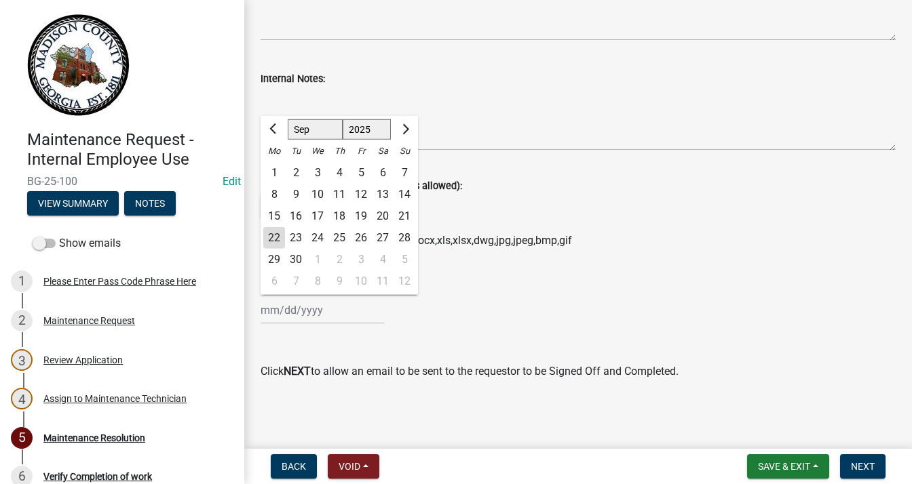
click at [341, 215] on div "18" at bounding box center [339, 217] width 22 height 22
type input "[DATE]"
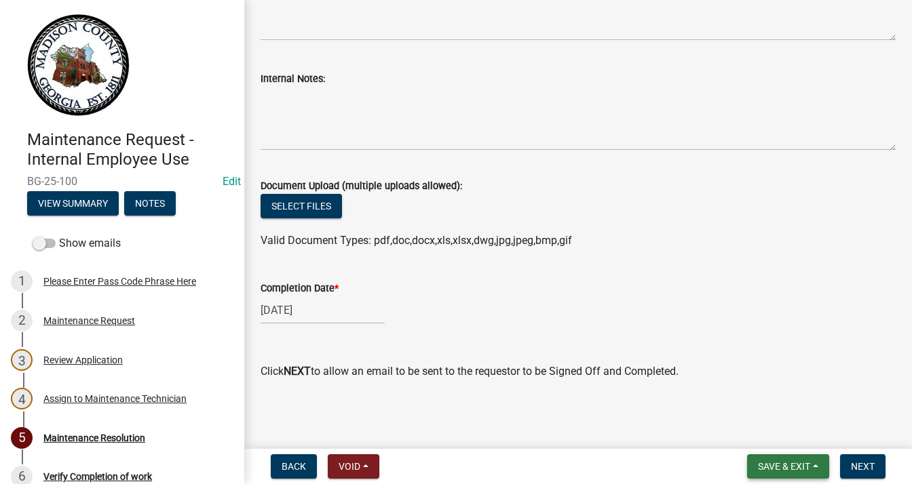
click at [804, 463] on span "Save & Exit" at bounding box center [784, 466] width 52 height 11
click at [779, 426] on button "Save & Exit" at bounding box center [774, 431] width 109 height 33
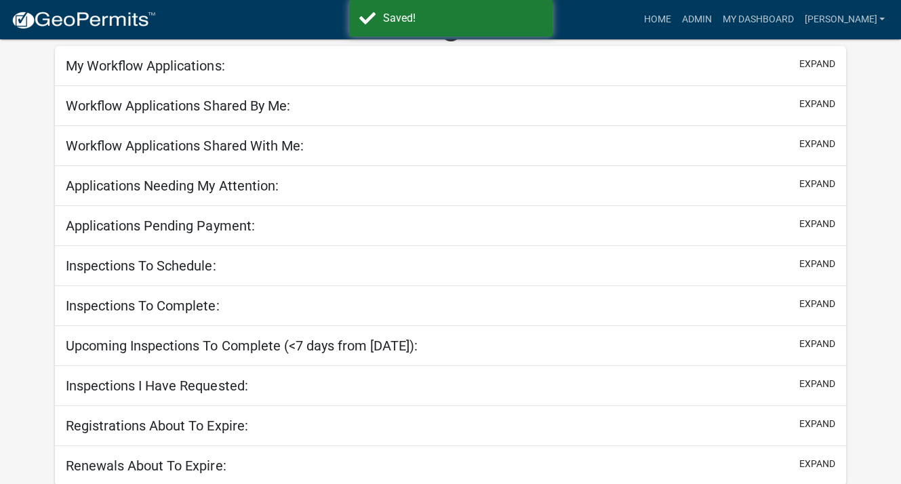
scroll to position [17, 0]
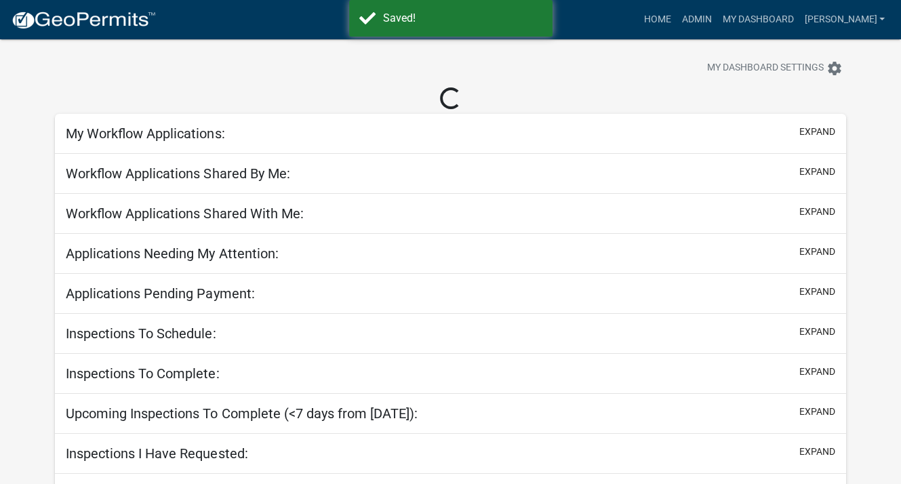
select select "3: 100"
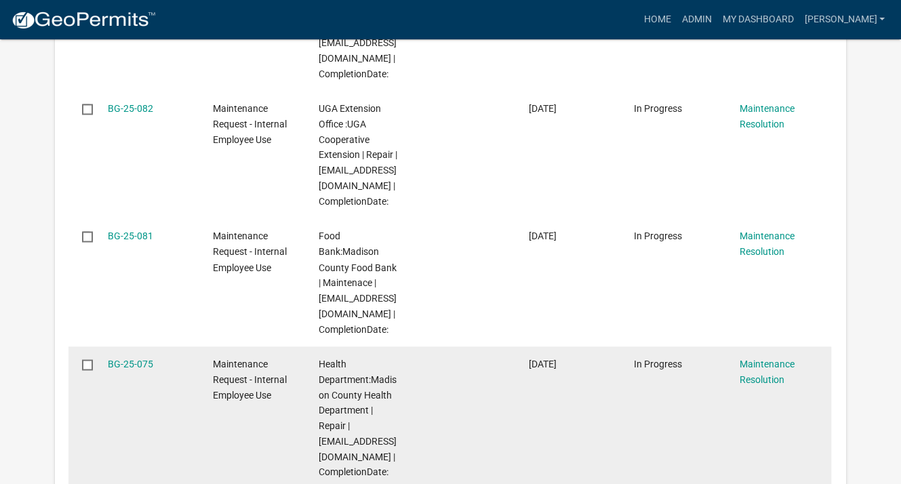
scroll to position [1984, 0]
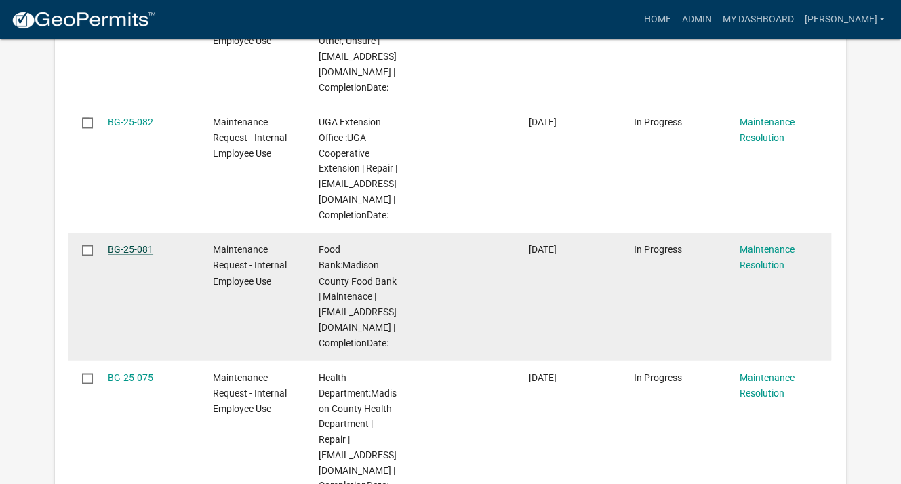
click at [140, 254] on link "BG-25-081" at bounding box center [130, 249] width 45 height 11
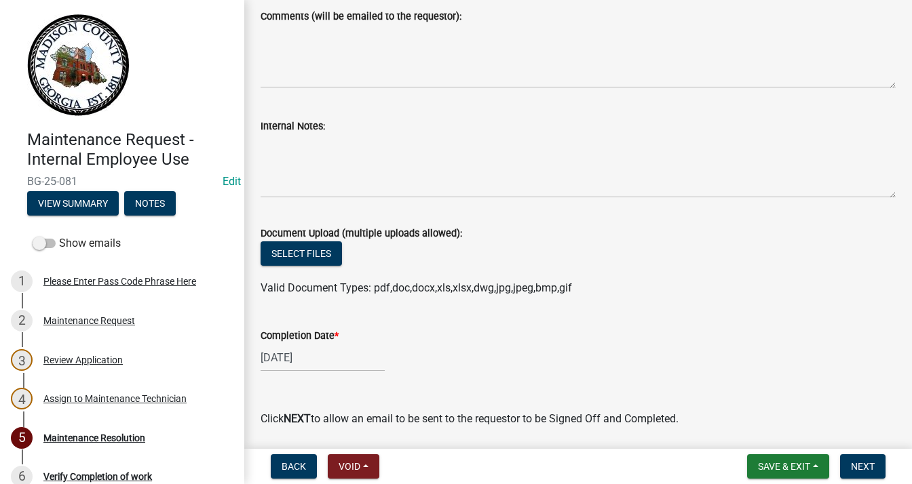
scroll to position [212, 0]
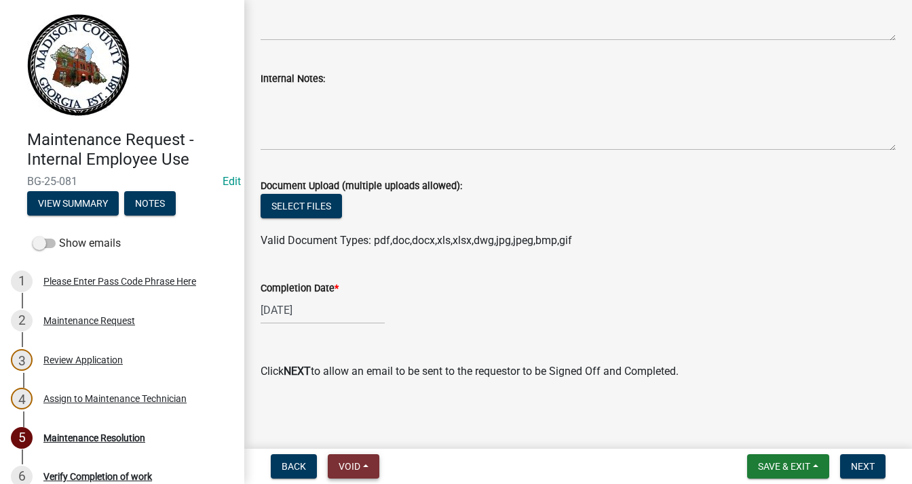
click at [368, 463] on button "Void" at bounding box center [354, 466] width 52 height 24
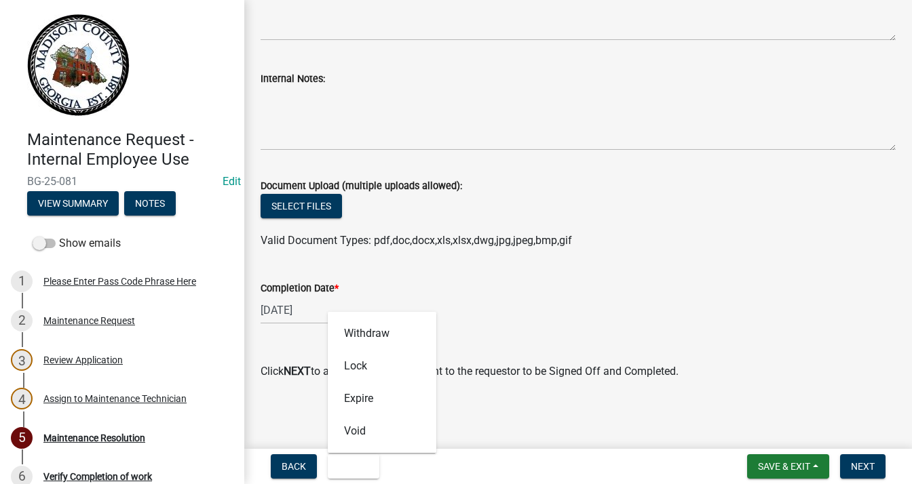
click at [475, 399] on div "Maintenance Resolution share Share The request is: * Completed Did Not Complete…" at bounding box center [577, 104] width 655 height 598
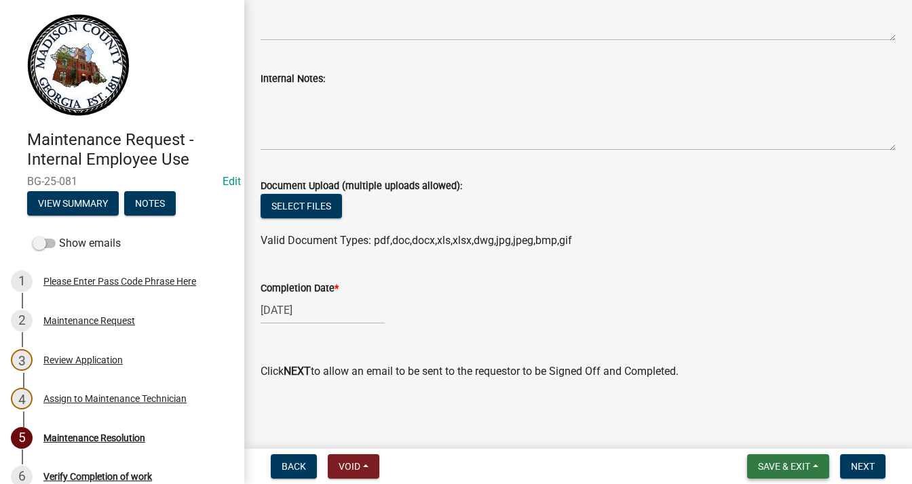
click at [821, 469] on button "Save & Exit" at bounding box center [788, 466] width 82 height 24
click at [787, 436] on button "Save & Exit" at bounding box center [774, 431] width 109 height 33
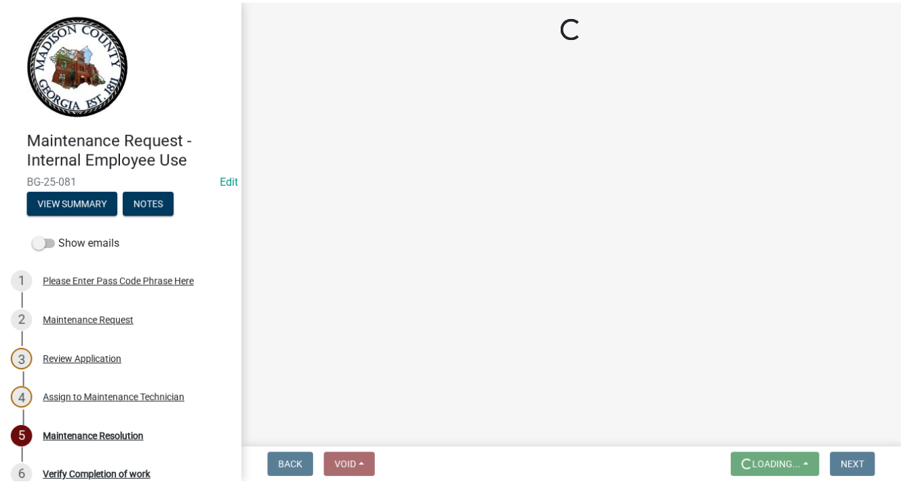
scroll to position [0, 0]
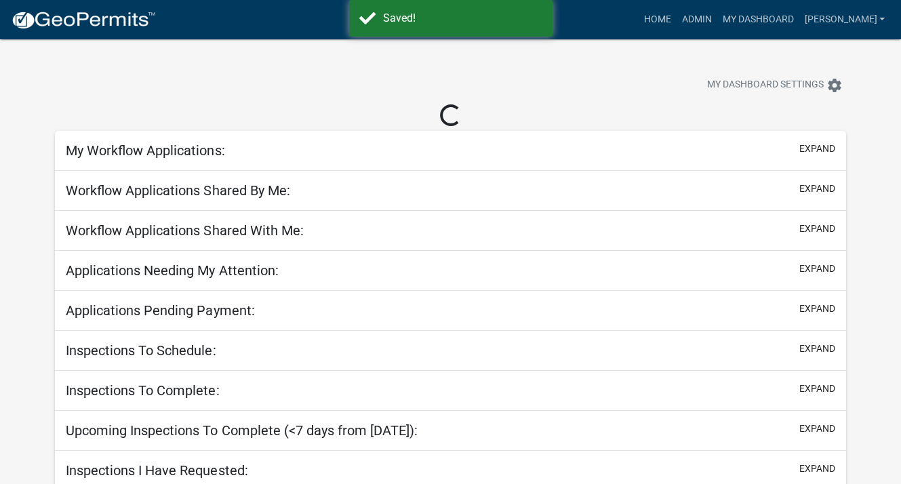
scroll to position [85, 0]
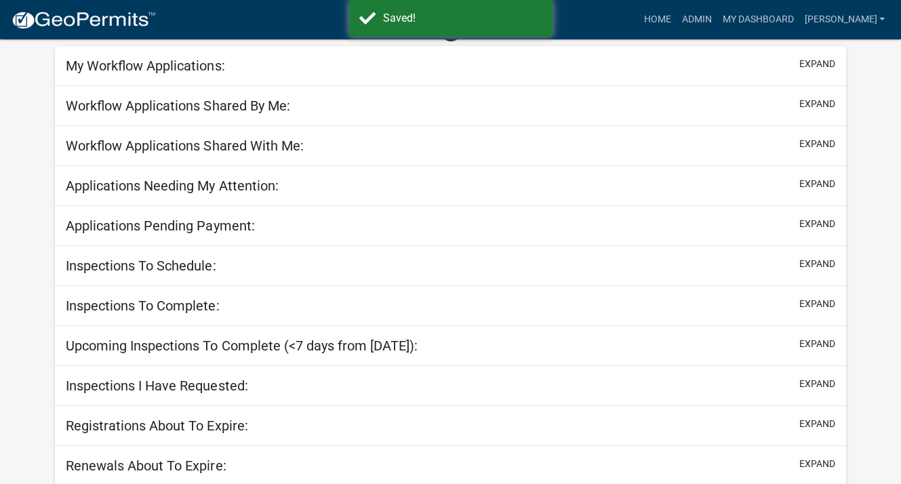
select select "3: 100"
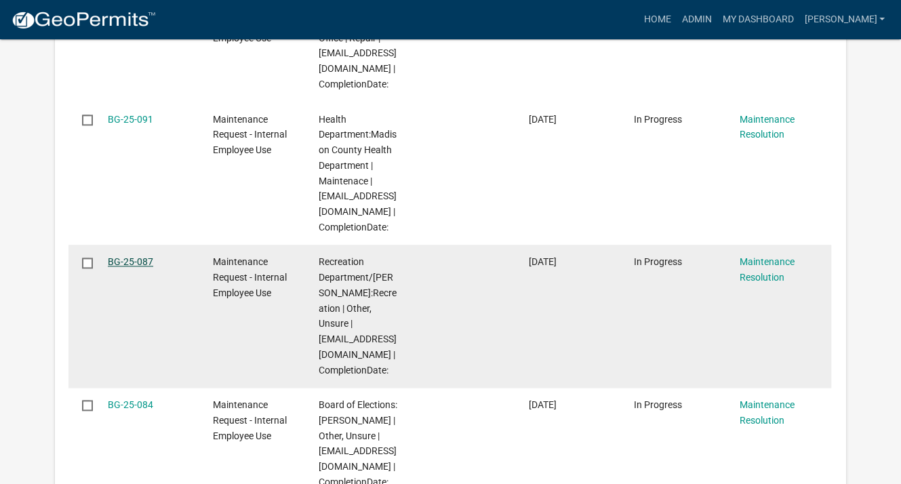
scroll to position [1424, 0]
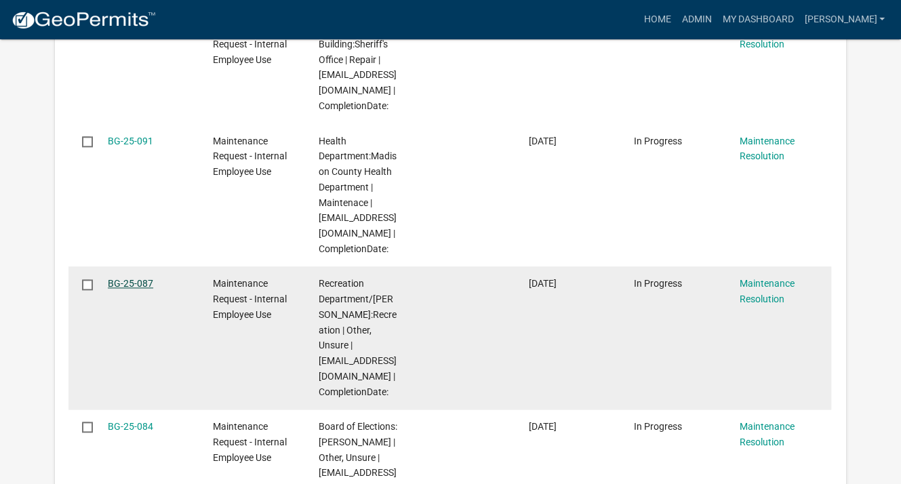
click at [149, 278] on link "BG-25-087" at bounding box center [130, 283] width 45 height 11
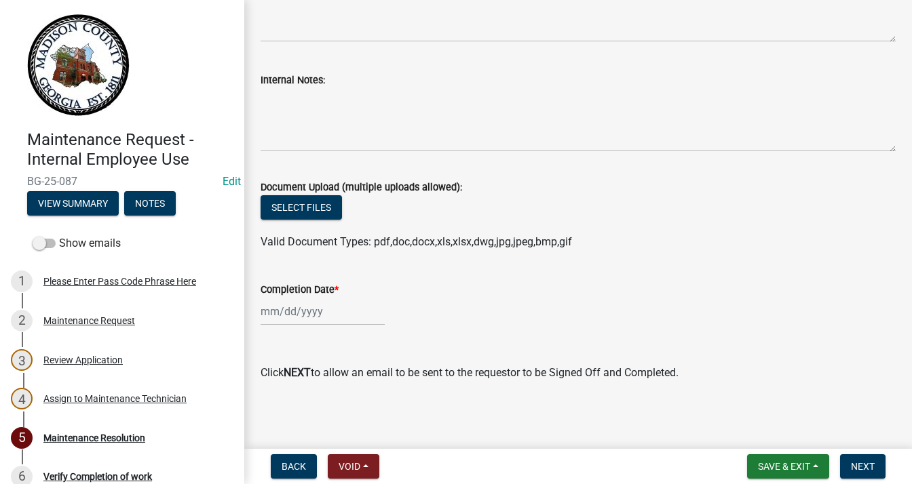
scroll to position [212, 0]
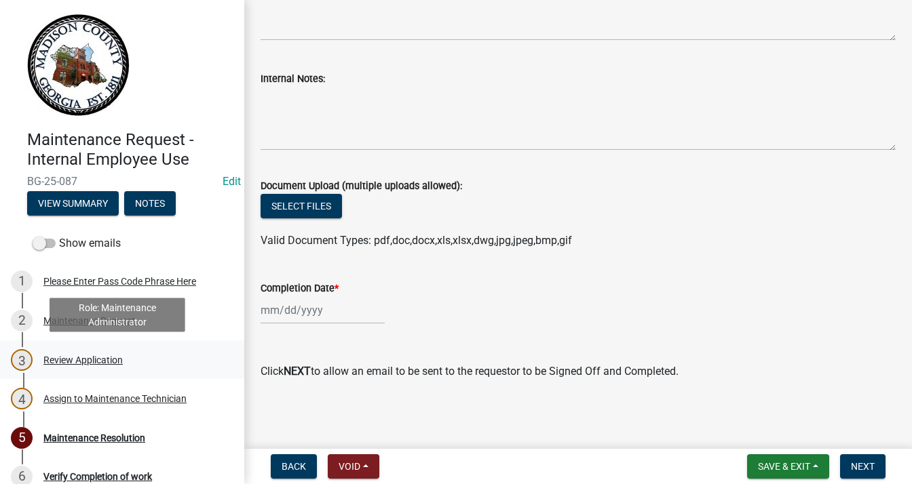
click at [104, 355] on div "Review Application" at bounding box center [82, 359] width 79 height 9
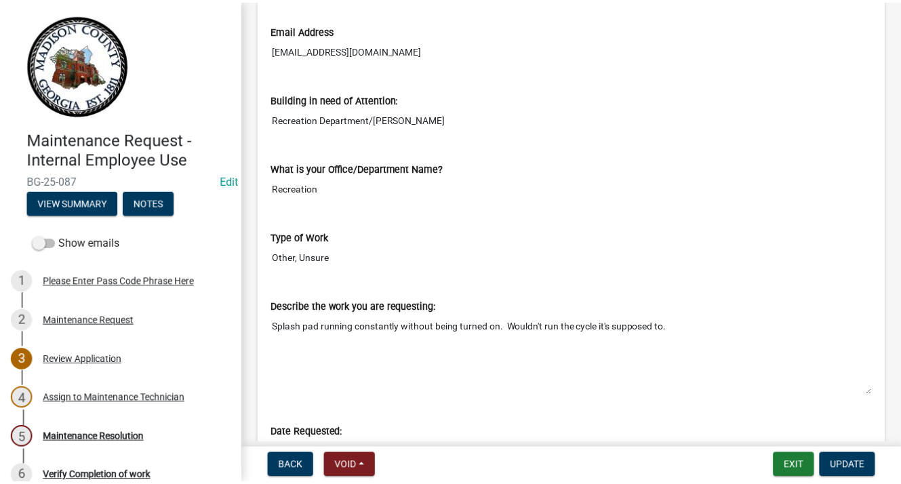
scroll to position [543, 0]
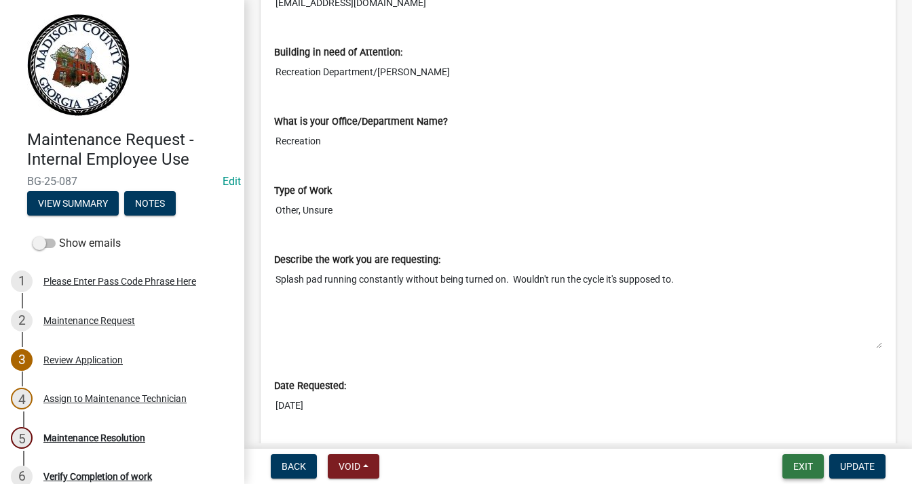
click at [814, 473] on button "Exit" at bounding box center [802, 466] width 41 height 24
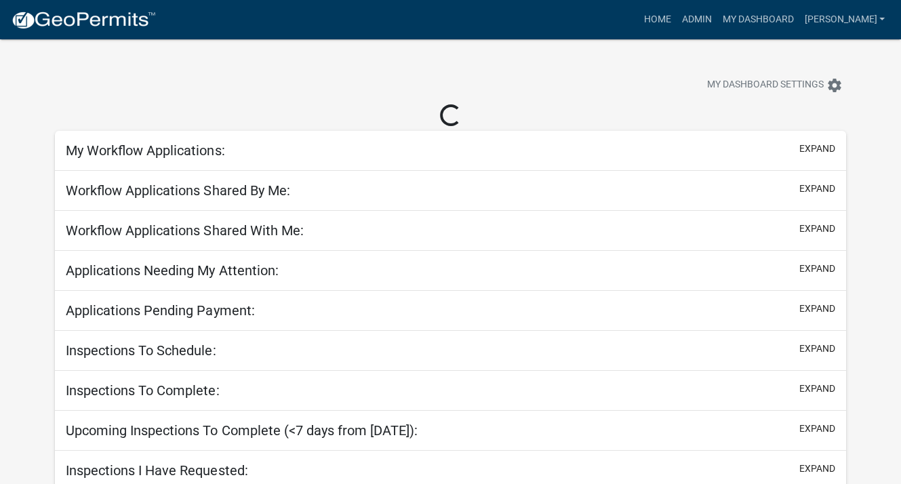
select select "3: 100"
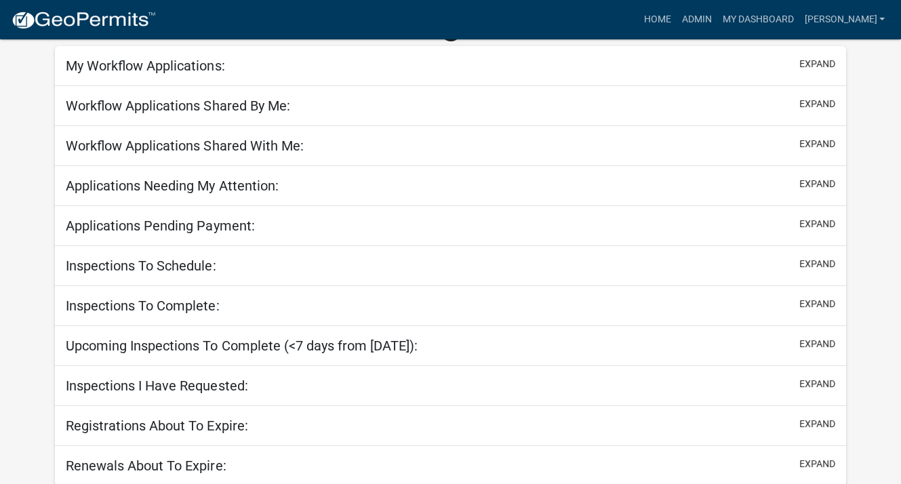
select select "3: 100"
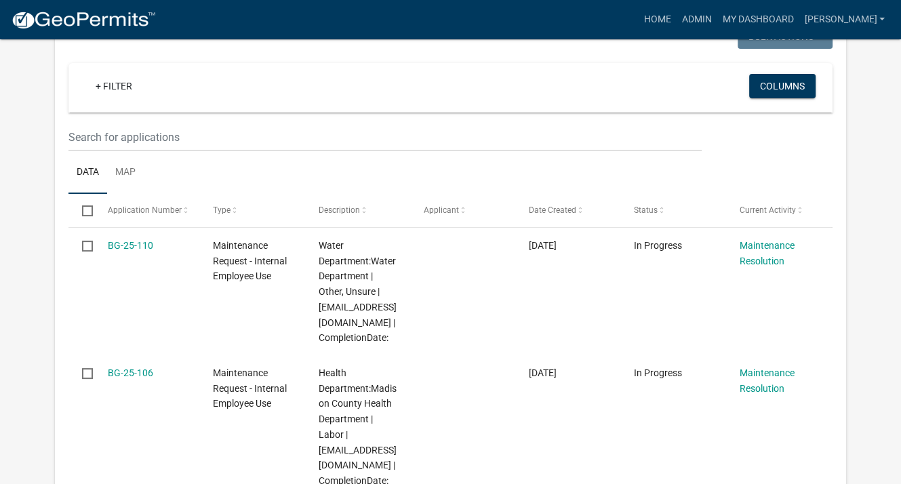
scroll to position [271, 0]
